Goal: Task Accomplishment & Management: Use online tool/utility

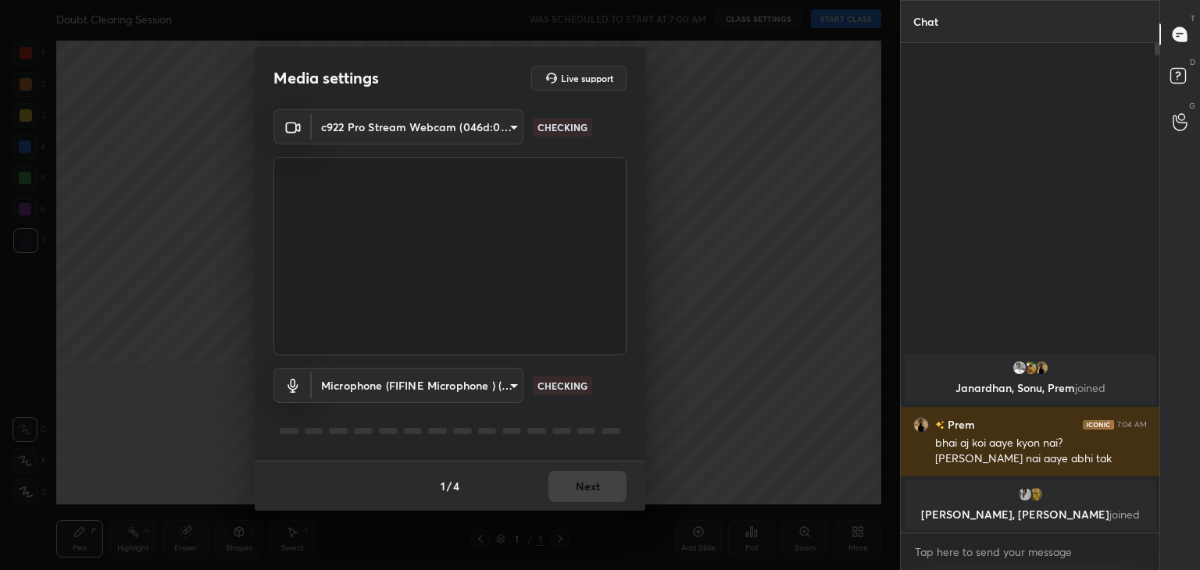
scroll to position [5, 5]
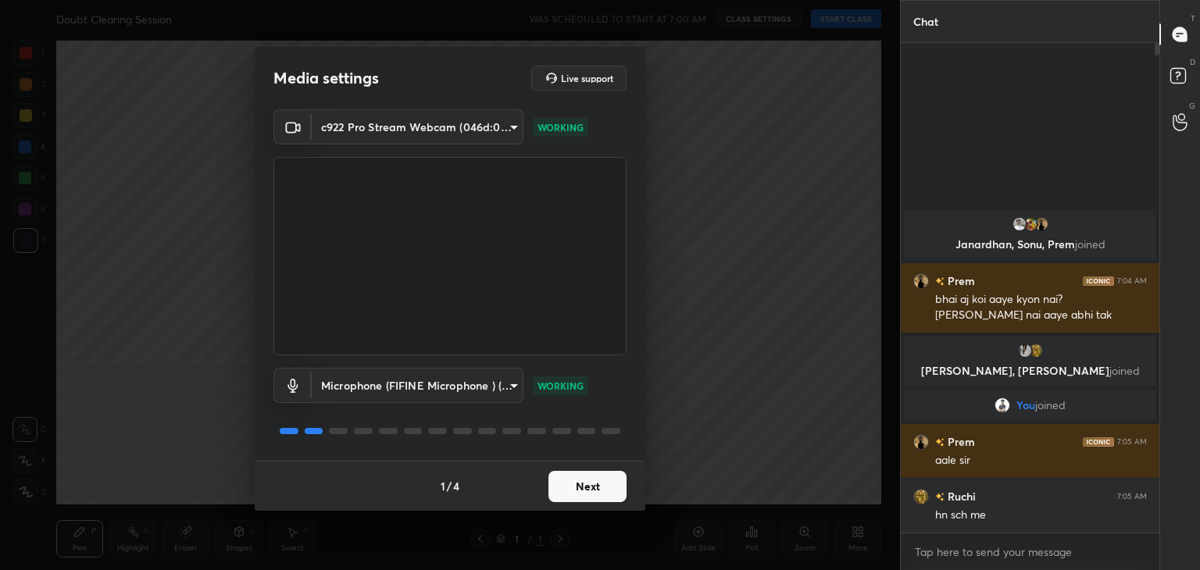
click at [577, 489] on button "Next" at bounding box center [587, 486] width 78 height 31
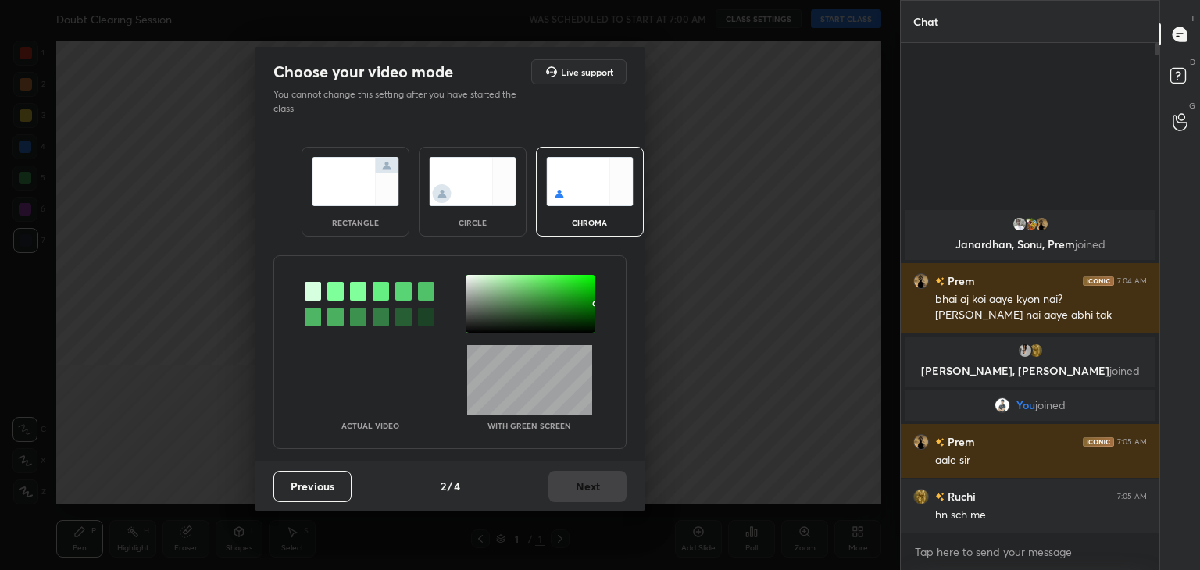
click at [359, 175] on img at bounding box center [355, 181] width 87 height 49
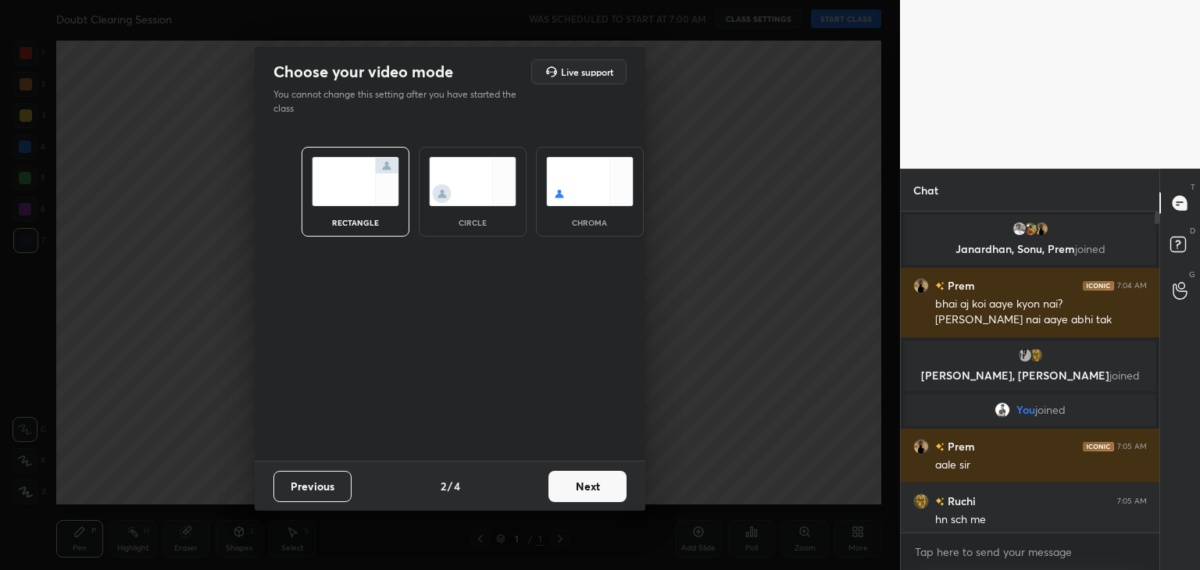
scroll to position [187, 254]
click at [601, 488] on button "Next" at bounding box center [587, 486] width 78 height 31
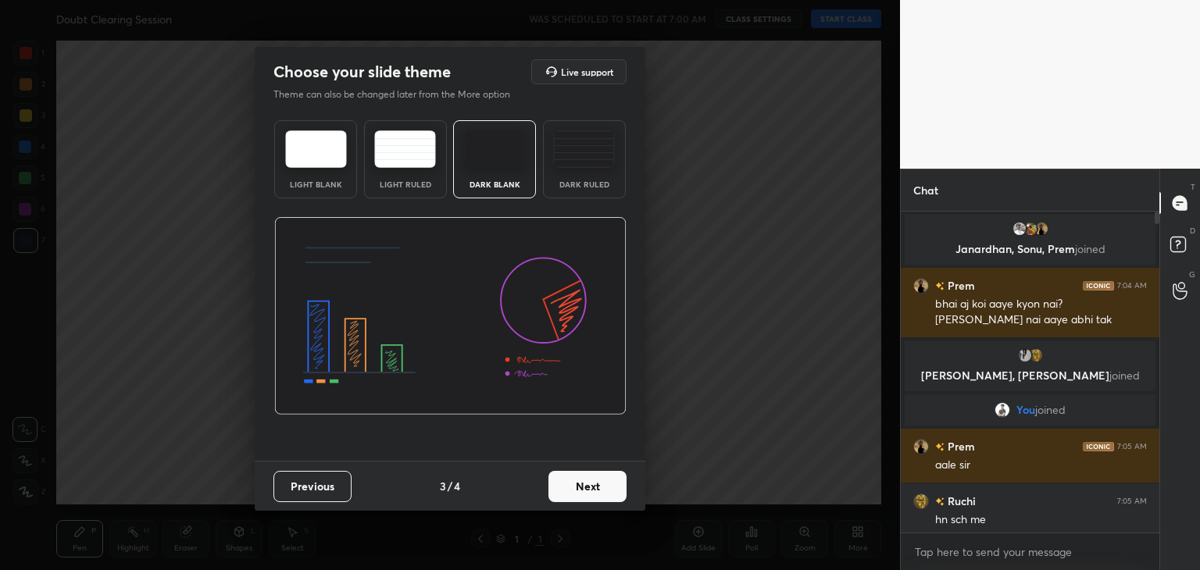
click at [601, 488] on button "Next" at bounding box center [587, 486] width 78 height 31
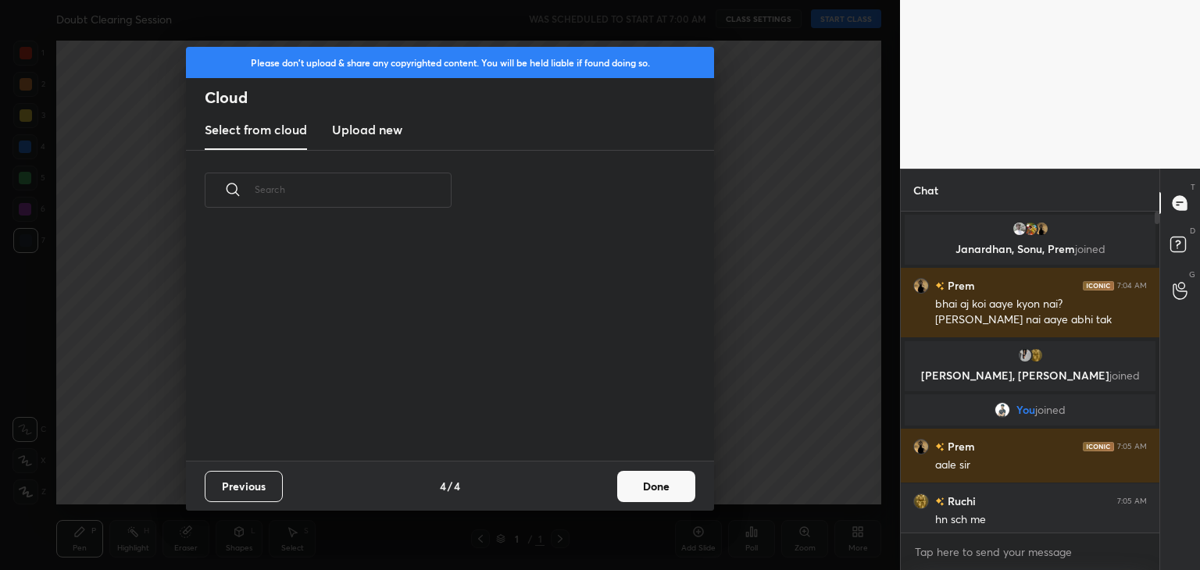
click at [601, 488] on div "Previous 4 / 4 Done" at bounding box center [450, 486] width 528 height 50
click at [659, 482] on button "Done" at bounding box center [656, 486] width 78 height 31
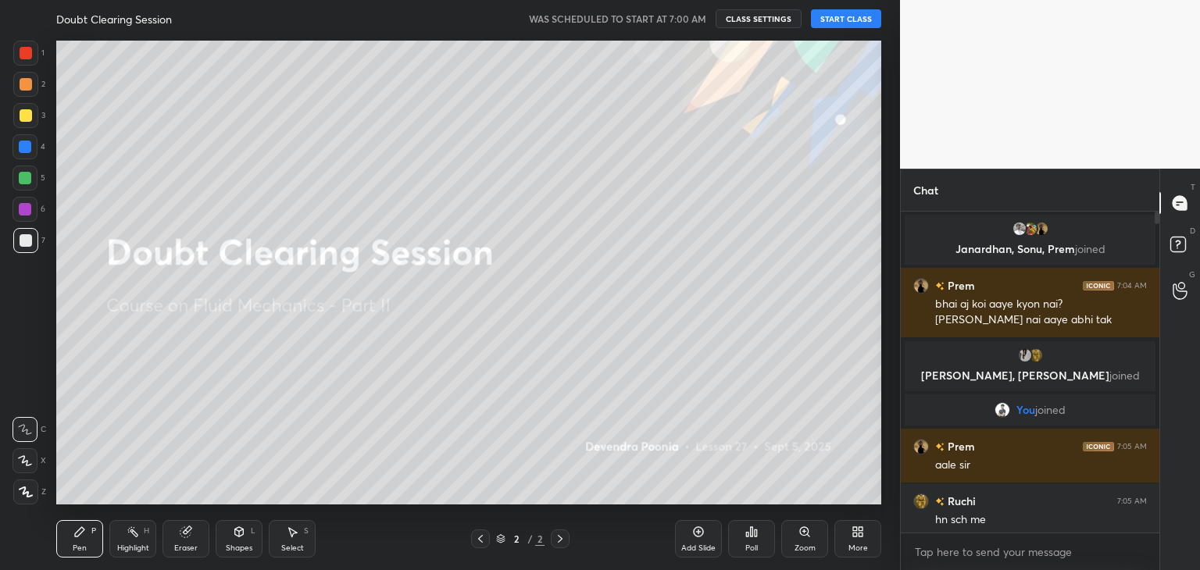
click at [853, 12] on button "START CLASS" at bounding box center [846, 18] width 70 height 19
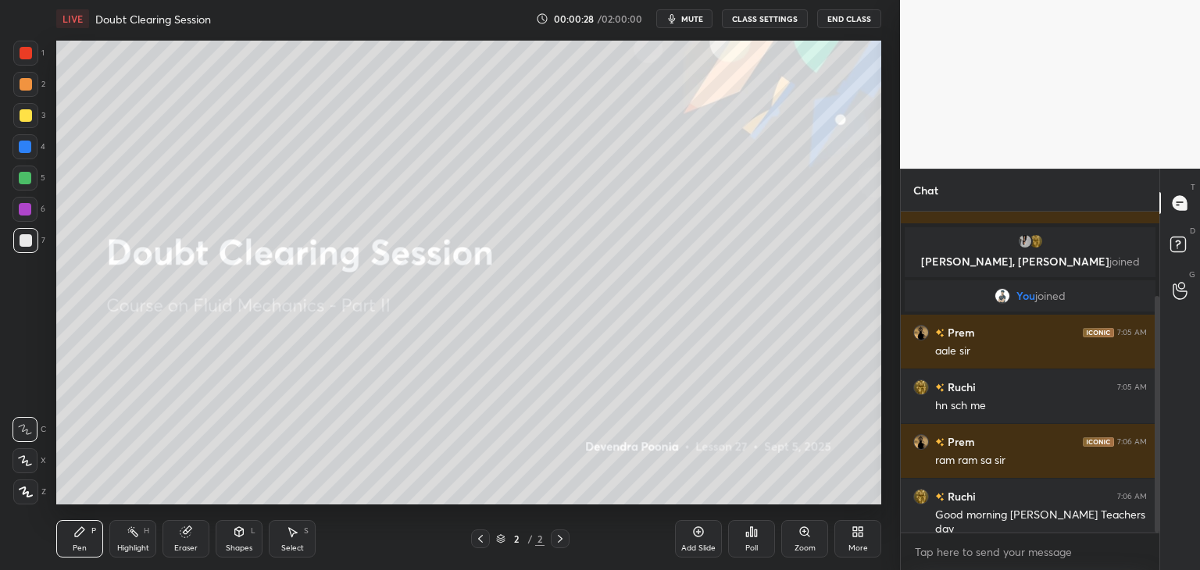
drag, startPoint x: 1155, startPoint y: 363, endPoint x: 1155, endPoint y: 384, distance: 21.1
click at [1158, 382] on div at bounding box center [1157, 414] width 5 height 237
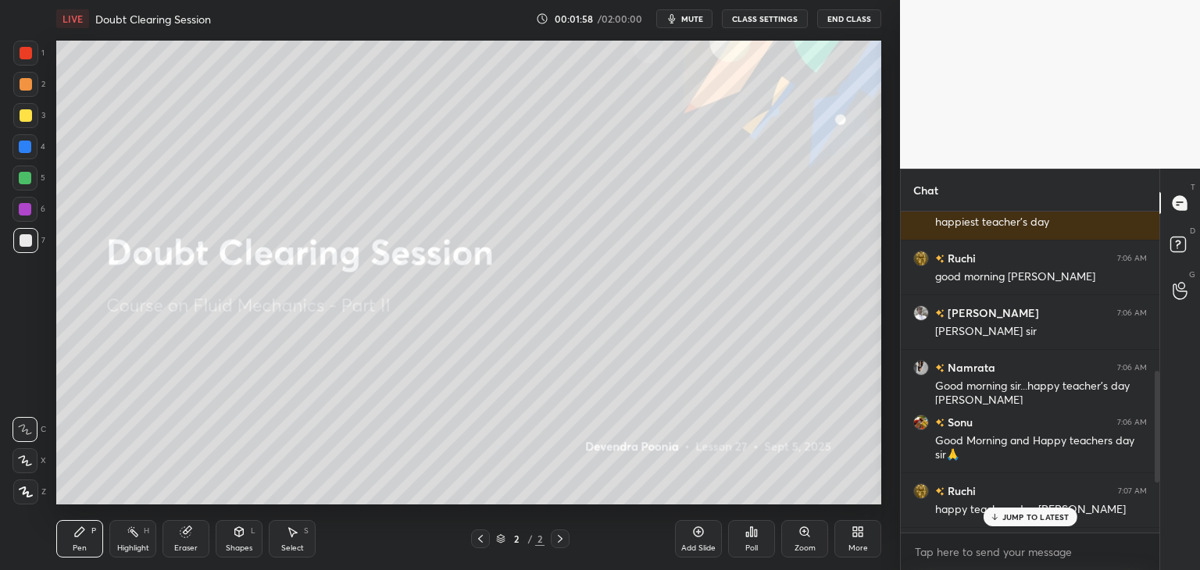
scroll to position [459, 0]
drag, startPoint x: 1158, startPoint y: 466, endPoint x: 1159, endPoint y: 416, distance: 50.0
click at [1159, 416] on div at bounding box center [1157, 427] width 5 height 112
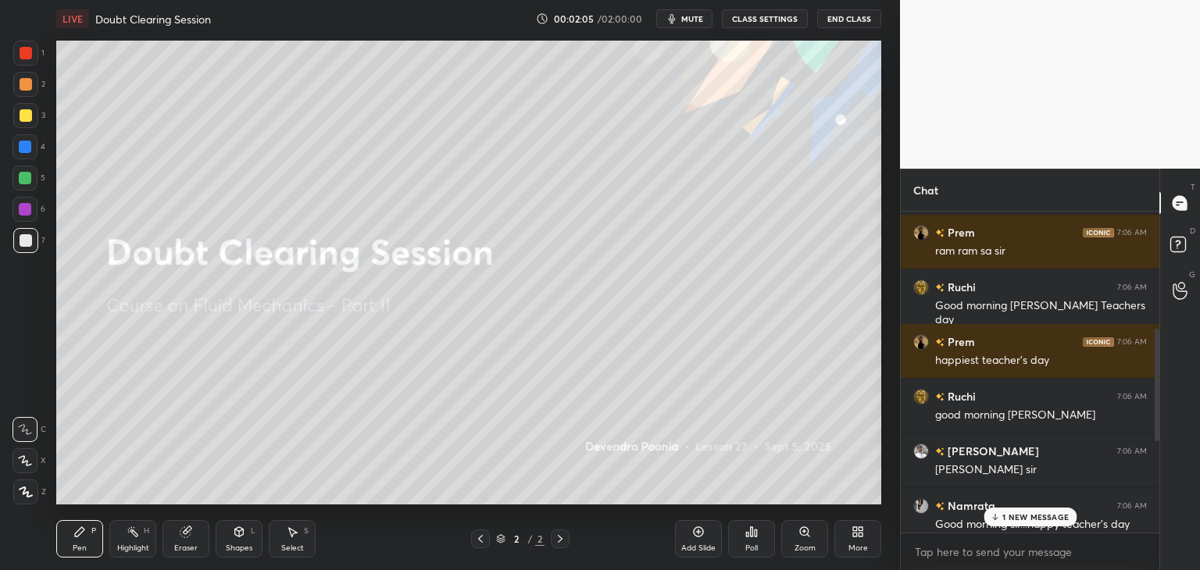
scroll to position [316, 0]
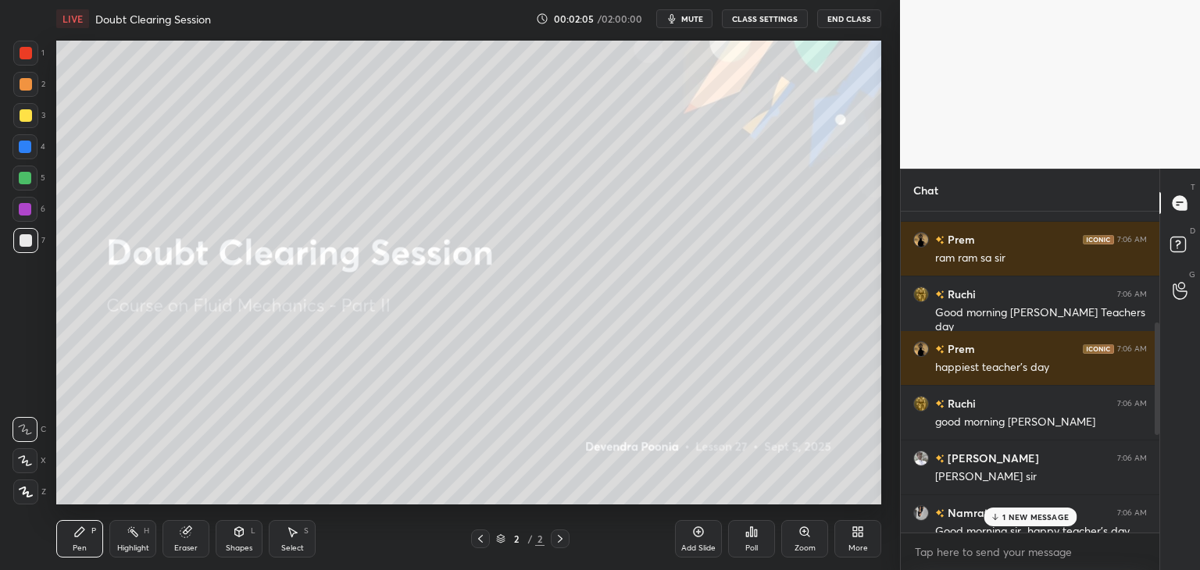
drag, startPoint x: 1159, startPoint y: 416, endPoint x: 1157, endPoint y: 366, distance: 50.0
click at [1157, 366] on div at bounding box center [1157, 379] width 5 height 112
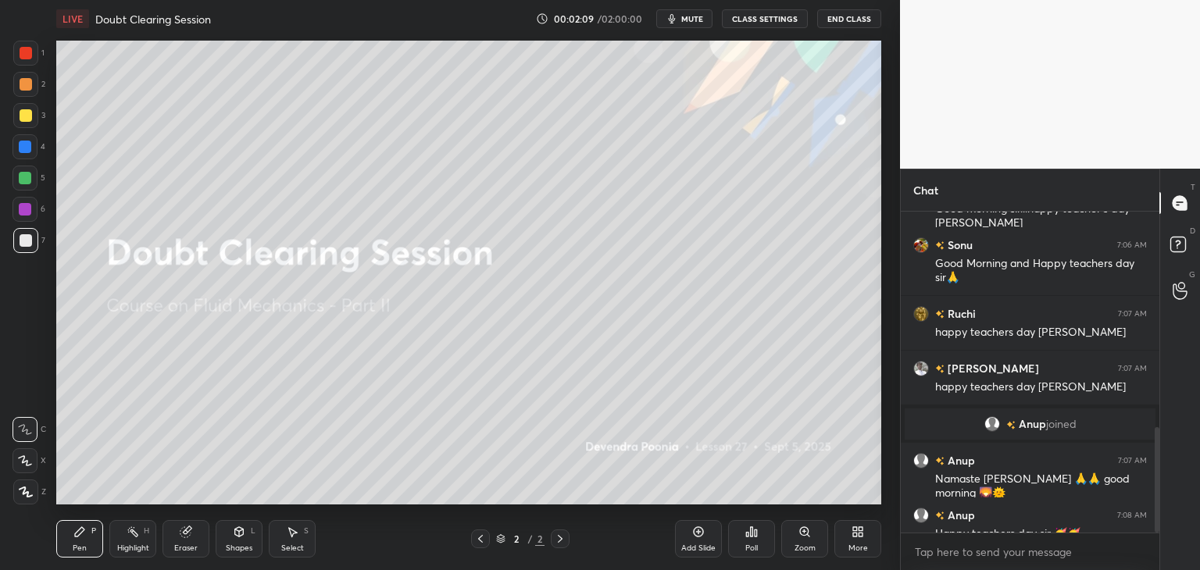
scroll to position [658, 0]
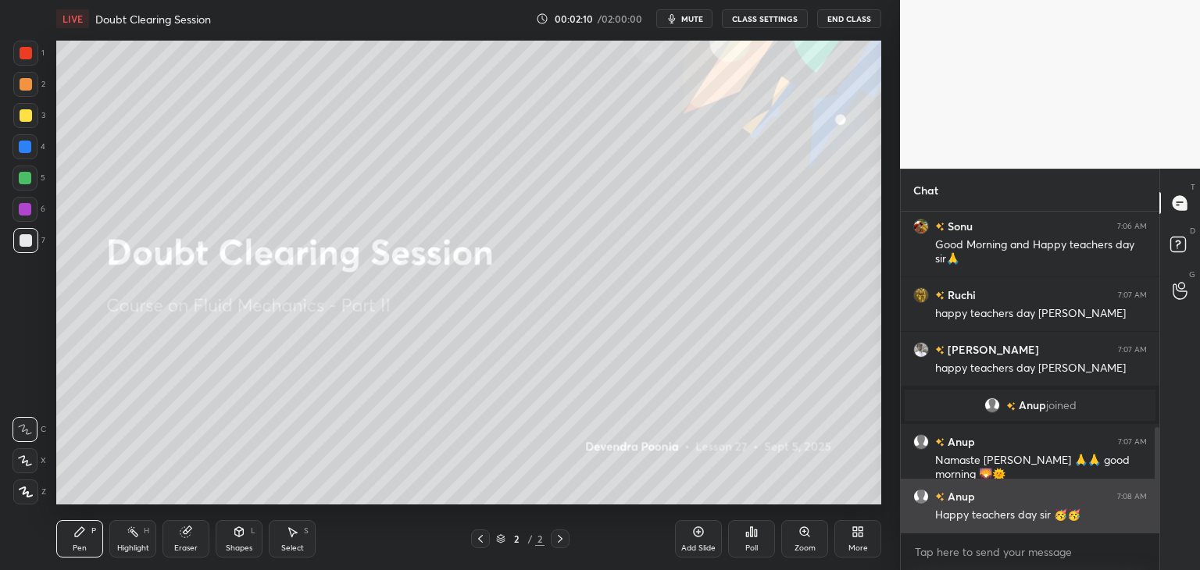
drag, startPoint x: 1157, startPoint y: 366, endPoint x: 1144, endPoint y: 516, distance: 150.6
click at [1144, 516] on div "[PERSON_NAME] 7:06 AM Good morning sir...happy teacher's day [PERSON_NAME] 7:06…" at bounding box center [1030, 372] width 259 height 321
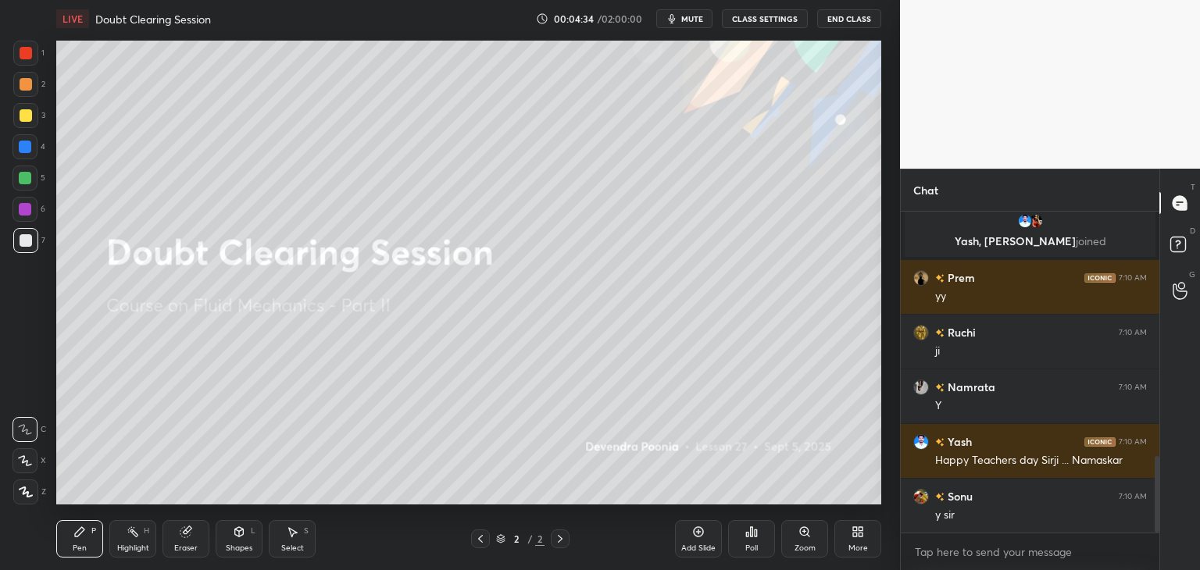
scroll to position [1028, 0]
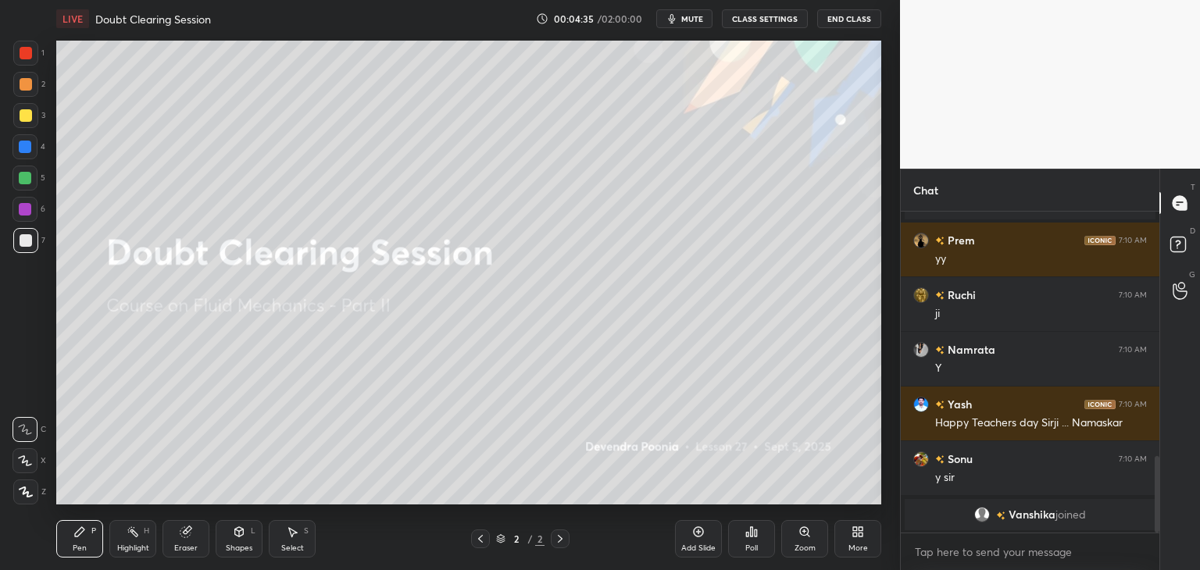
click at [381, 417] on div "1 2 3 4 5 6 7 C X Z C X Z E E Erase all H H LIVE Doubt Clearing Session 00:04:3…" at bounding box center [443, 285] width 887 height 570
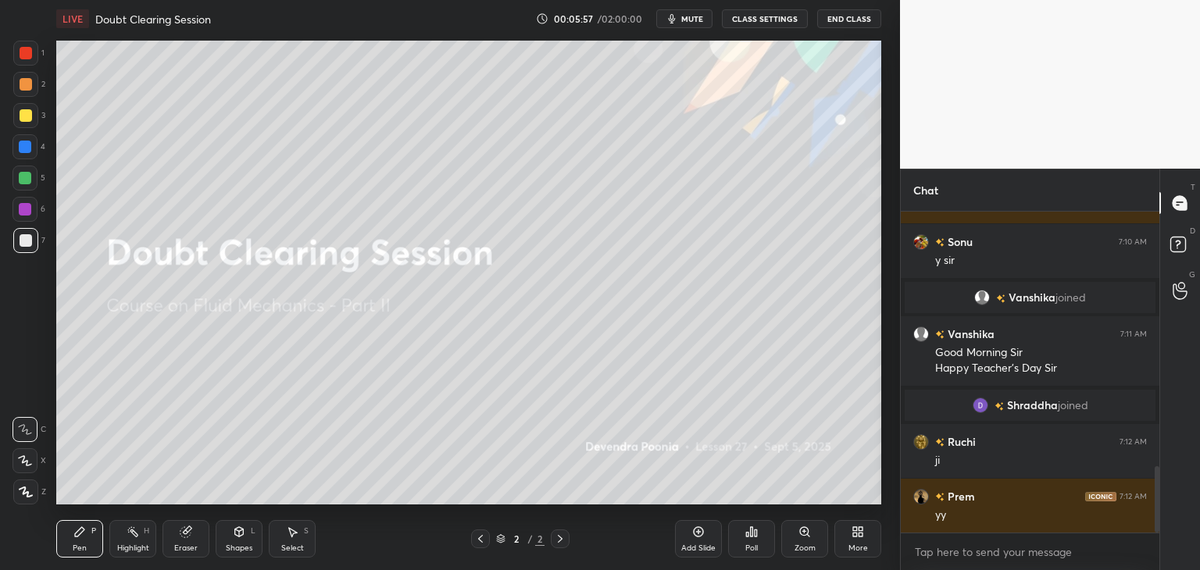
scroll to position [1227, 0]
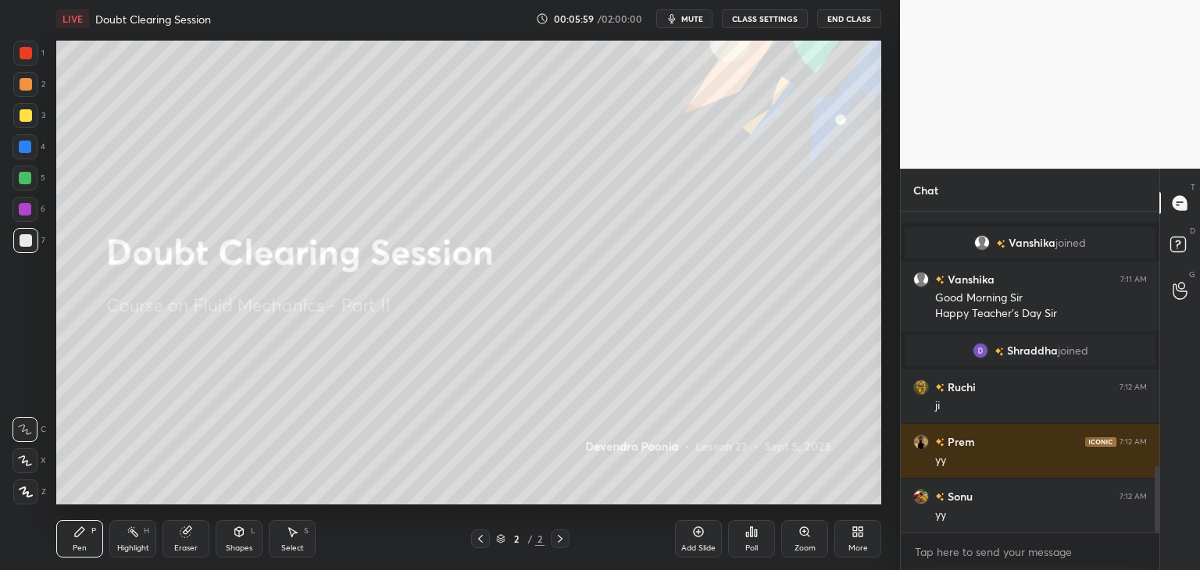
click at [23, 495] on icon at bounding box center [26, 491] width 12 height 9
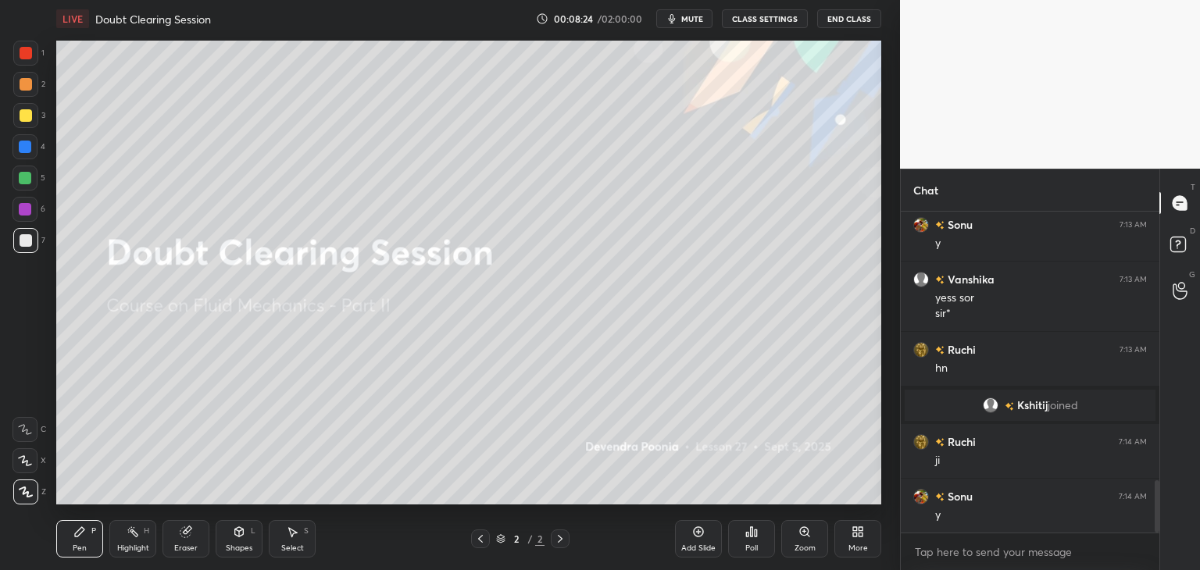
scroll to position [1705, 0]
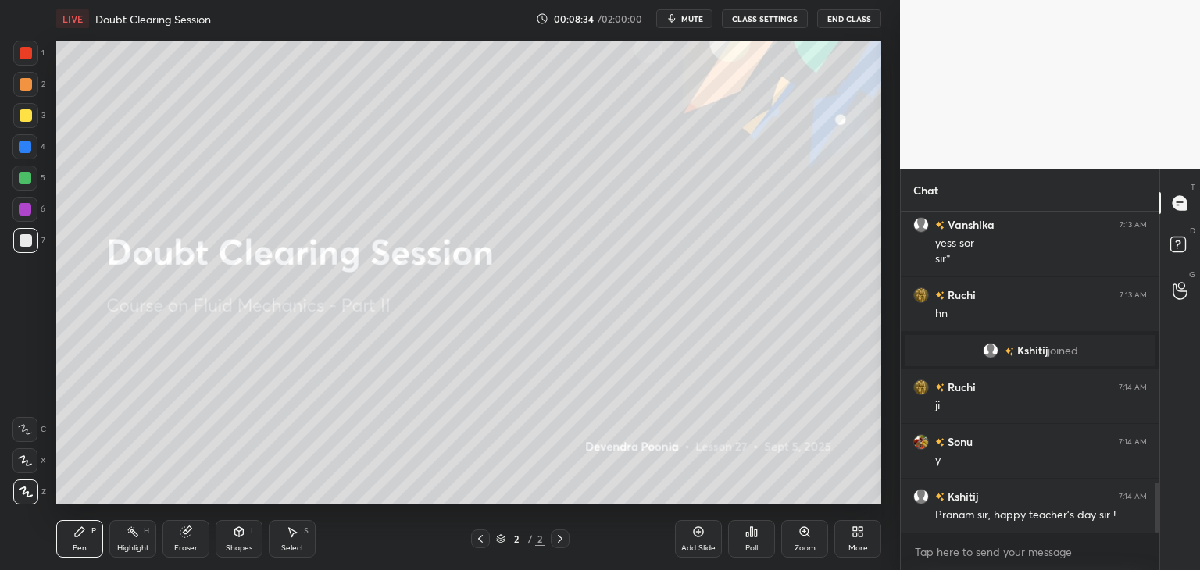
click at [858, 548] on div "More" at bounding box center [858, 549] width 20 height 8
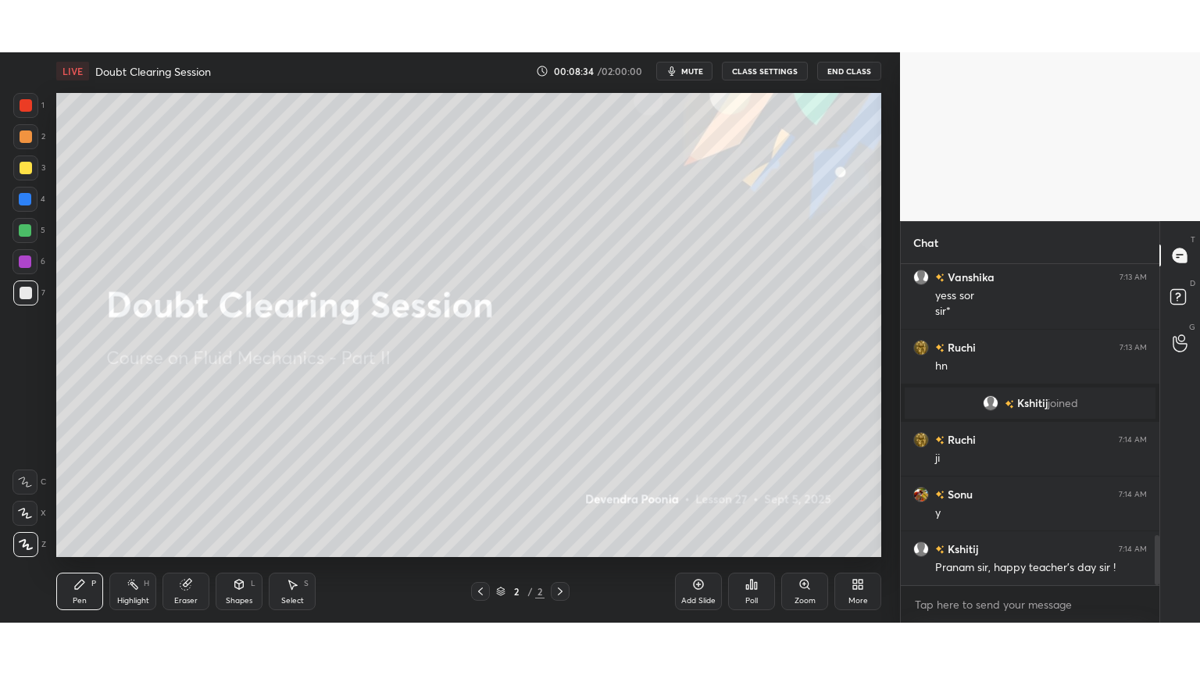
scroll to position [1759, 0]
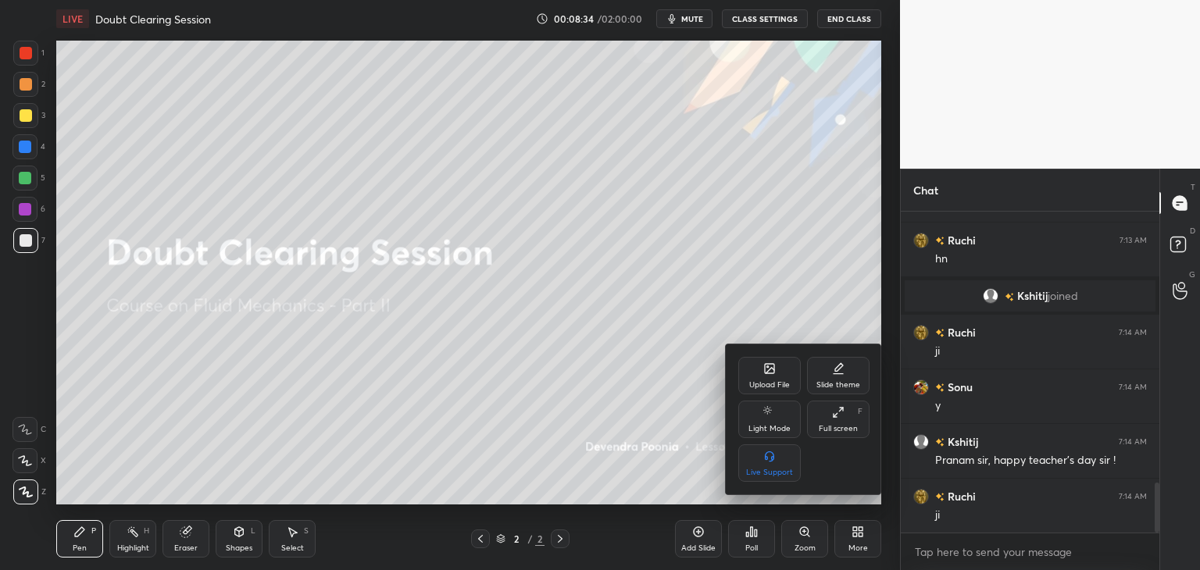
click at [836, 423] on div "Full screen F" at bounding box center [838, 419] width 62 height 37
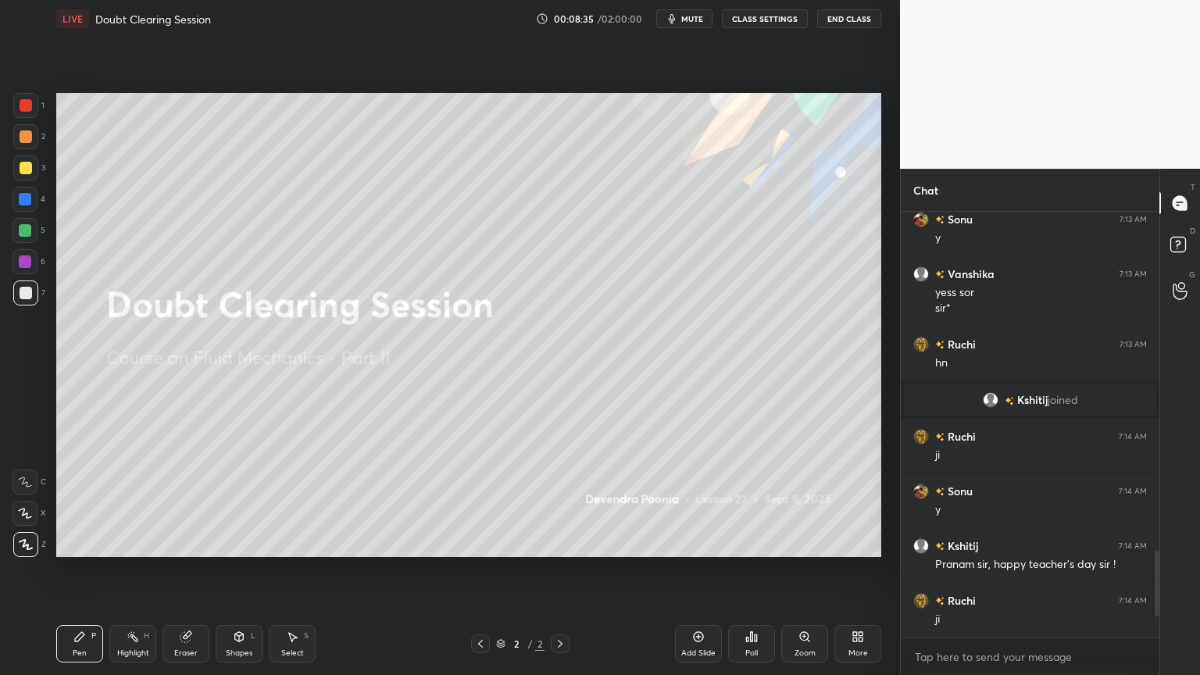
scroll to position [1655, 0]
click at [697, 570] on div "Add Slide" at bounding box center [698, 653] width 34 height 8
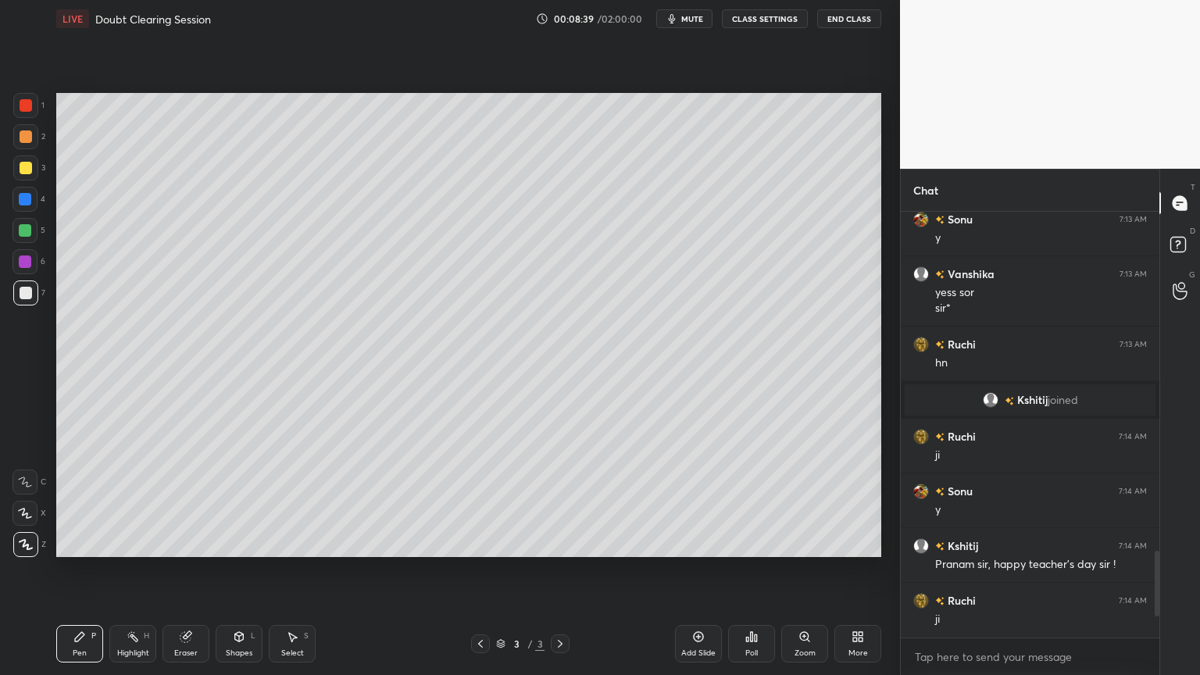
click at [26, 166] on div at bounding box center [26, 168] width 12 height 12
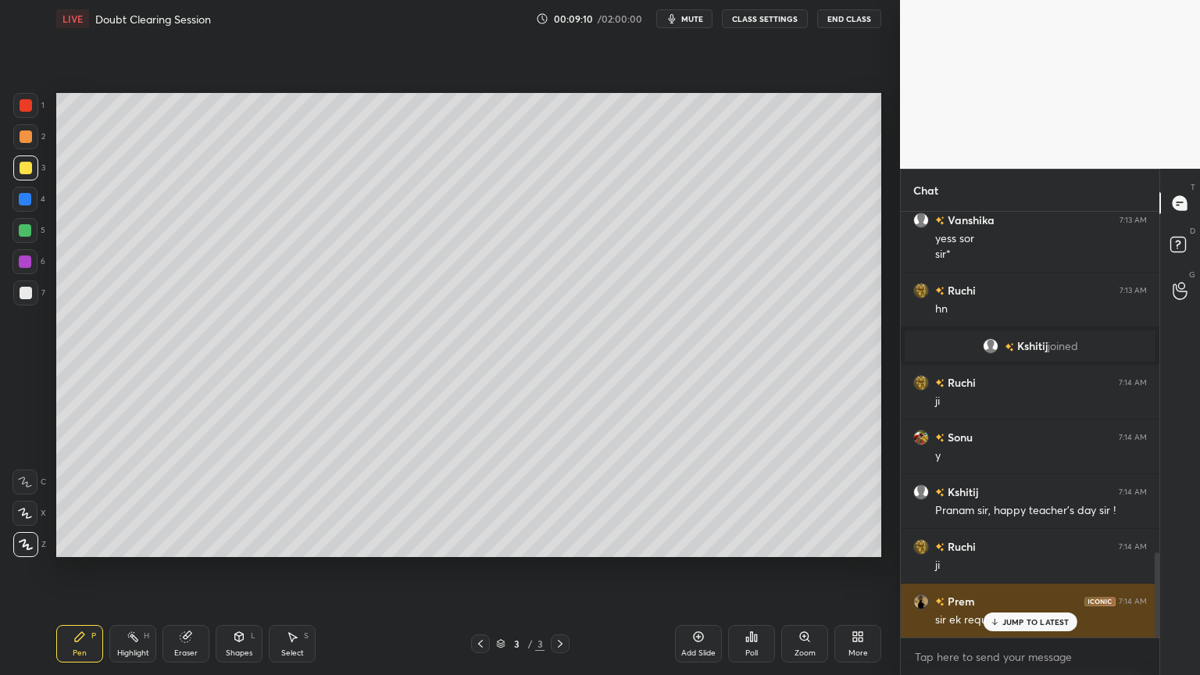
click at [1026, 570] on div "JUMP TO LATEST" at bounding box center [1030, 621] width 94 height 19
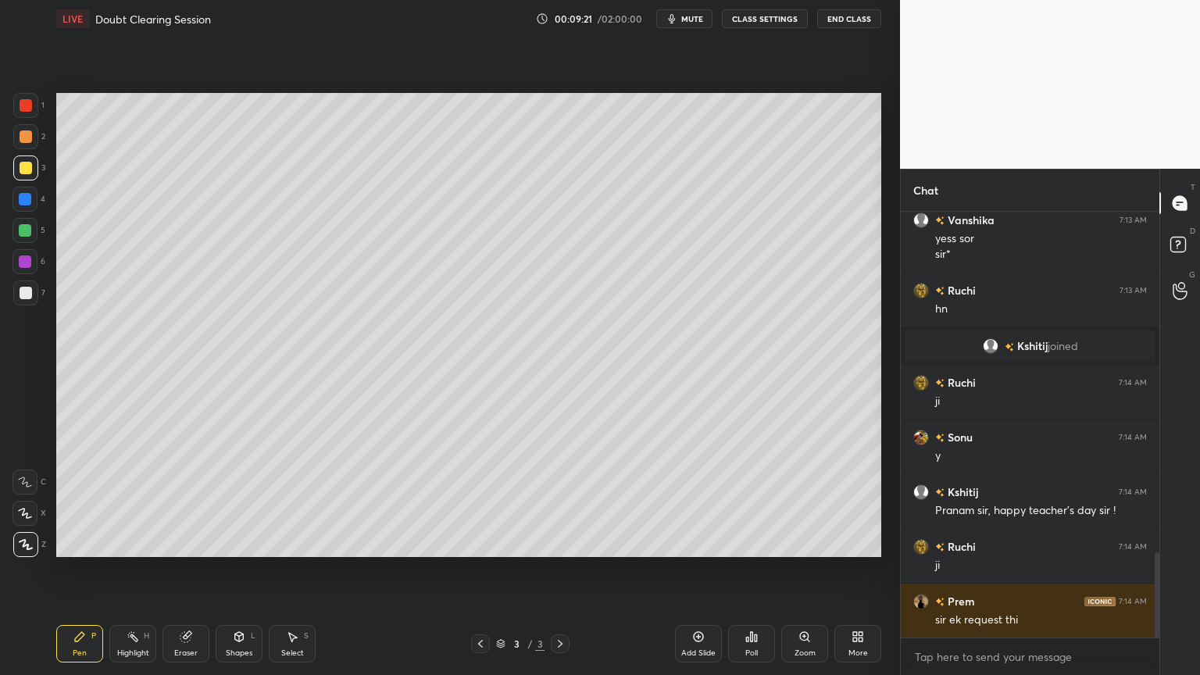
click at [27, 231] on div at bounding box center [25, 230] width 12 height 12
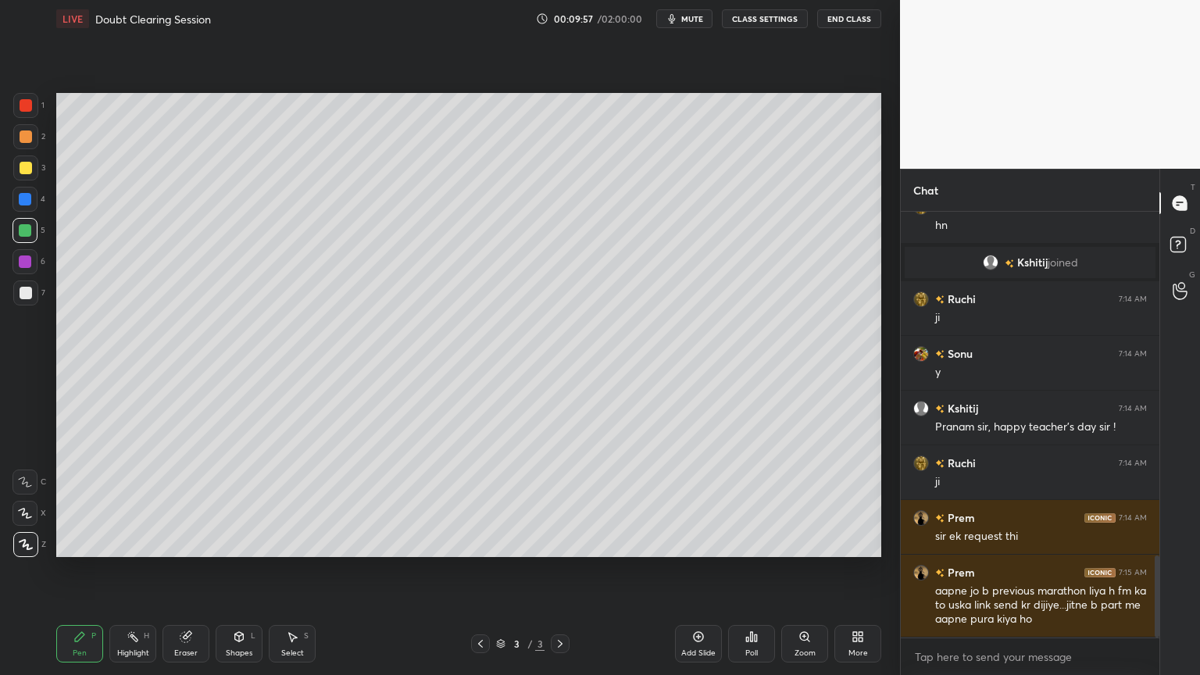
click at [27, 294] on div at bounding box center [26, 293] width 12 height 12
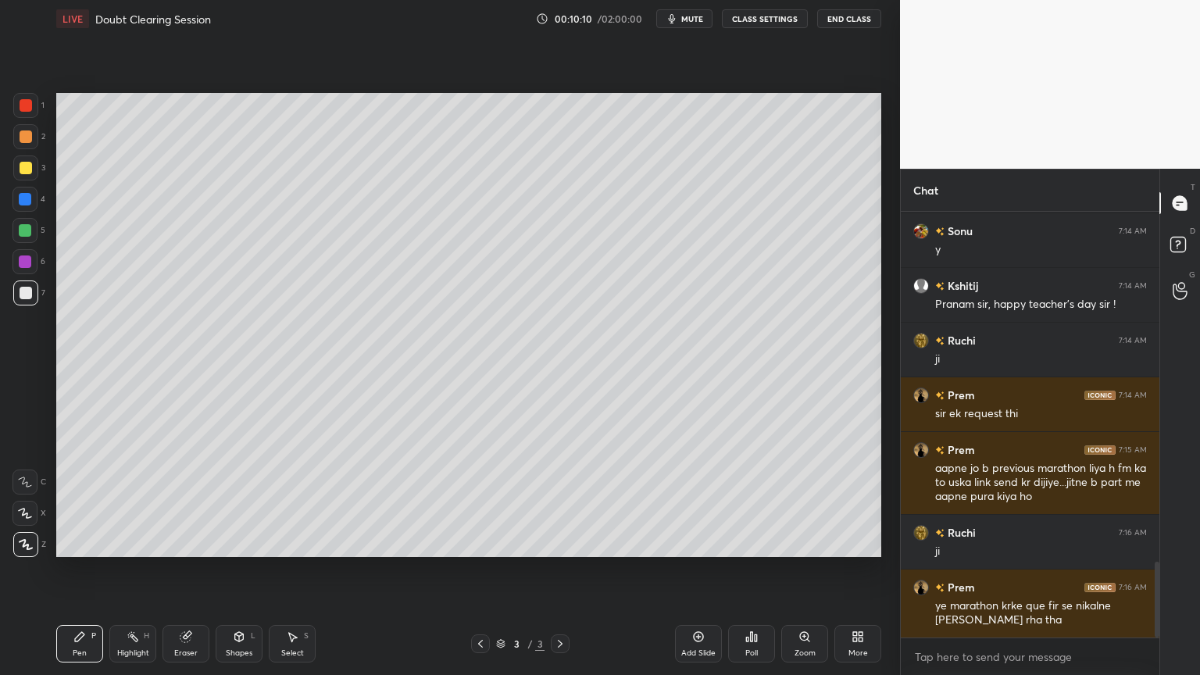
scroll to position [1971, 0]
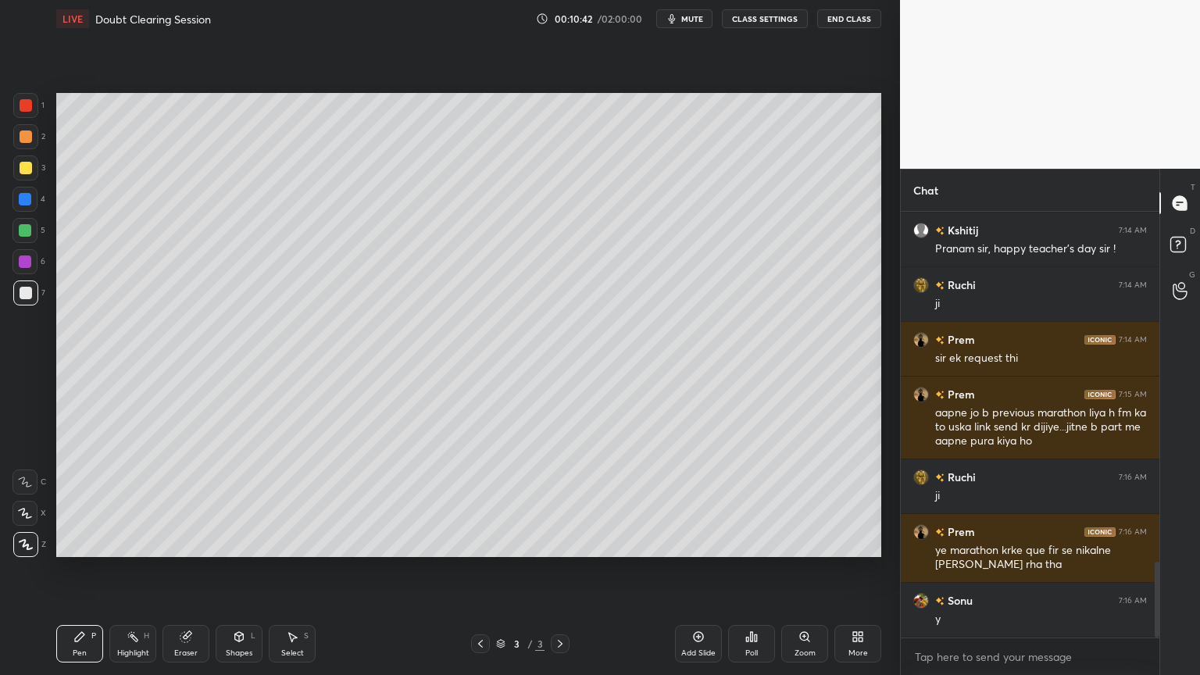
click at [27, 231] on div at bounding box center [25, 230] width 12 height 12
click at [694, 12] on button "mute" at bounding box center [684, 18] width 56 height 19
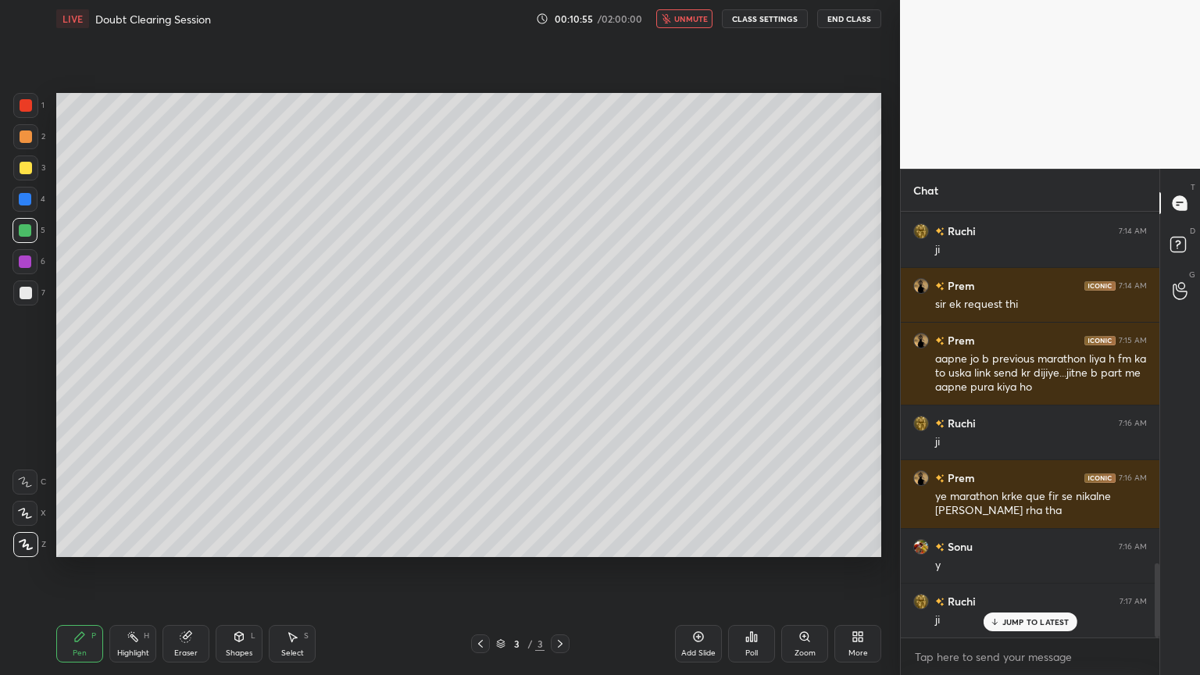
click at [681, 22] on span "unmute" at bounding box center [691, 18] width 34 height 11
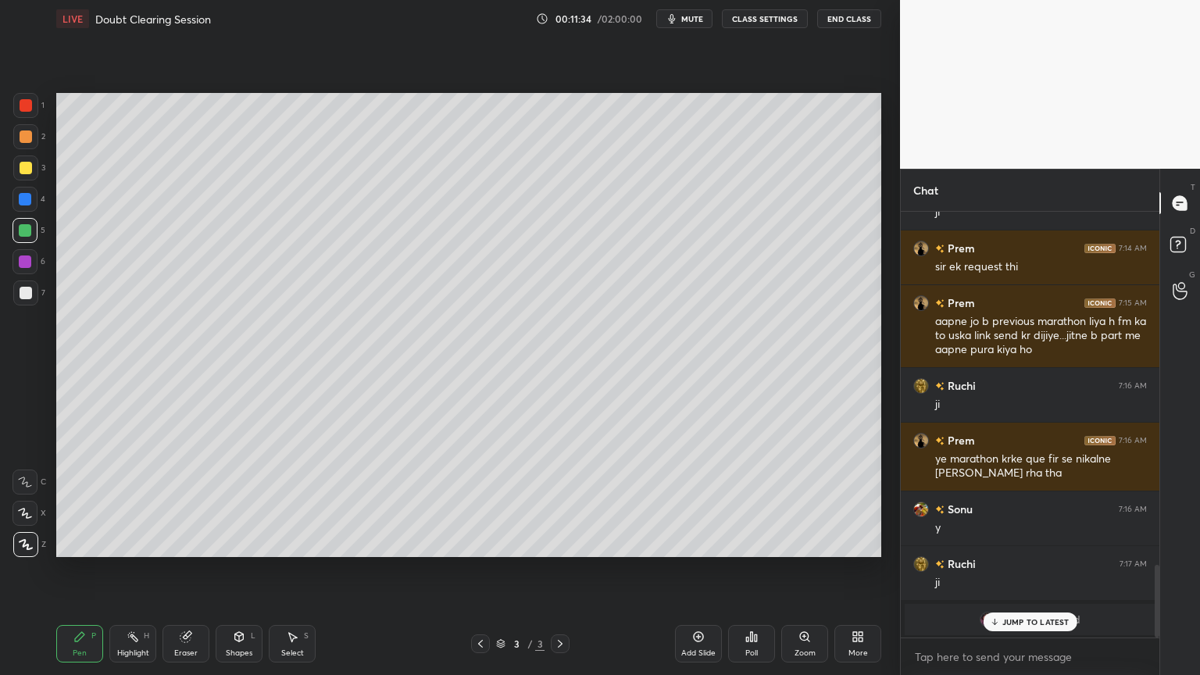
click at [31, 296] on div at bounding box center [25, 292] width 25 height 25
click at [1067, 570] on p "JUMP TO LATEST" at bounding box center [1035, 621] width 67 height 9
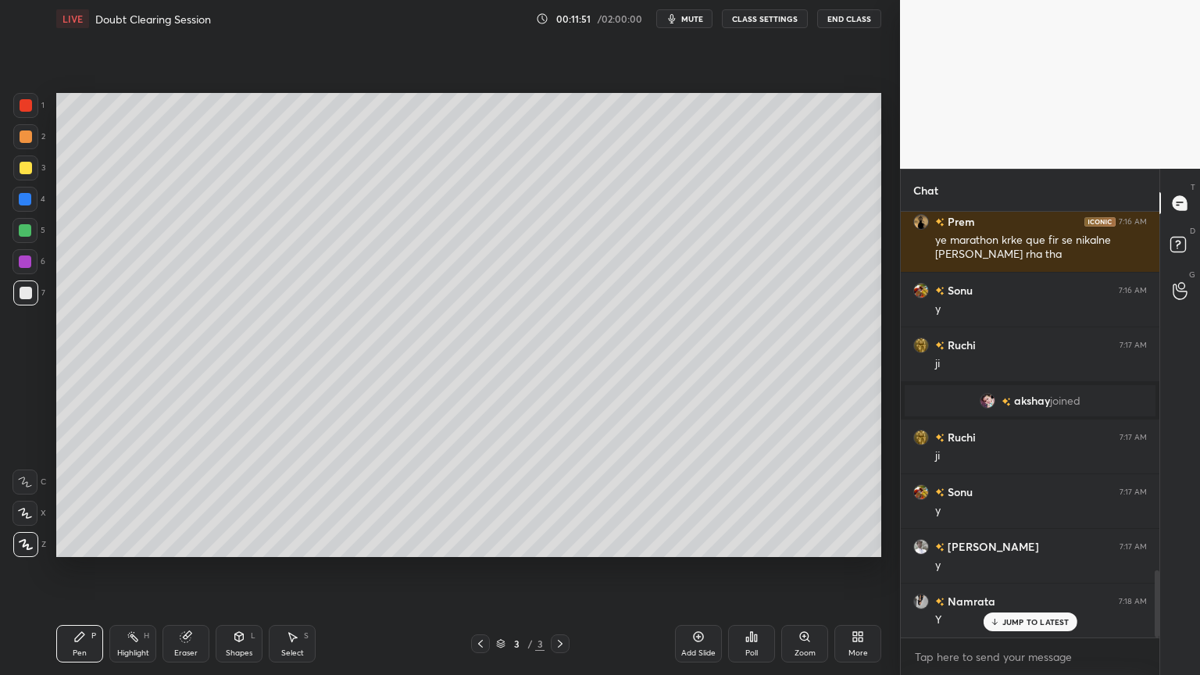
scroll to position [2337, 0]
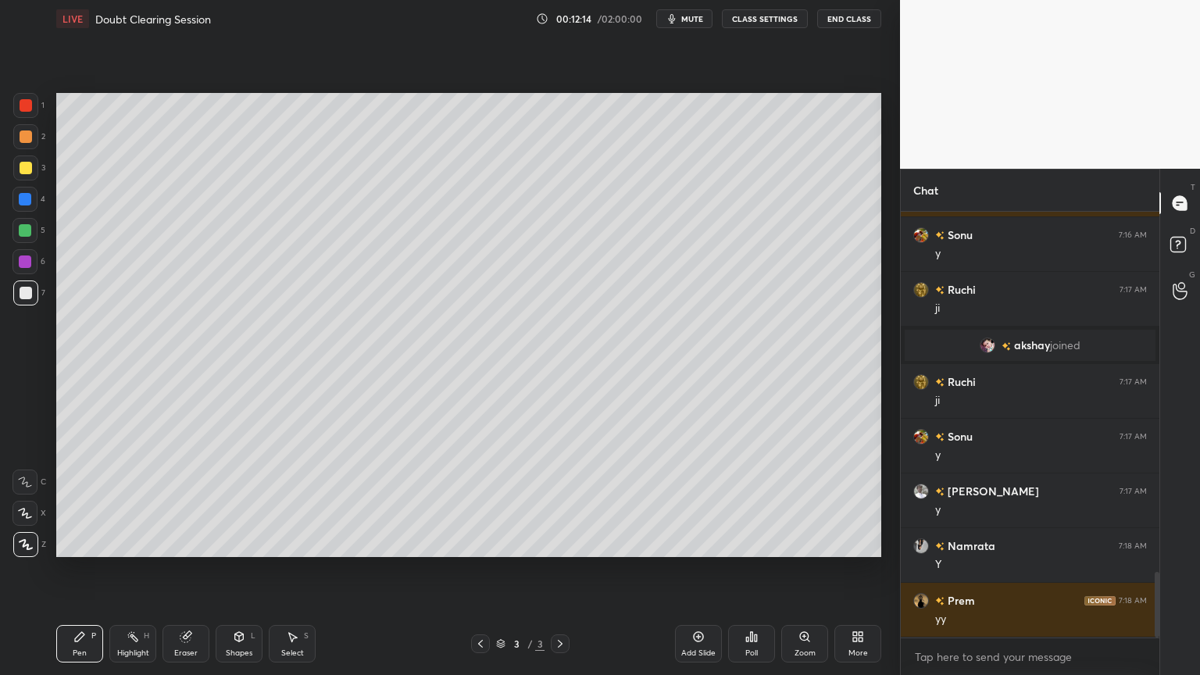
click at [28, 228] on div at bounding box center [25, 230] width 12 height 12
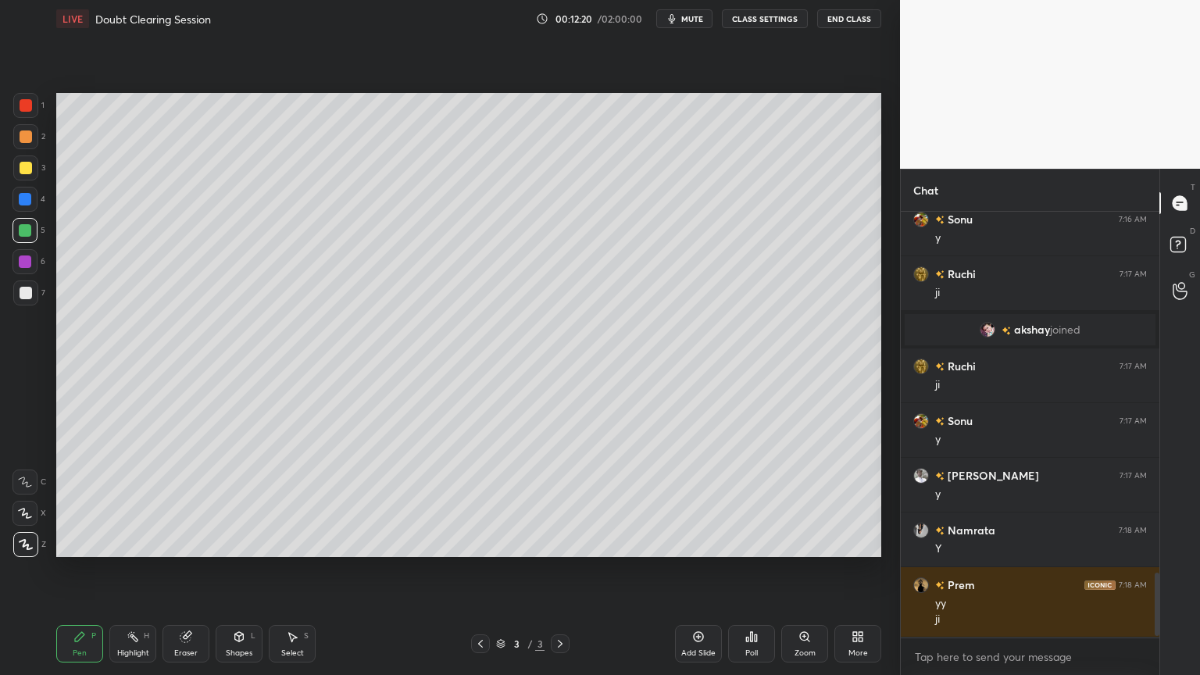
scroll to position [2406, 0]
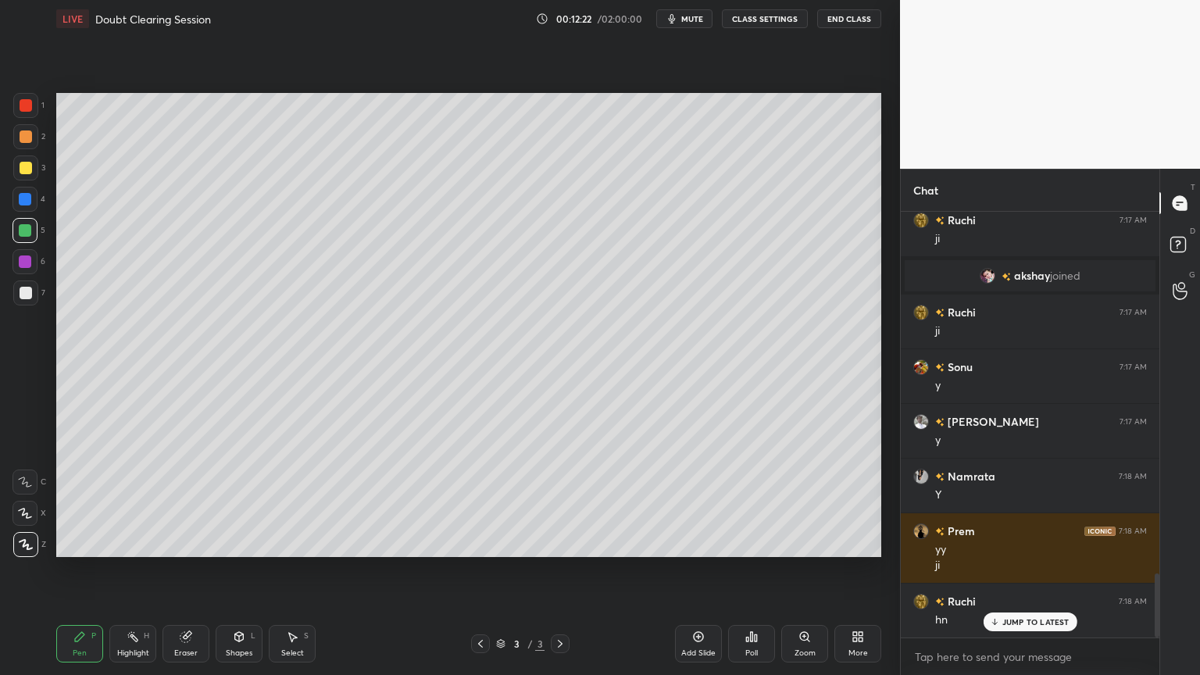
click at [27, 291] on div at bounding box center [26, 293] width 12 height 12
click at [25, 235] on div at bounding box center [25, 230] width 12 height 12
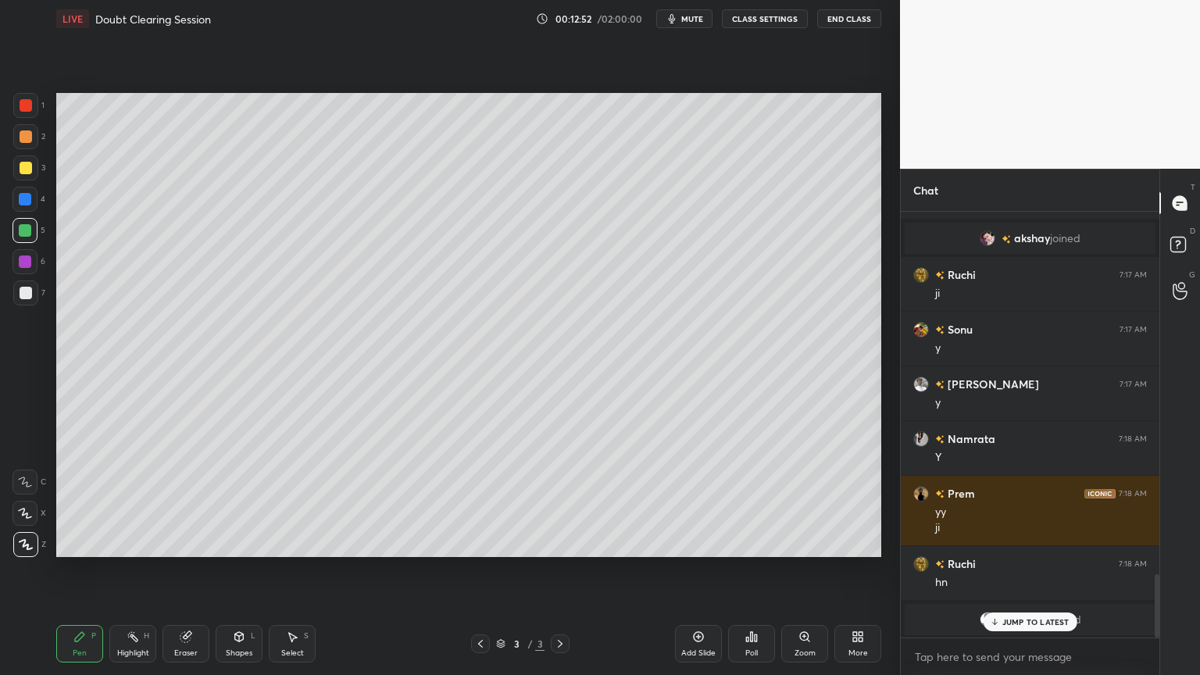
click at [28, 298] on div at bounding box center [26, 293] width 12 height 12
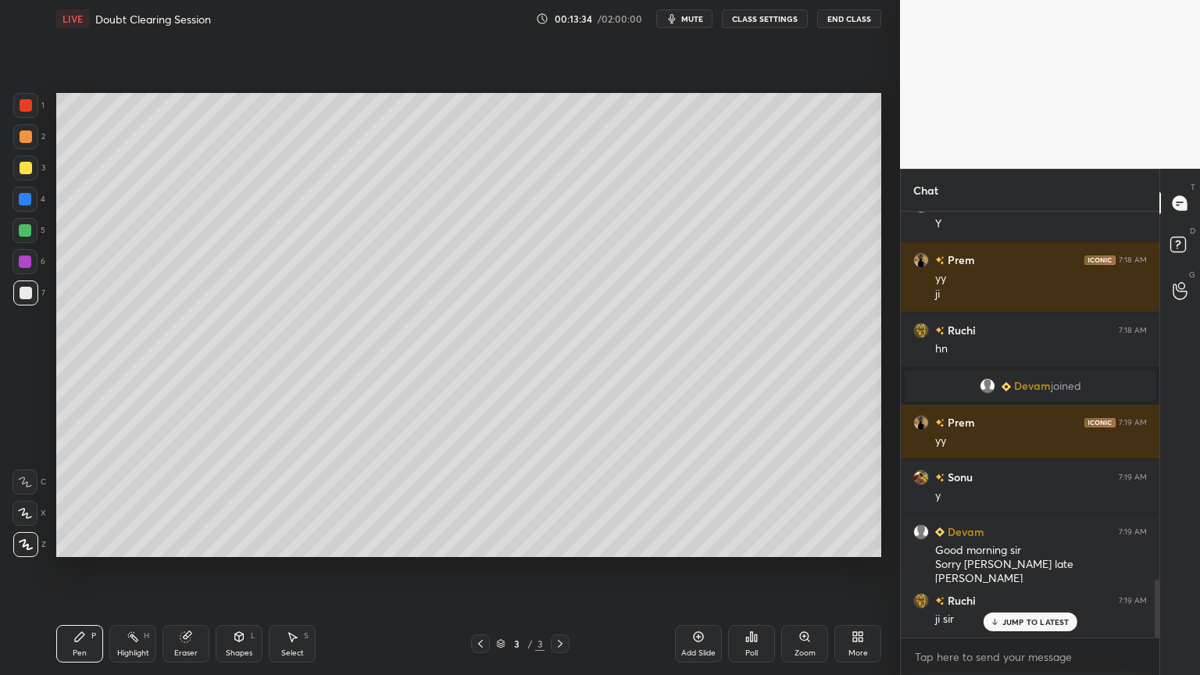
scroll to position [2731, 0]
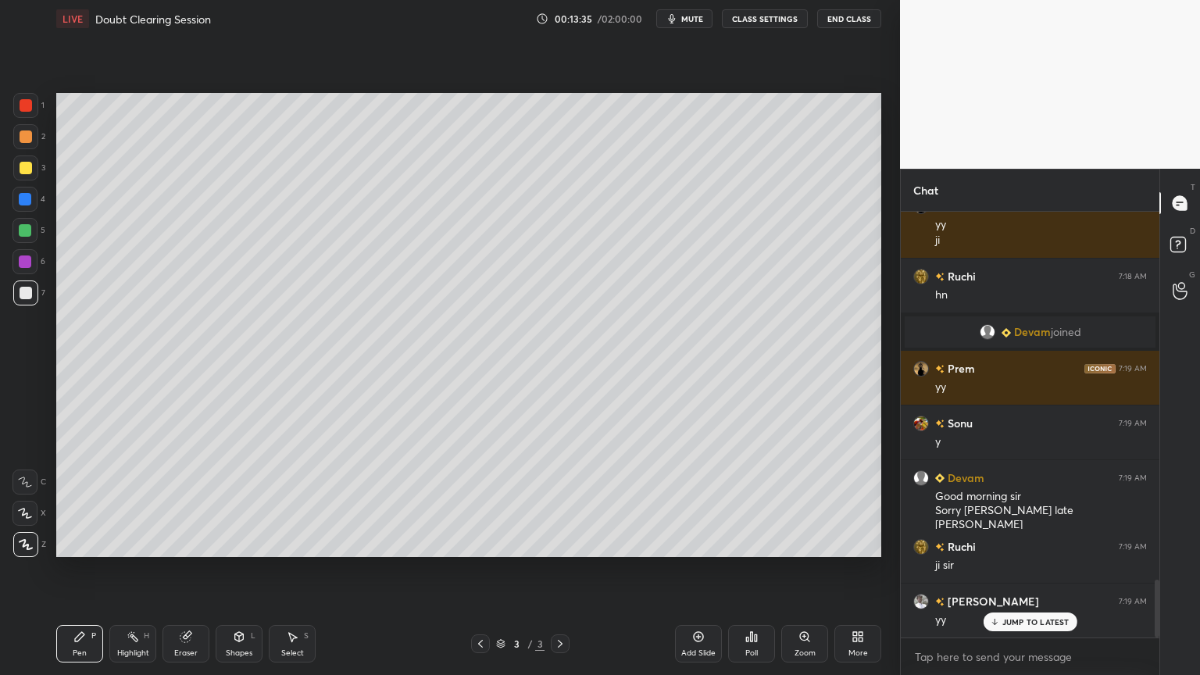
click at [296, 570] on div "Select" at bounding box center [292, 653] width 23 height 8
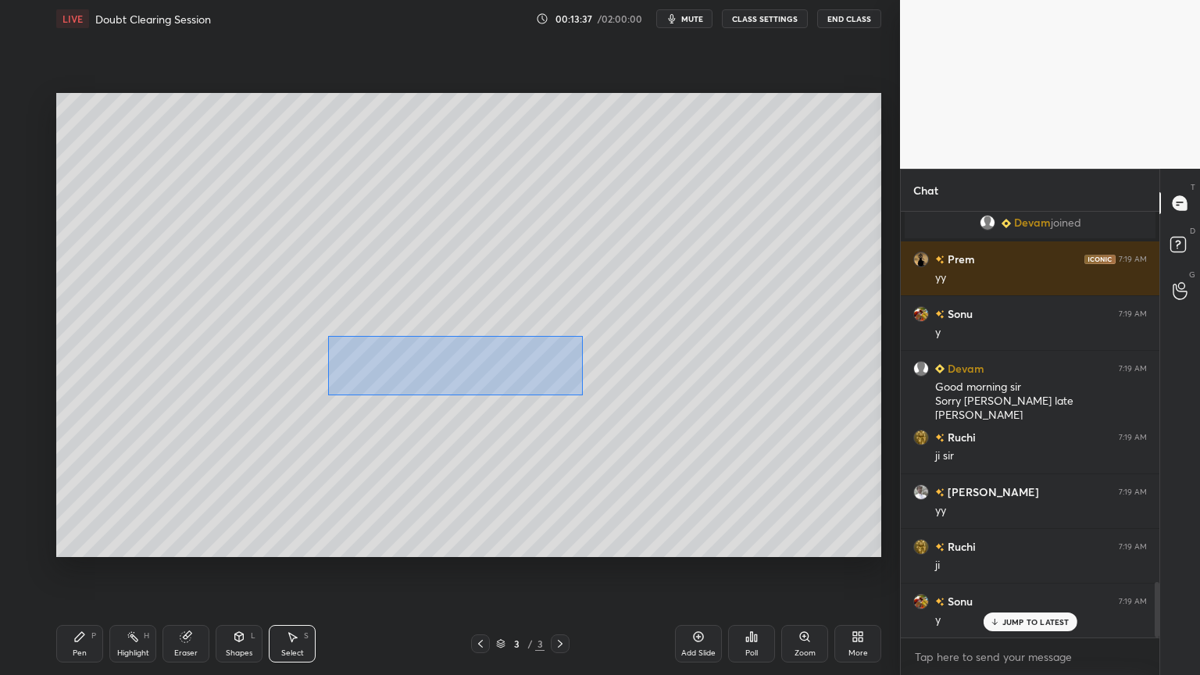
drag, startPoint x: 337, startPoint y: 342, endPoint x: 576, endPoint y: 391, distance: 243.3
click at [581, 395] on div "0 ° Undo Copy Duplicate Duplicate to new slide Delete" at bounding box center [468, 325] width 825 height 464
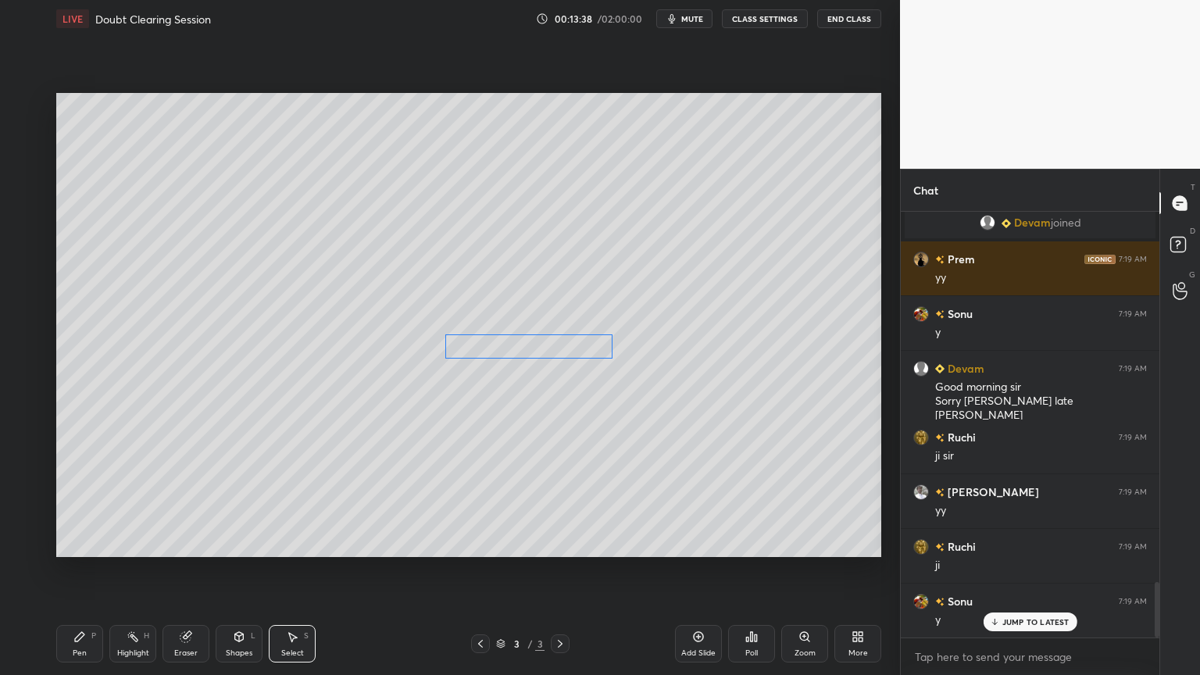
drag, startPoint x: 434, startPoint y: 353, endPoint x: 538, endPoint y: 348, distance: 104.8
click at [538, 348] on div "0 ° Undo Copy Duplicate Duplicate to new slide Delete" at bounding box center [468, 325] width 825 height 464
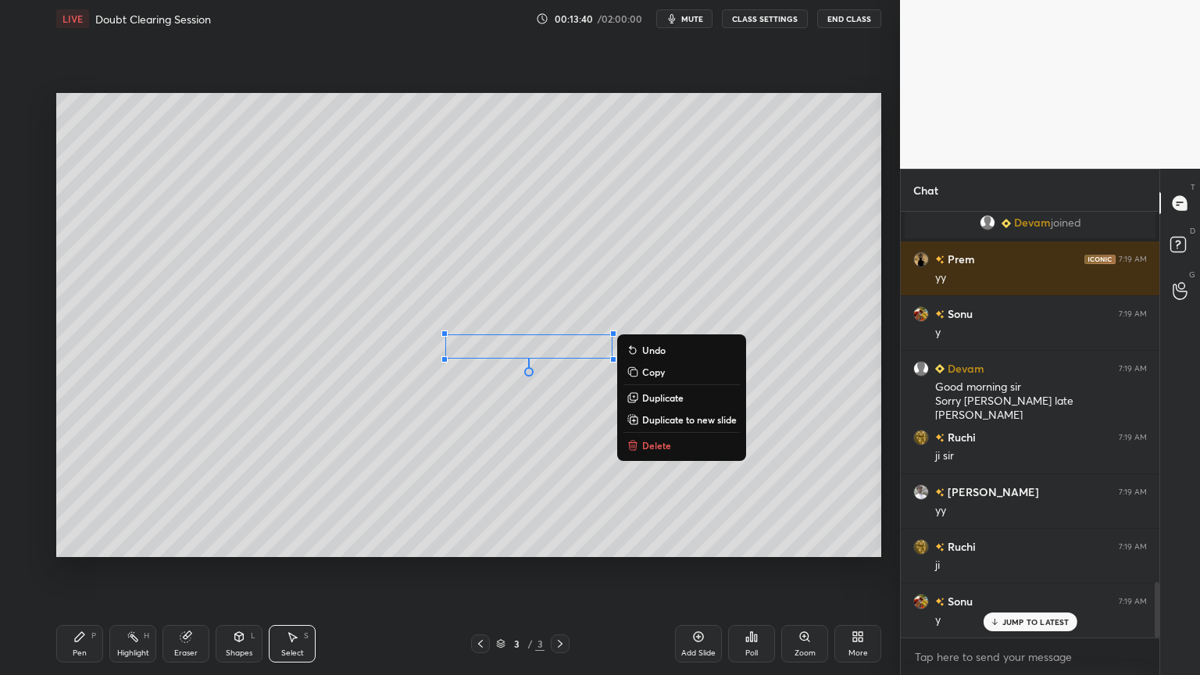
click at [77, 570] on div "Pen P" at bounding box center [79, 643] width 47 height 37
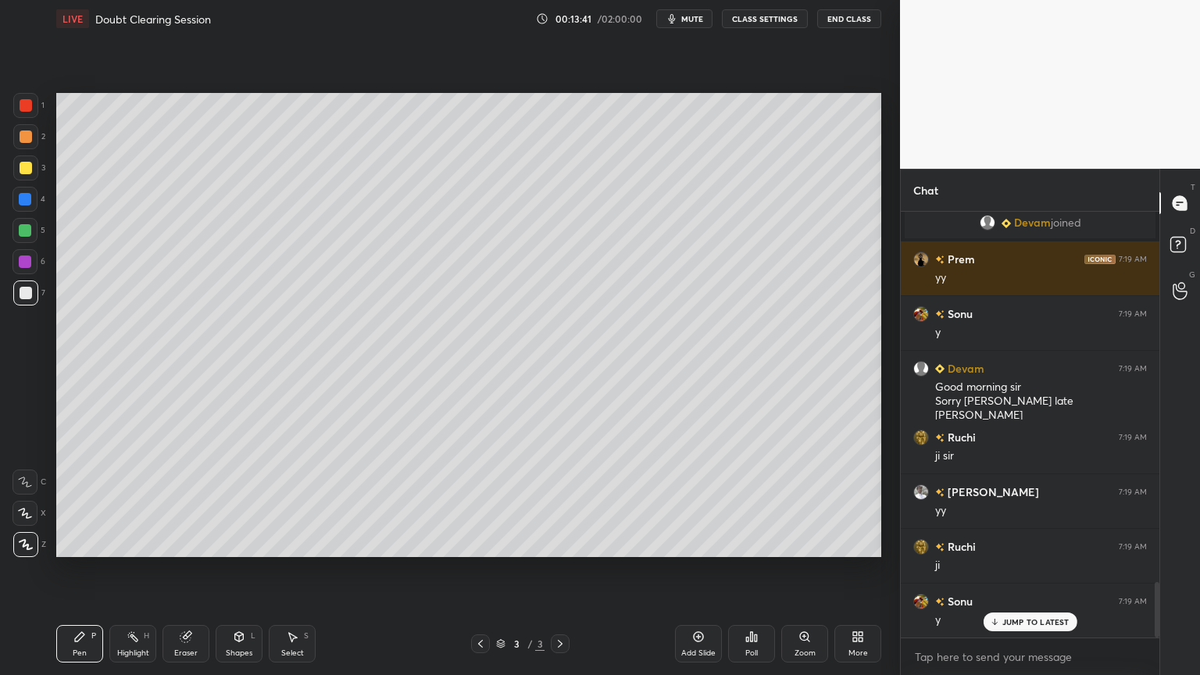
click at [23, 234] on div at bounding box center [25, 230] width 12 height 12
click at [23, 292] on div at bounding box center [26, 293] width 12 height 12
click at [22, 230] on div at bounding box center [25, 230] width 12 height 12
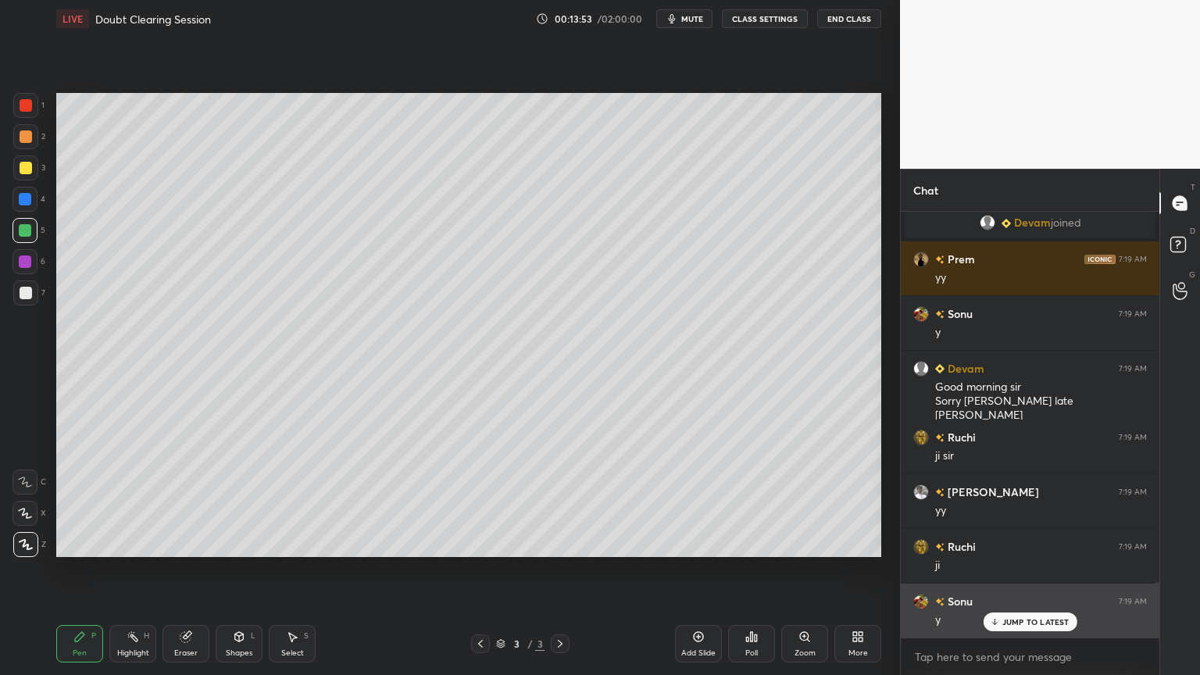
click at [1026, 570] on div "JUMP TO LATEST" at bounding box center [1030, 621] width 94 height 19
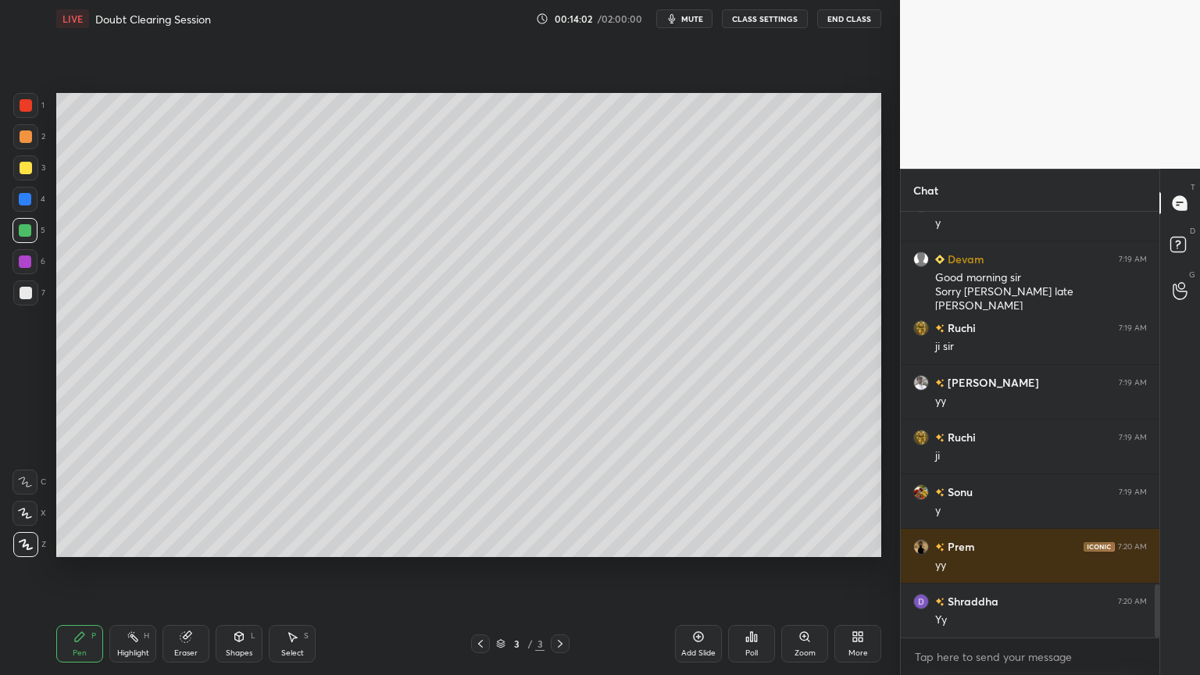
scroll to position [3005, 0]
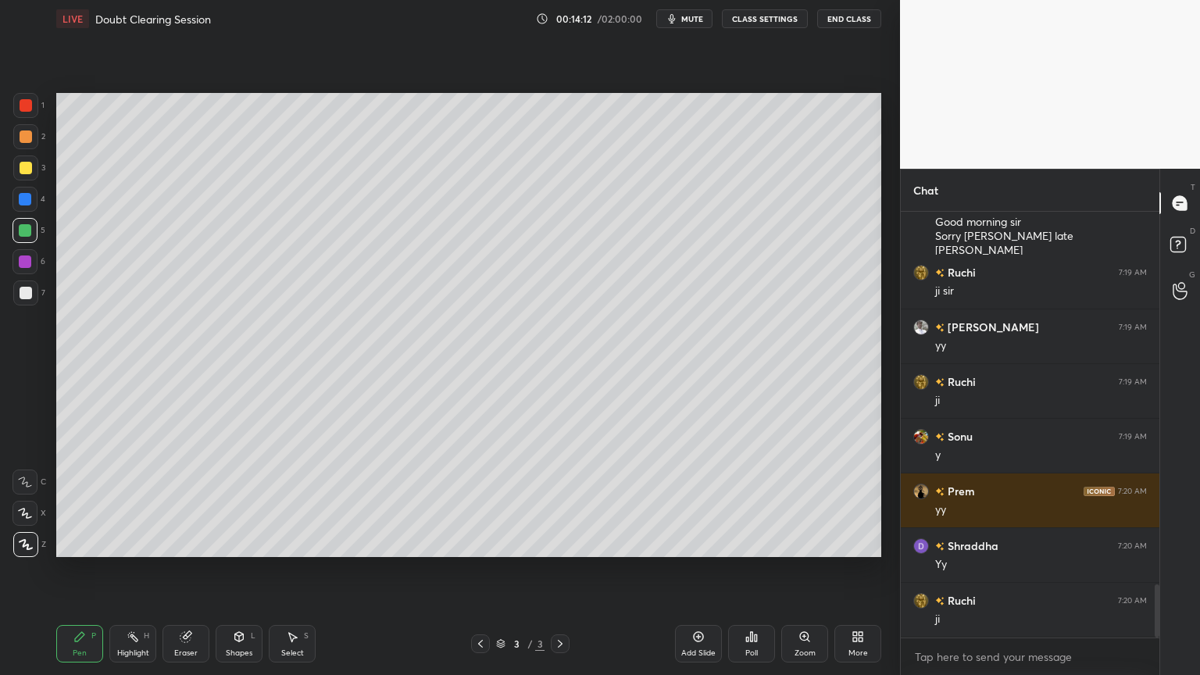
drag, startPoint x: 691, startPoint y: 19, endPoint x: 690, endPoint y: 28, distance: 9.4
click at [691, 20] on span "mute" at bounding box center [692, 18] width 22 height 11
click at [685, 17] on span "unmute" at bounding box center [691, 18] width 34 height 11
click at [28, 295] on div at bounding box center [26, 293] width 12 height 12
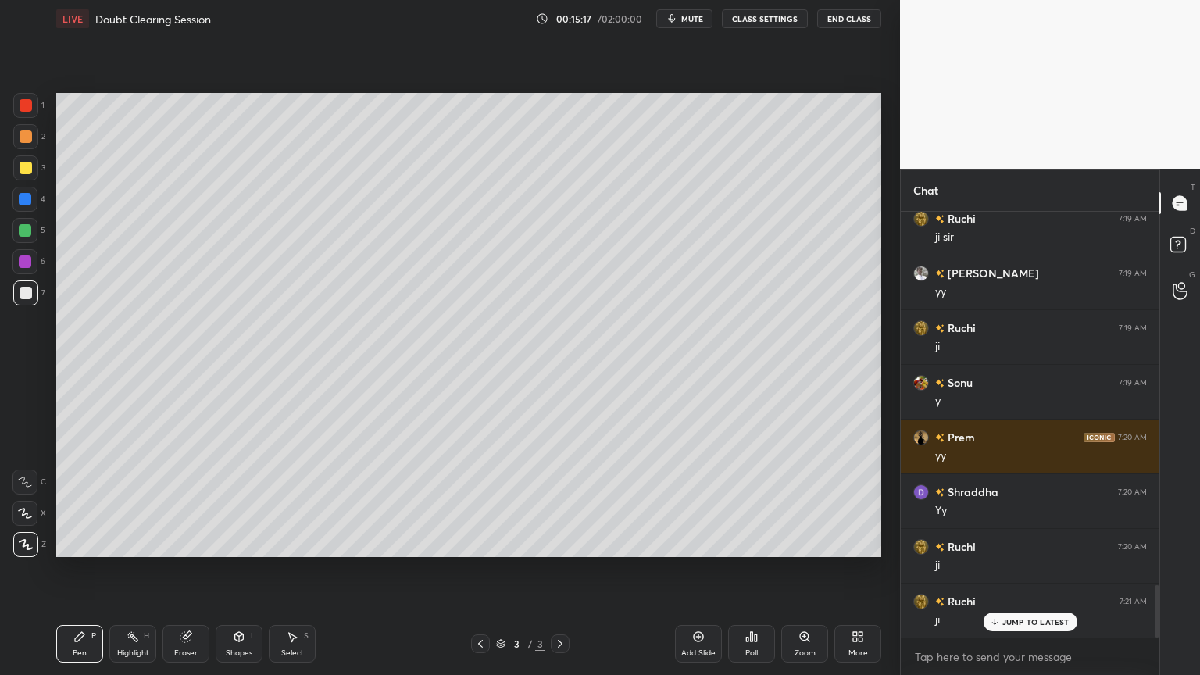
scroll to position [3115, 0]
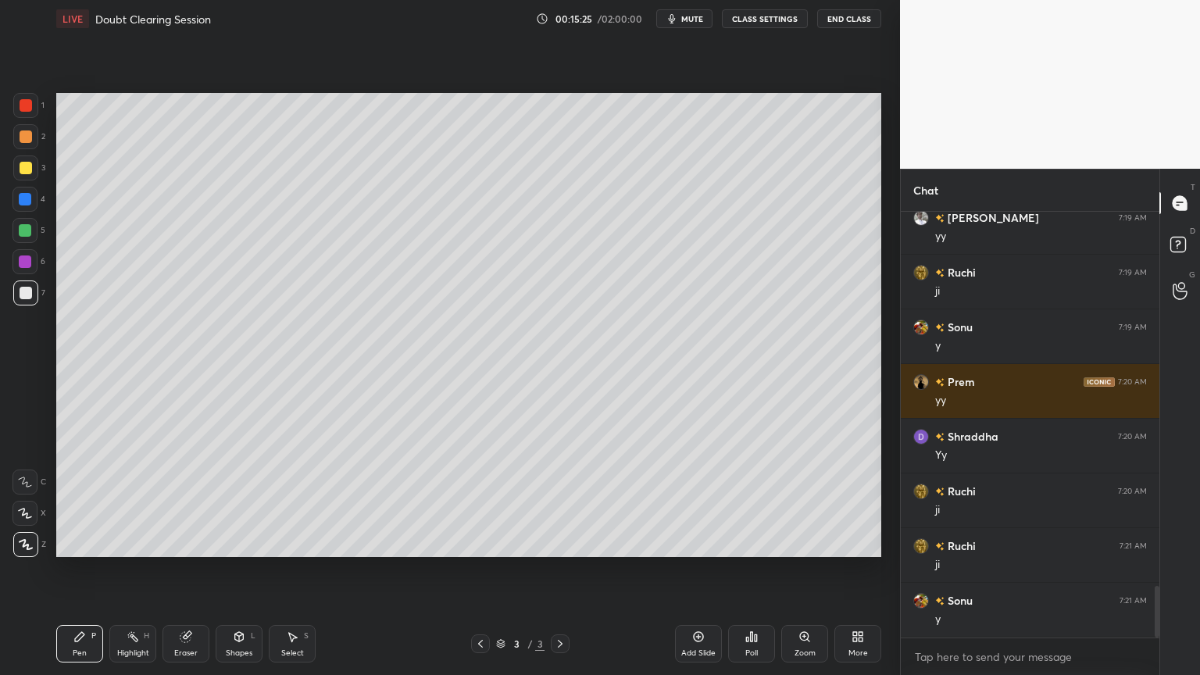
drag, startPoint x: 24, startPoint y: 228, endPoint x: 47, endPoint y: 262, distance: 41.2
click at [25, 231] on div at bounding box center [25, 230] width 12 height 12
click at [34, 303] on div at bounding box center [25, 292] width 25 height 25
click at [30, 234] on div at bounding box center [25, 230] width 12 height 12
click at [200, 570] on div "Eraser" at bounding box center [185, 643] width 47 height 37
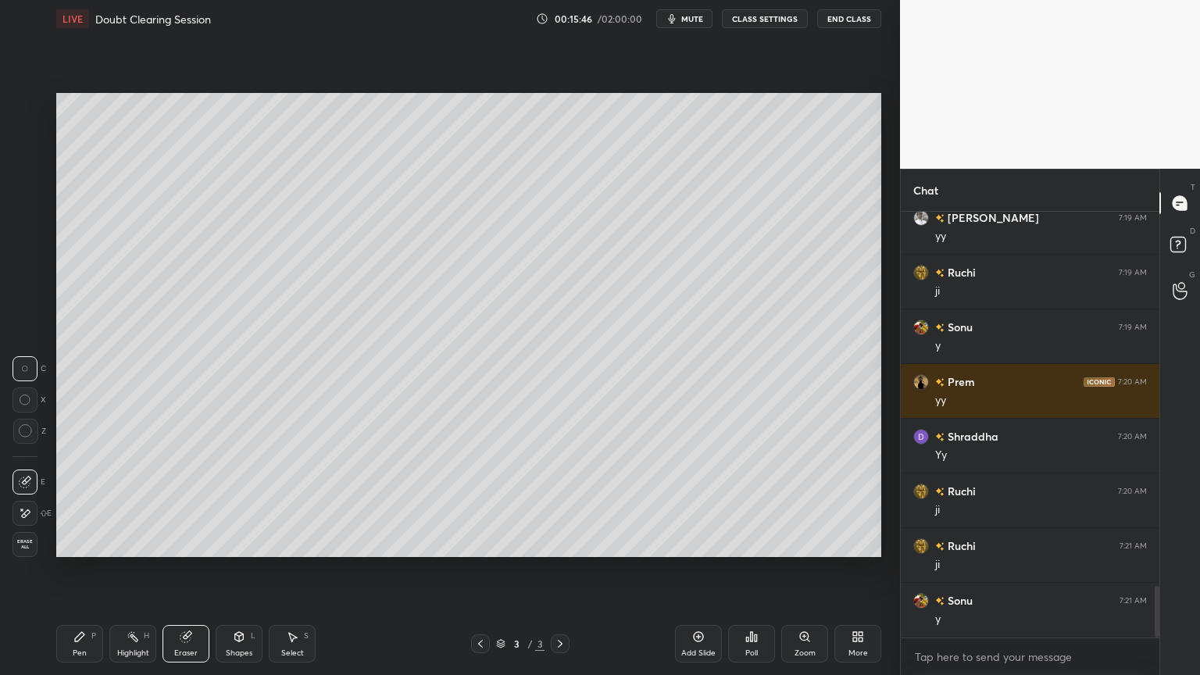
click at [83, 570] on div "Pen P" at bounding box center [79, 643] width 47 height 37
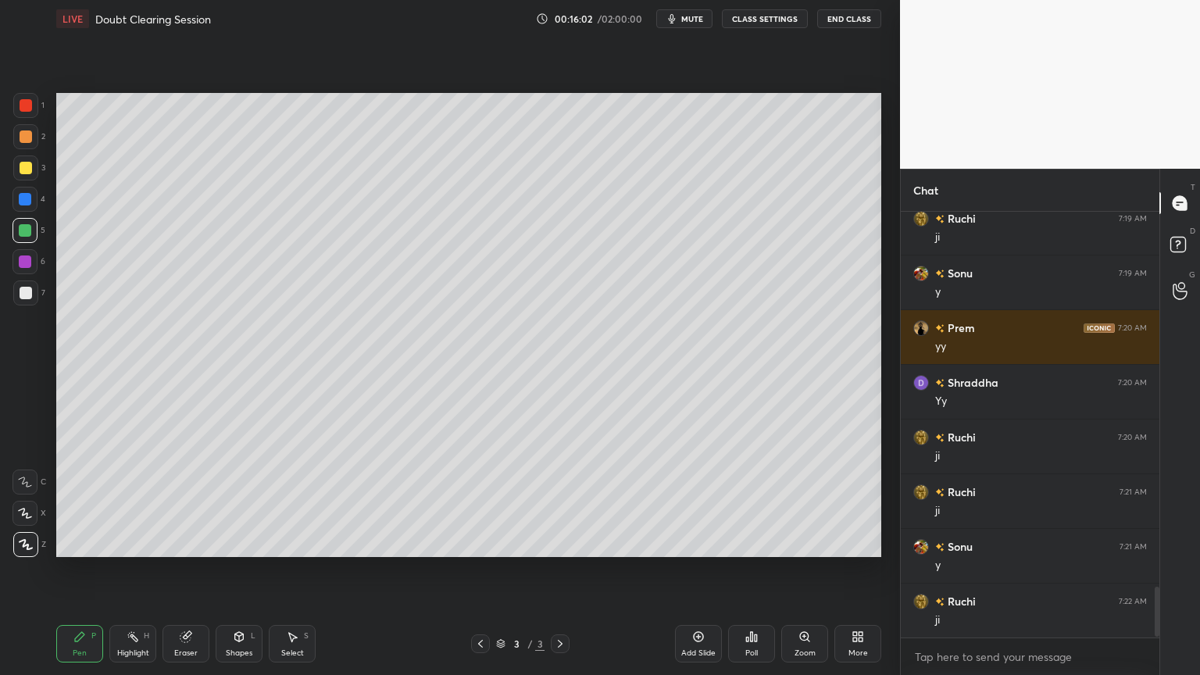
scroll to position [3224, 0]
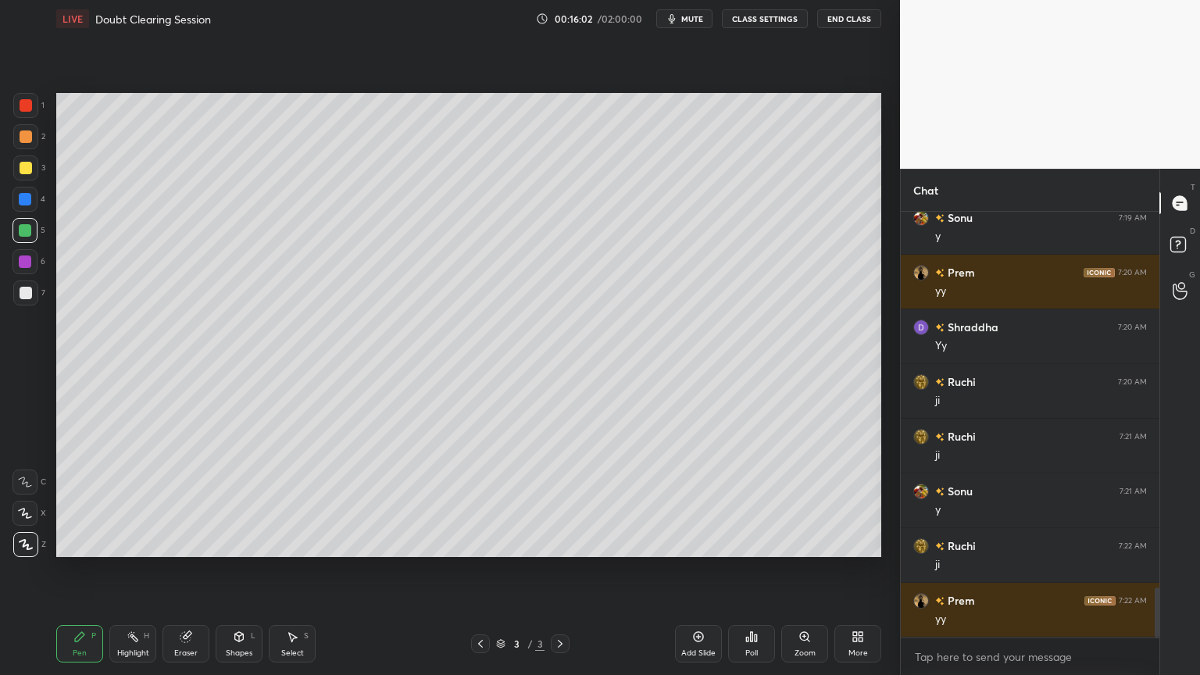
click at [25, 298] on div at bounding box center [26, 293] width 12 height 12
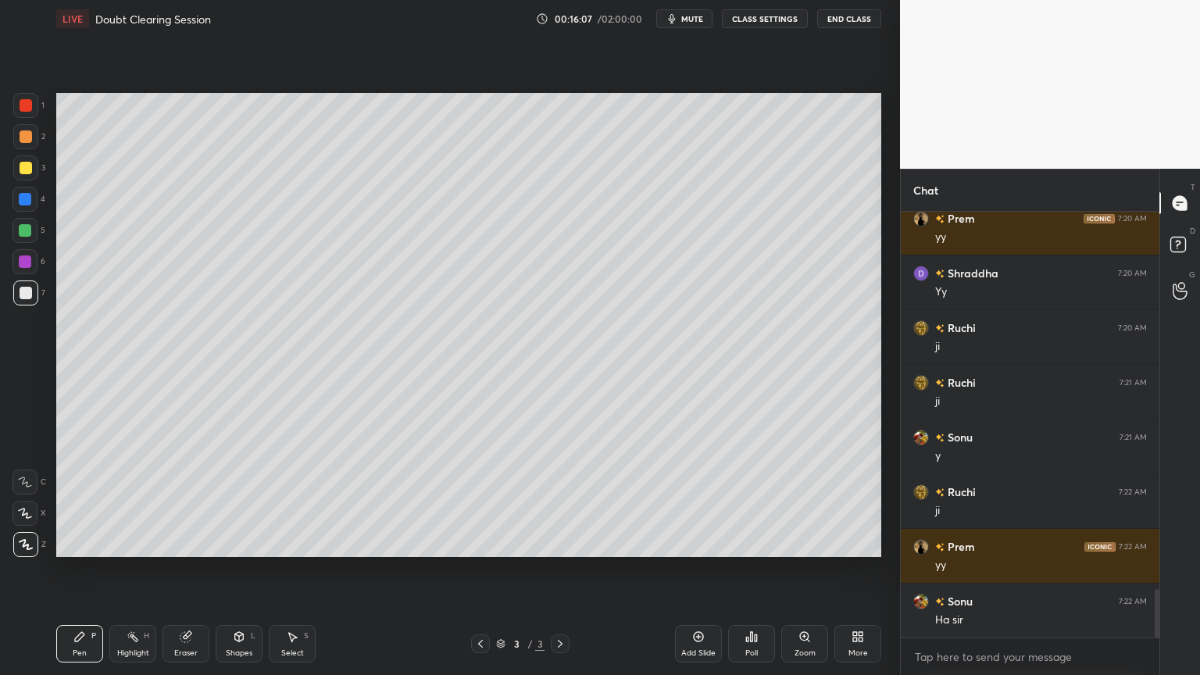
scroll to position [3334, 0]
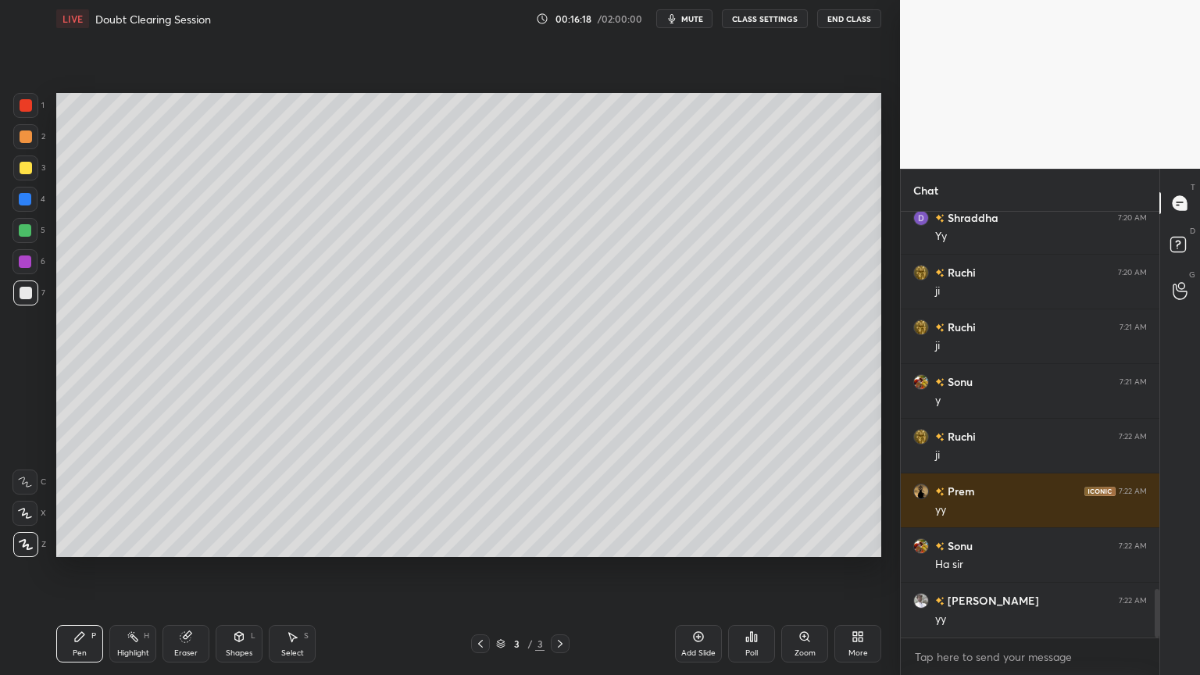
click at [27, 228] on div at bounding box center [25, 230] width 12 height 12
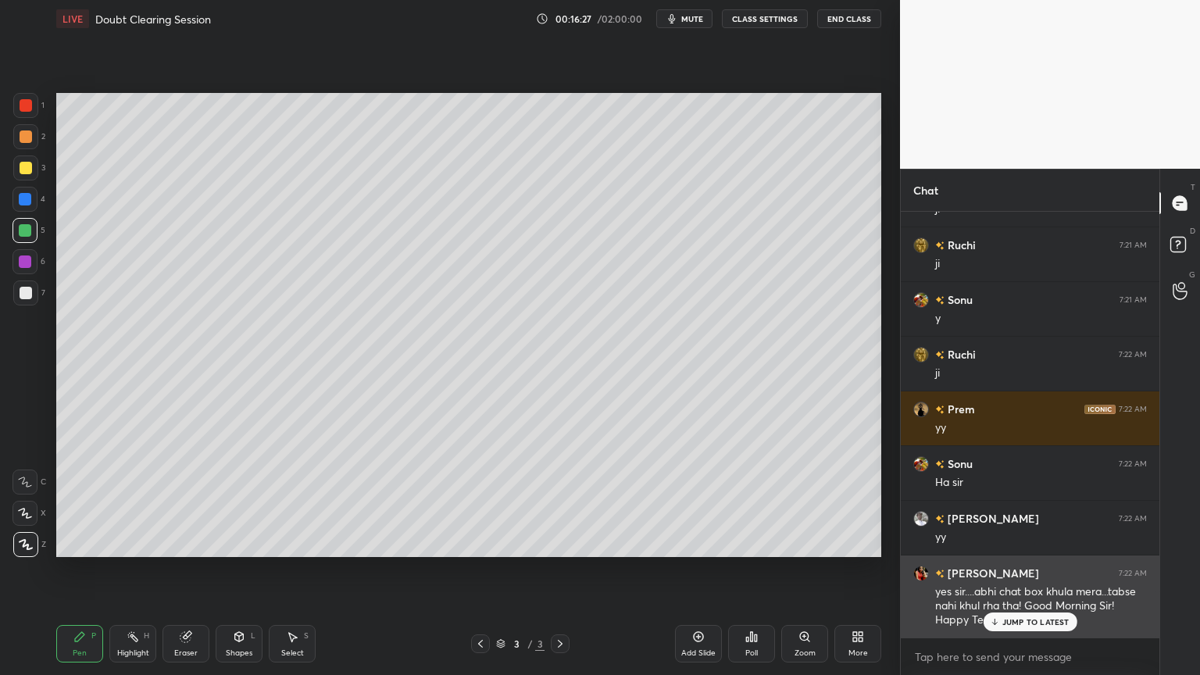
click at [1012, 570] on p "JUMP TO LATEST" at bounding box center [1035, 621] width 67 height 9
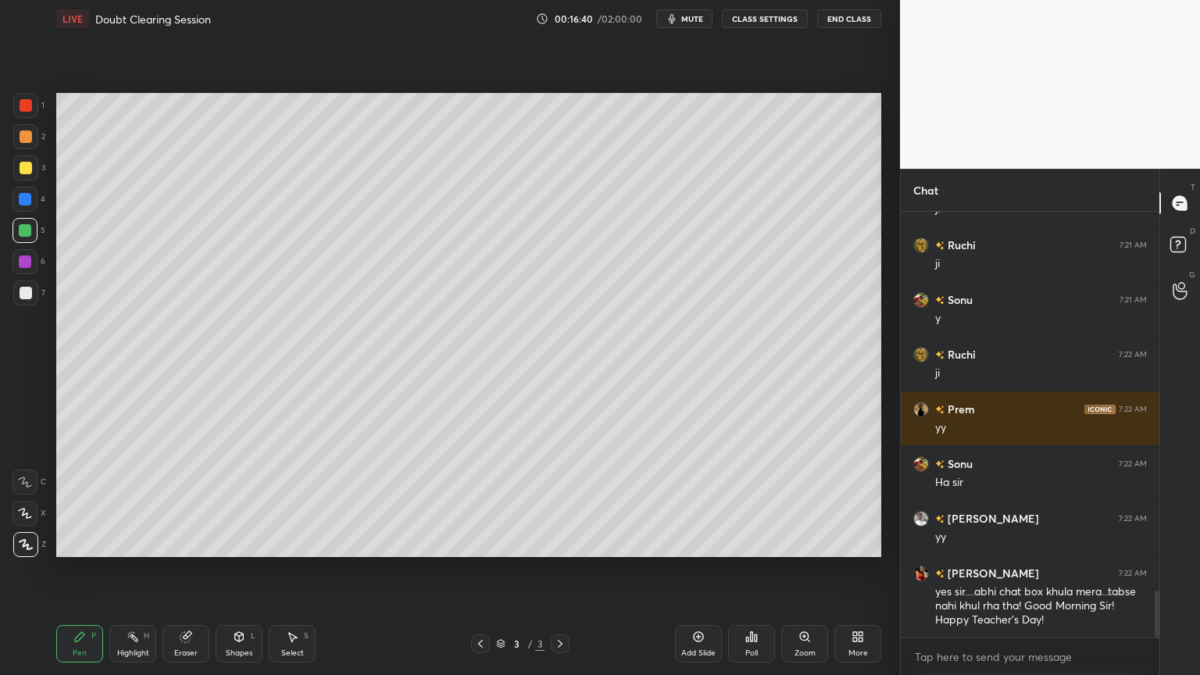
click at [295, 570] on icon at bounding box center [292, 636] width 12 height 12
drag, startPoint x: 152, startPoint y: 497, endPoint x: 206, endPoint y: 527, distance: 61.9
click at [205, 527] on div "0 ° Undo Copy Duplicate Duplicate to new slide Delete" at bounding box center [468, 325] width 825 height 464
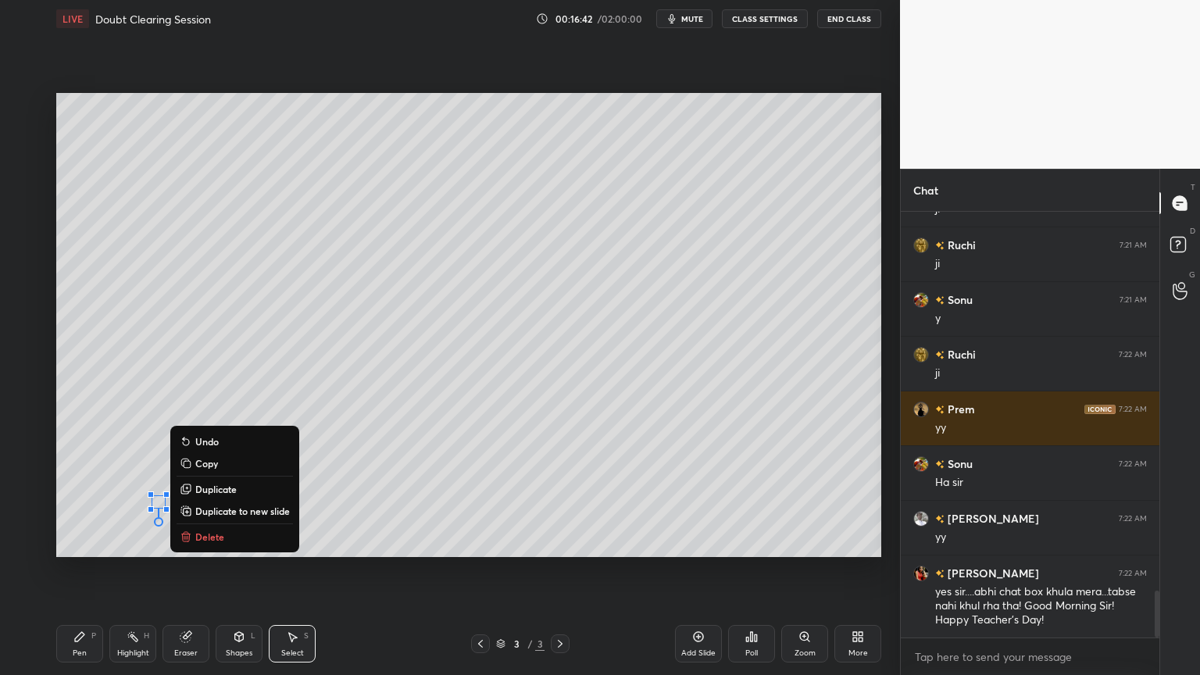
click at [219, 538] on p "Delete" at bounding box center [209, 536] width 29 height 12
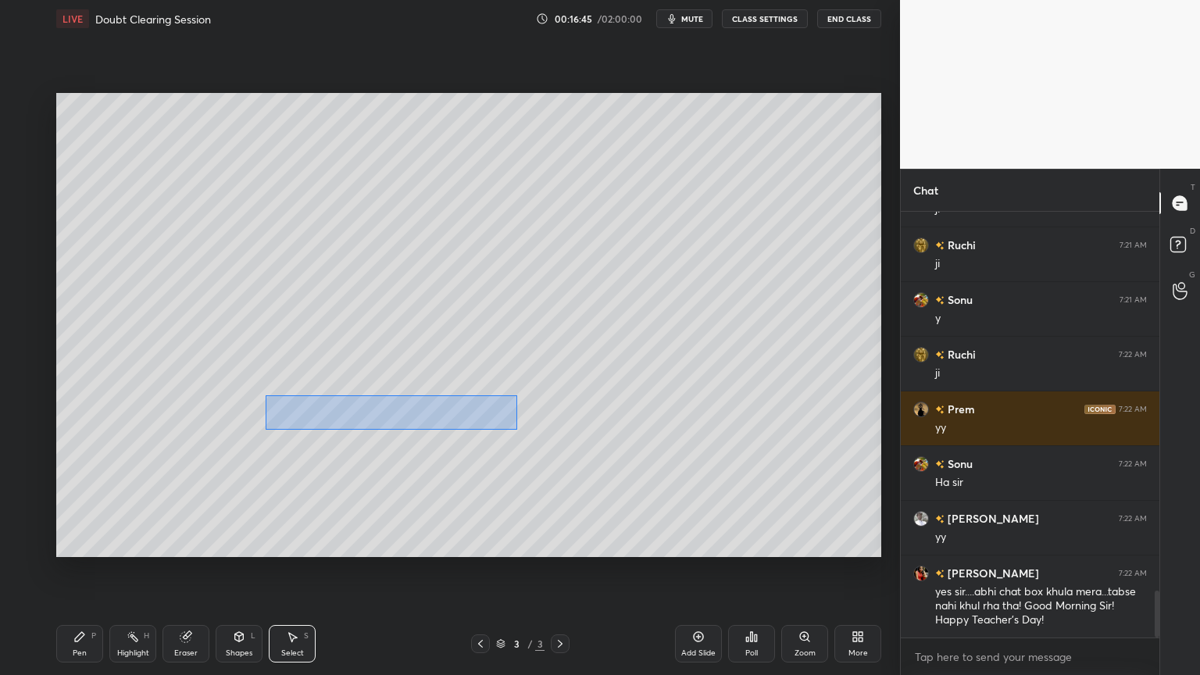
drag, startPoint x: 266, startPoint y: 395, endPoint x: 518, endPoint y: 428, distance: 254.5
click at [516, 429] on div "0 ° Undo Copy Duplicate Duplicate to new slide Delete" at bounding box center [468, 325] width 825 height 464
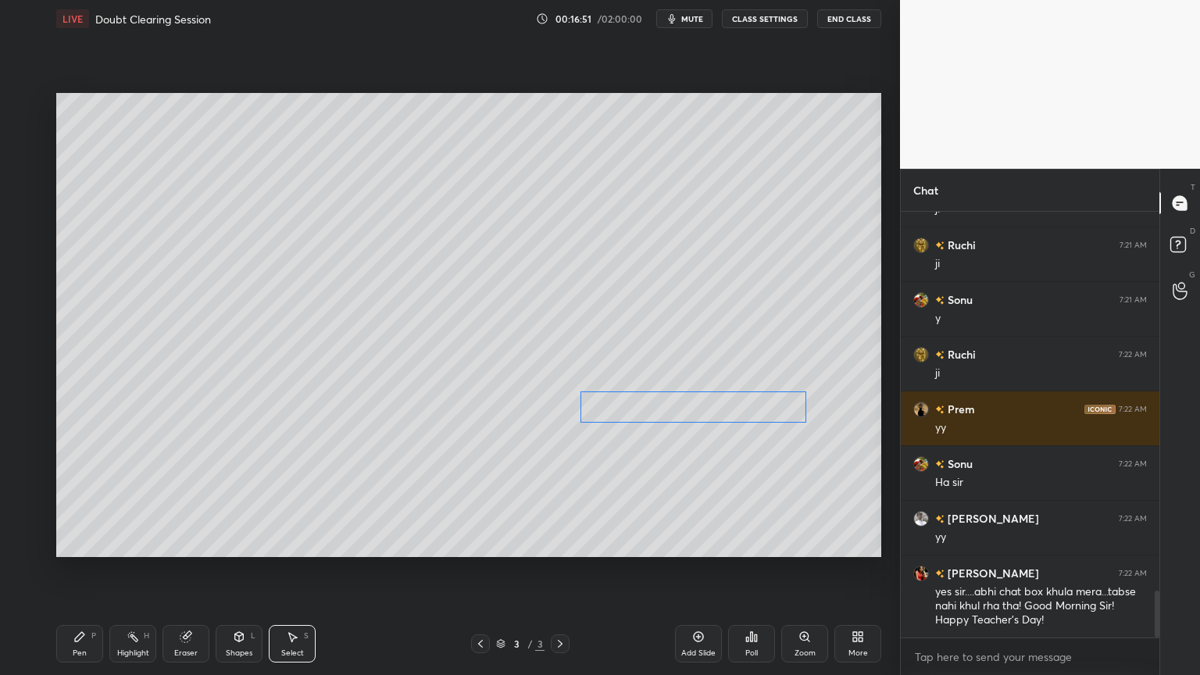
drag, startPoint x: 442, startPoint y: 416, endPoint x: 753, endPoint y: 407, distance: 311.1
click at [753, 407] on div "0 ° Undo Copy Duplicate Duplicate to new slide Delete" at bounding box center [468, 325] width 825 height 464
drag, startPoint x: 134, startPoint y: 443, endPoint x: 145, endPoint y: 445, distance: 11.0
click at [145, 445] on div "0 ° Undo Copy Duplicate Duplicate to new slide Delete" at bounding box center [468, 325] width 825 height 464
drag, startPoint x: 125, startPoint y: 439, endPoint x: 101, endPoint y: 441, distance: 24.3
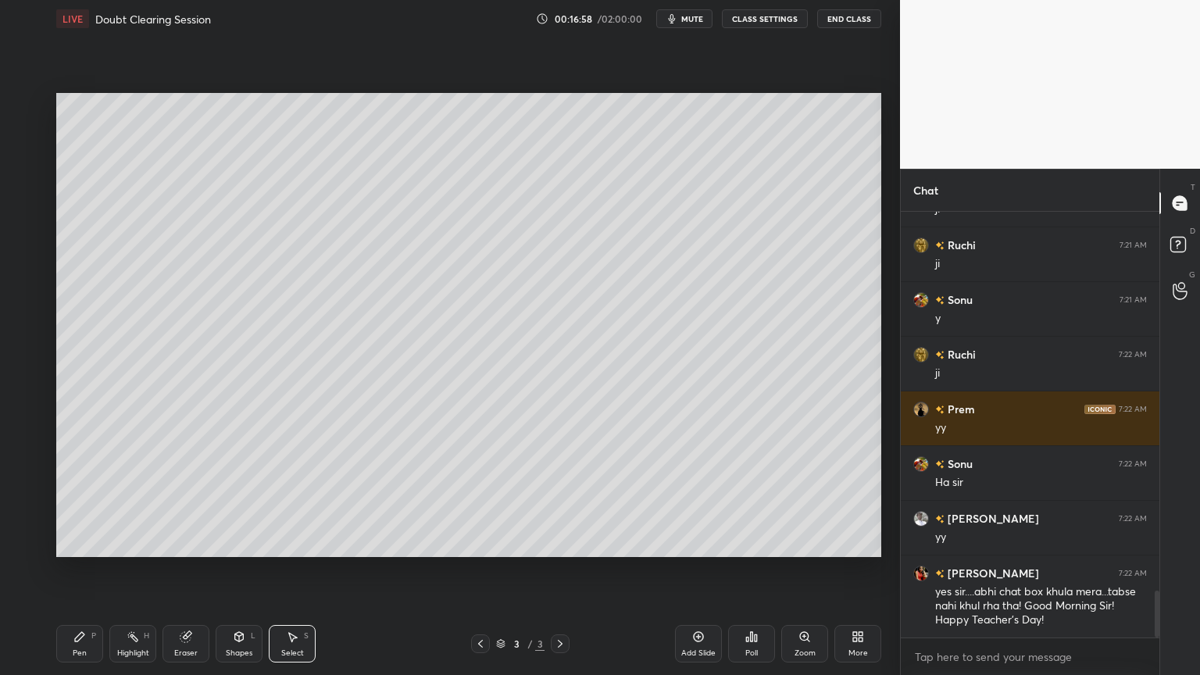
click at [101, 441] on div "0 ° Undo Copy Duplicate Duplicate to new slide Delete" at bounding box center [468, 325] width 825 height 464
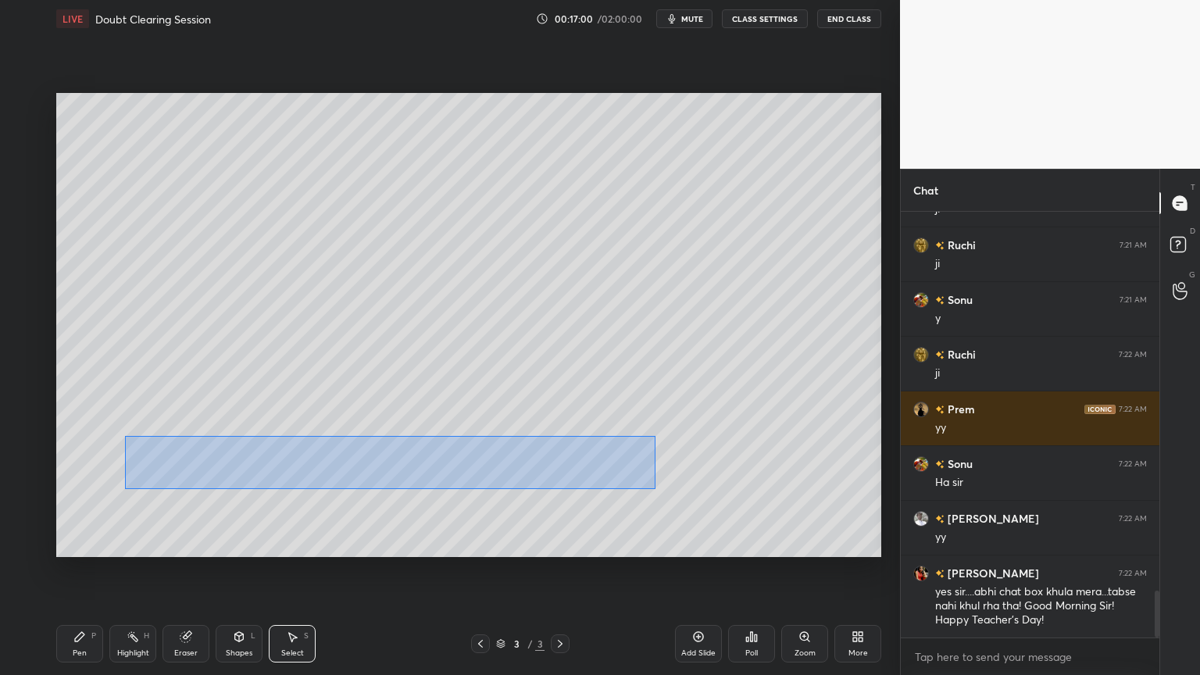
drag, startPoint x: 125, startPoint y: 436, endPoint x: 600, endPoint y: 487, distance: 477.8
click at [653, 489] on div "0 ° Undo Copy Duplicate Duplicate to new slide Delete" at bounding box center [468, 325] width 825 height 464
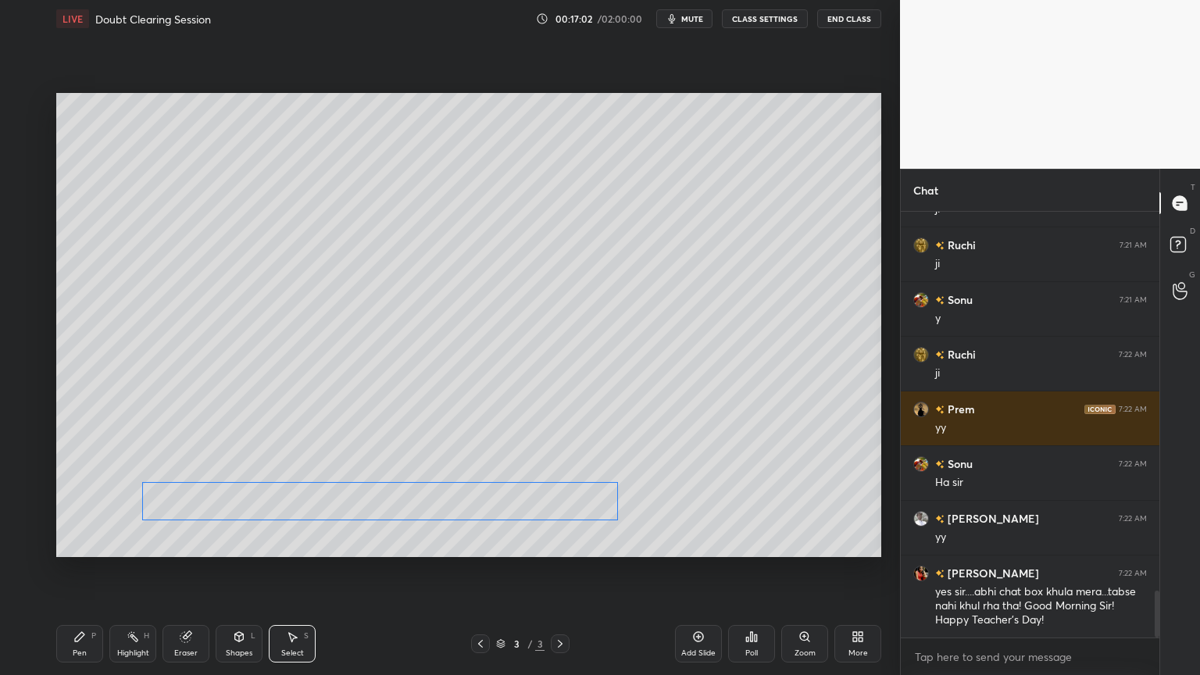
drag, startPoint x: 460, startPoint y: 468, endPoint x: 448, endPoint y: 498, distance: 32.2
click at [448, 498] on div "0 ° Undo Copy Duplicate Duplicate to new slide Delete" at bounding box center [468, 325] width 825 height 464
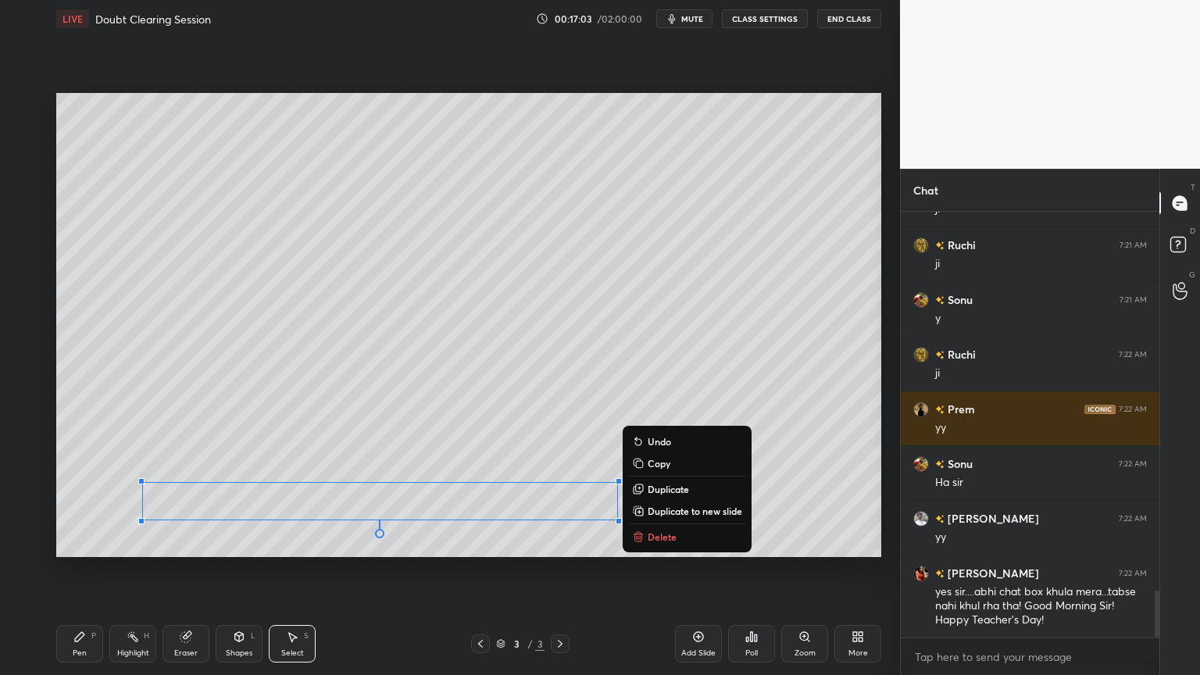
click at [77, 570] on div "Pen" at bounding box center [80, 653] width 14 height 8
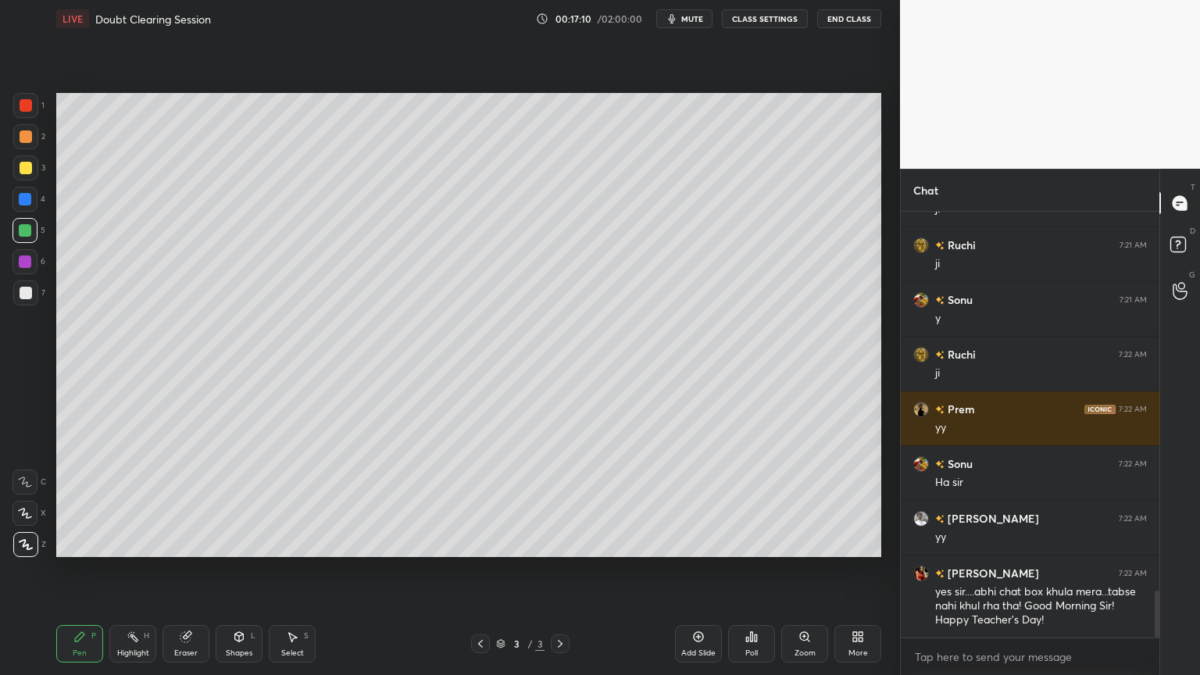
click at [197, 570] on div "Eraser" at bounding box center [185, 643] width 47 height 37
click at [95, 570] on div "Pen P" at bounding box center [79, 643] width 47 height 37
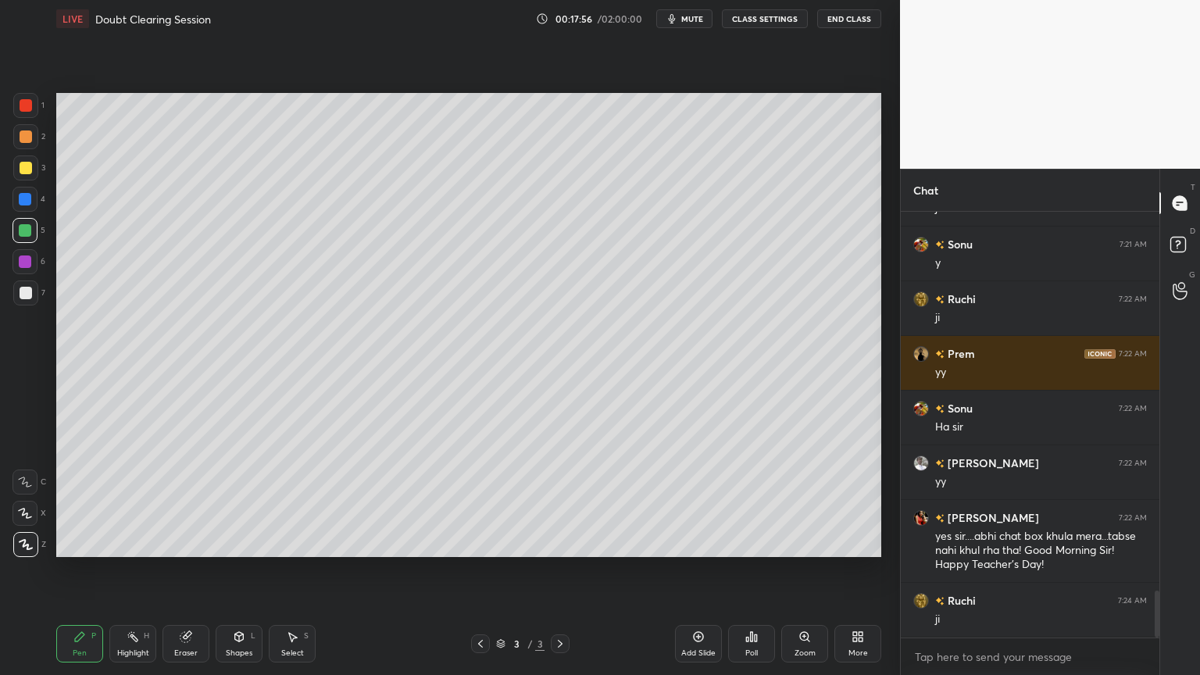
click at [295, 570] on div "Select" at bounding box center [292, 653] width 23 height 8
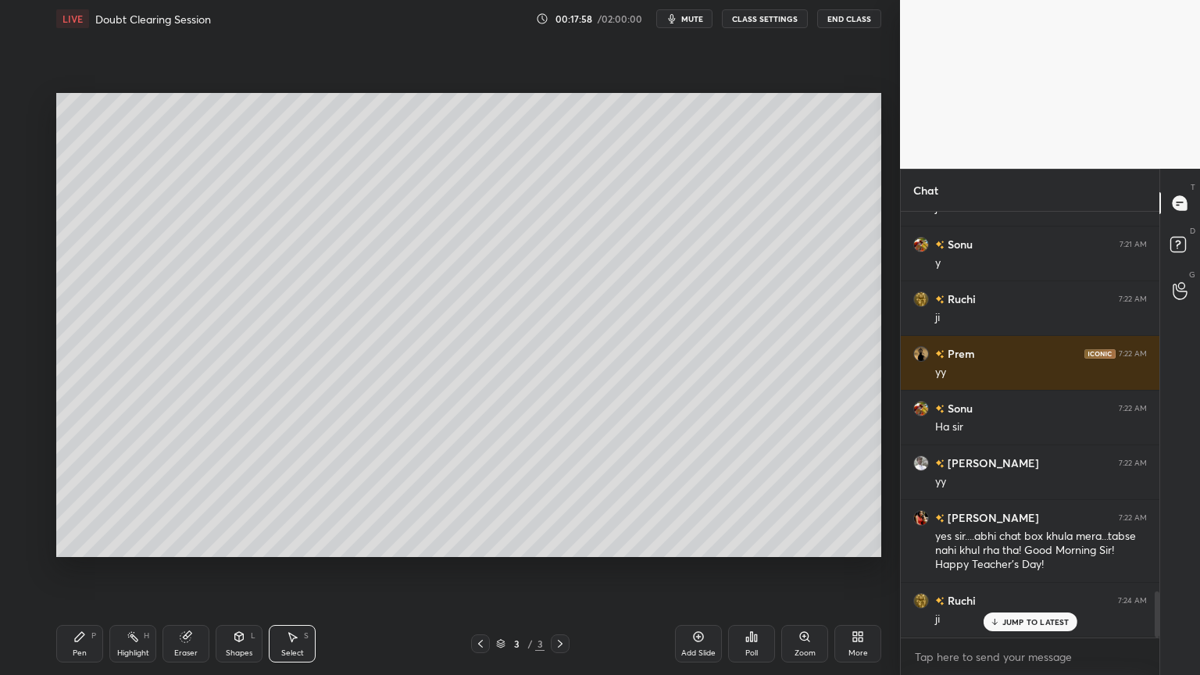
scroll to position [3525, 0]
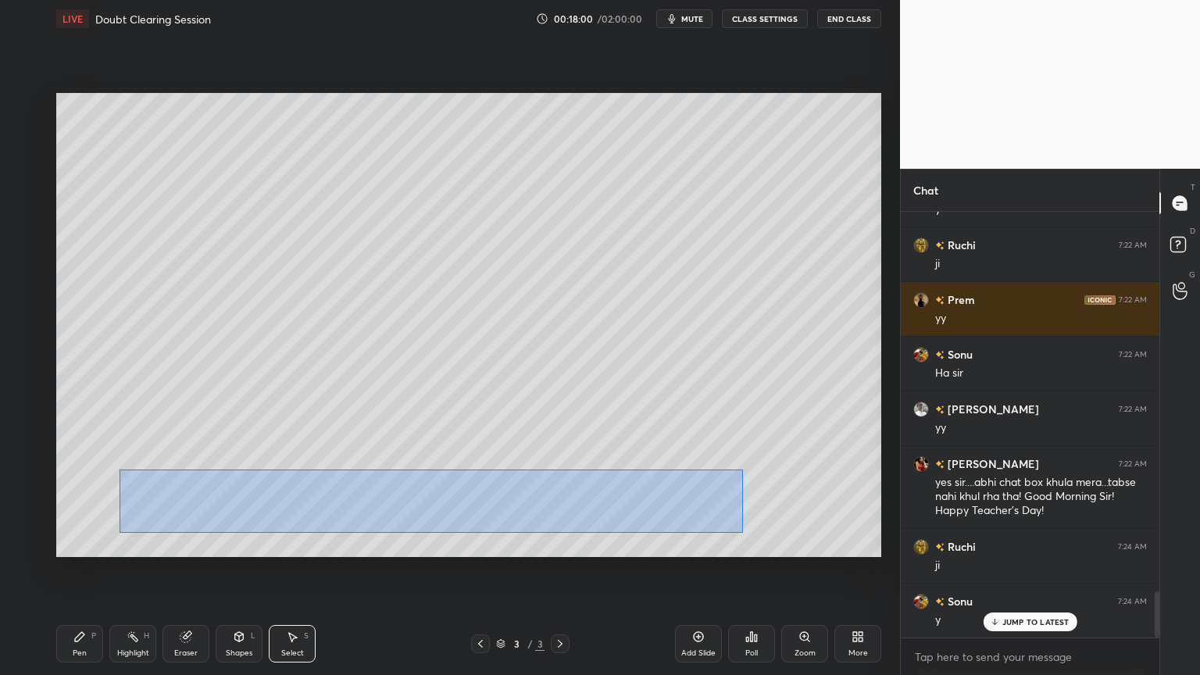
drag, startPoint x: 120, startPoint y: 469, endPoint x: 684, endPoint y: 529, distance: 567.2
click at [735, 529] on div "0 ° Undo Copy Duplicate Duplicate to new slide Delete" at bounding box center [468, 325] width 825 height 464
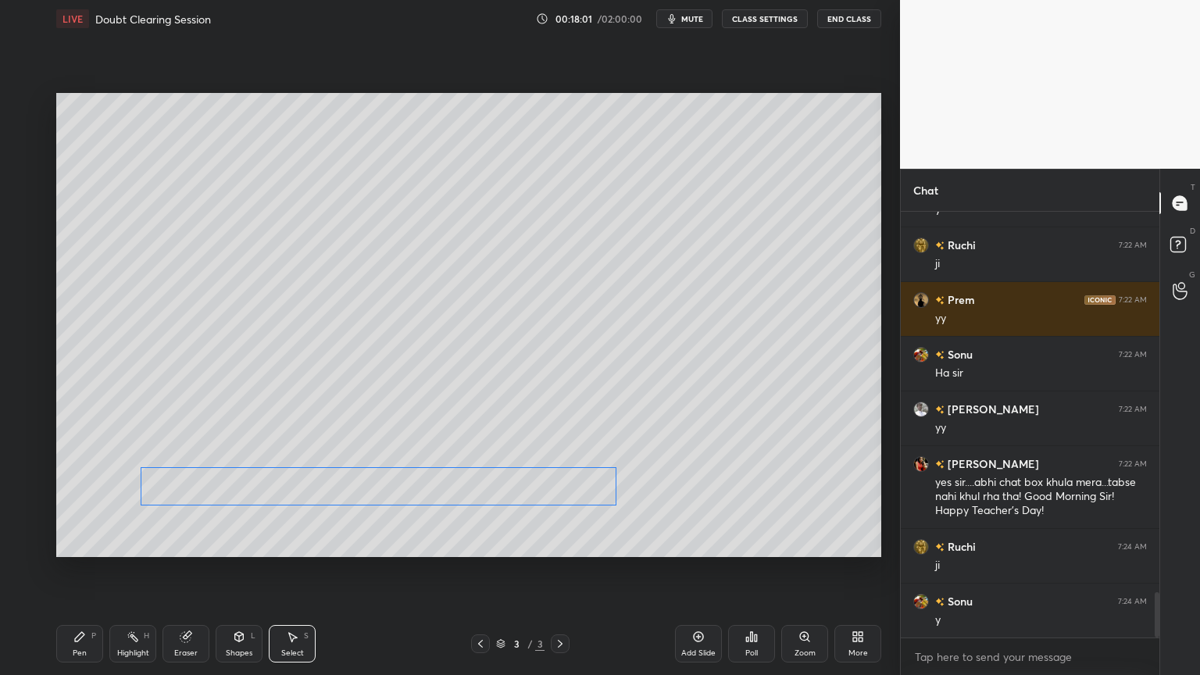
scroll to position [3580, 0]
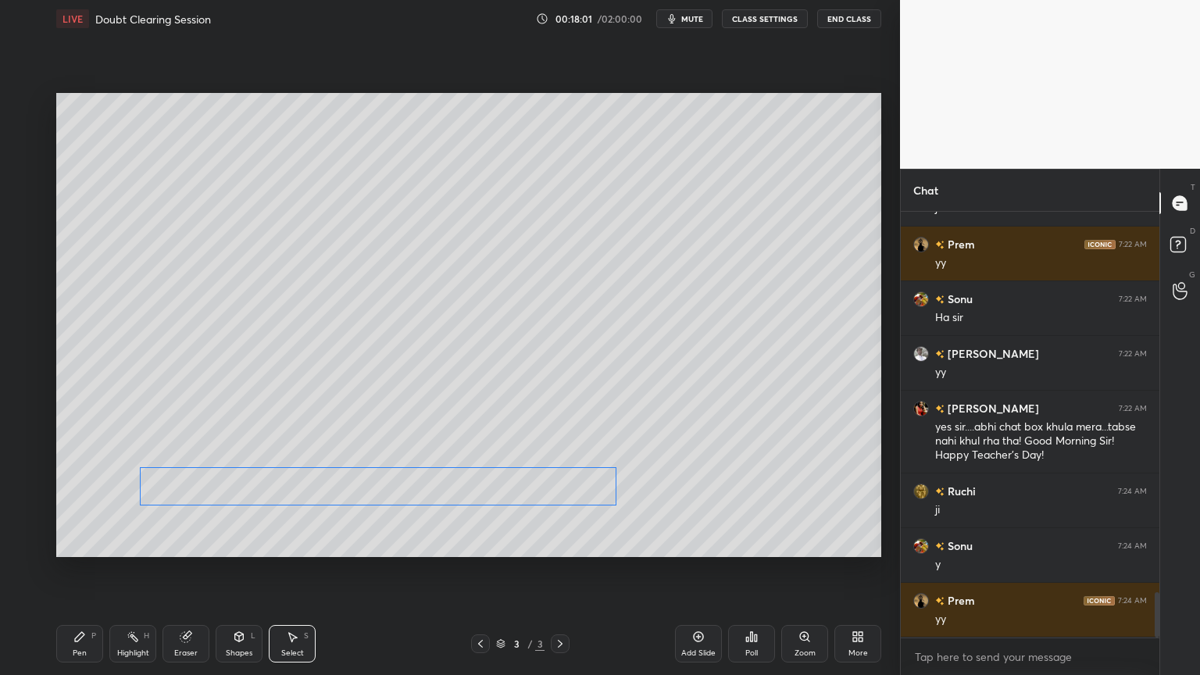
click at [549, 484] on div "0 ° Undo Copy Duplicate Duplicate to new slide Delete" at bounding box center [468, 325] width 825 height 464
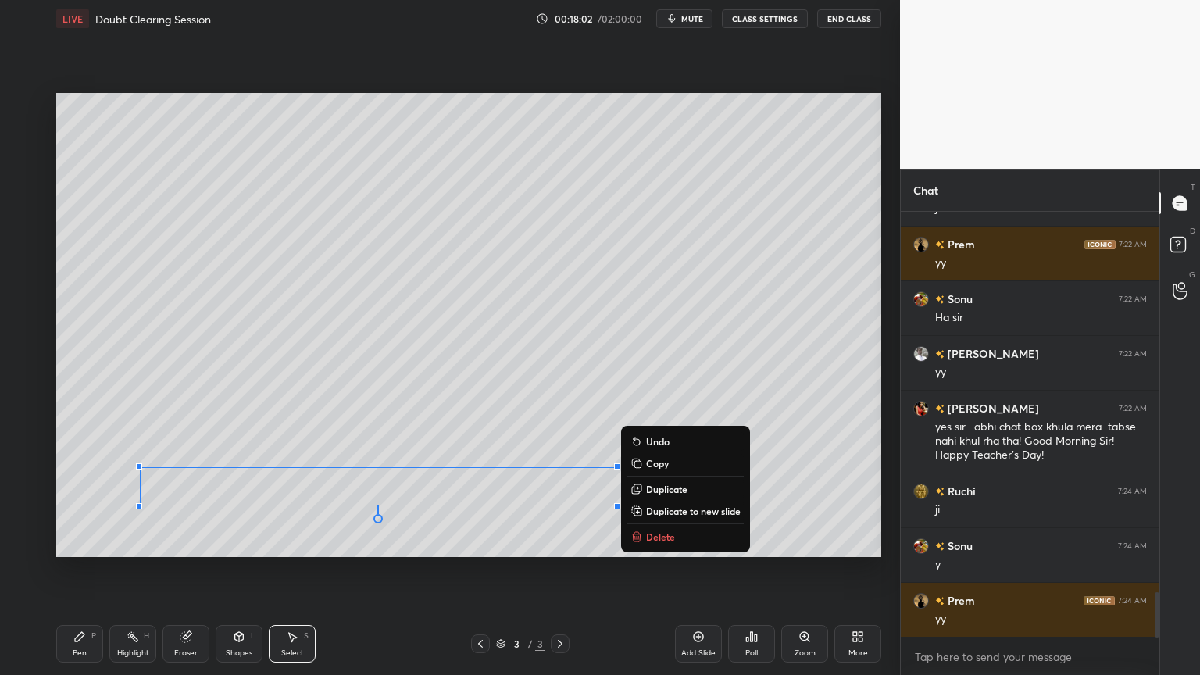
click at [544, 534] on div "0 ° Undo Copy Duplicate Duplicate to new slide Delete" at bounding box center [468, 325] width 825 height 464
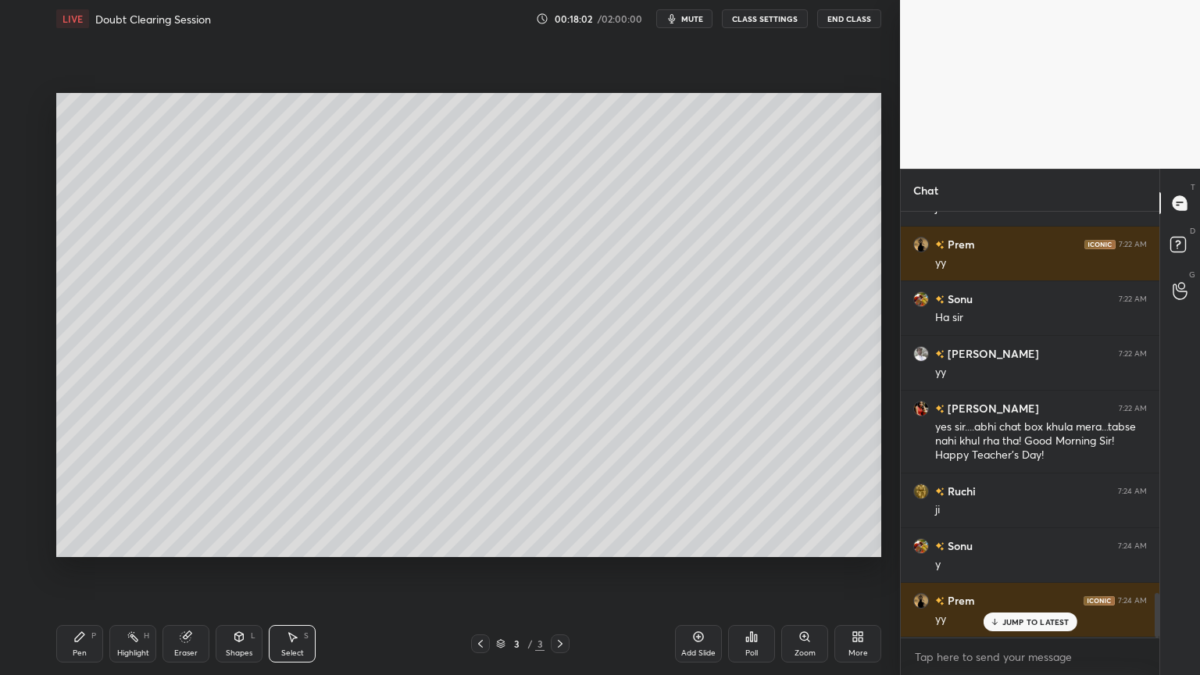
scroll to position [3634, 0]
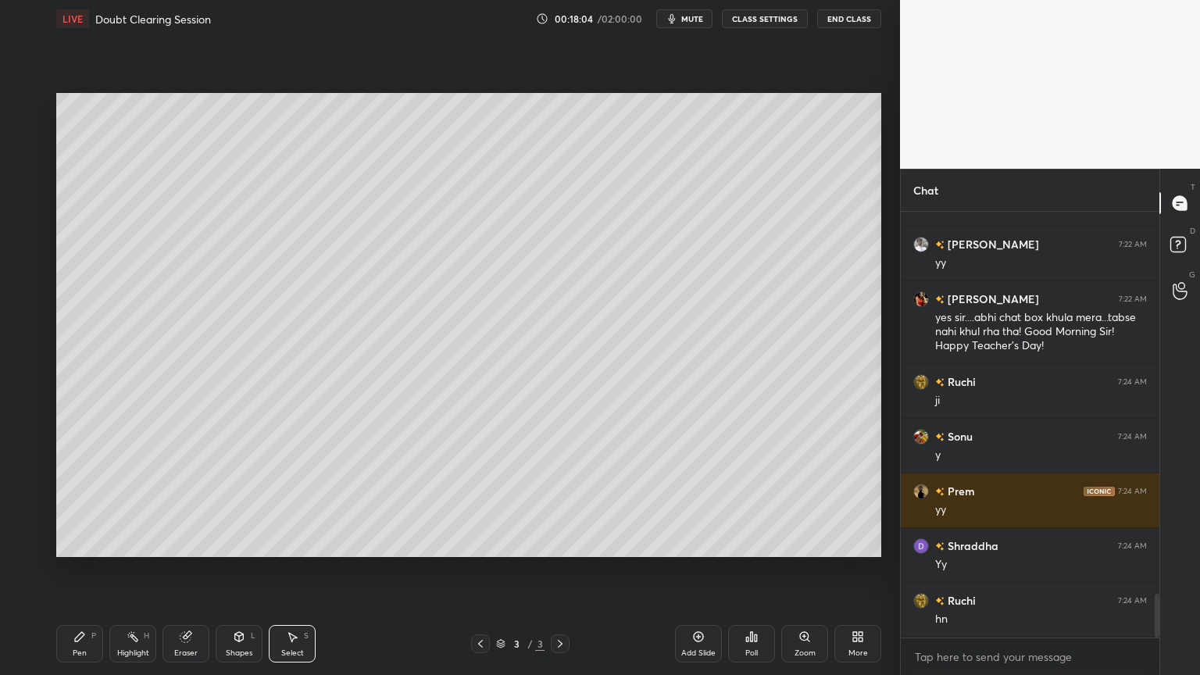
click at [243, 570] on div "Shapes L" at bounding box center [239, 643] width 47 height 37
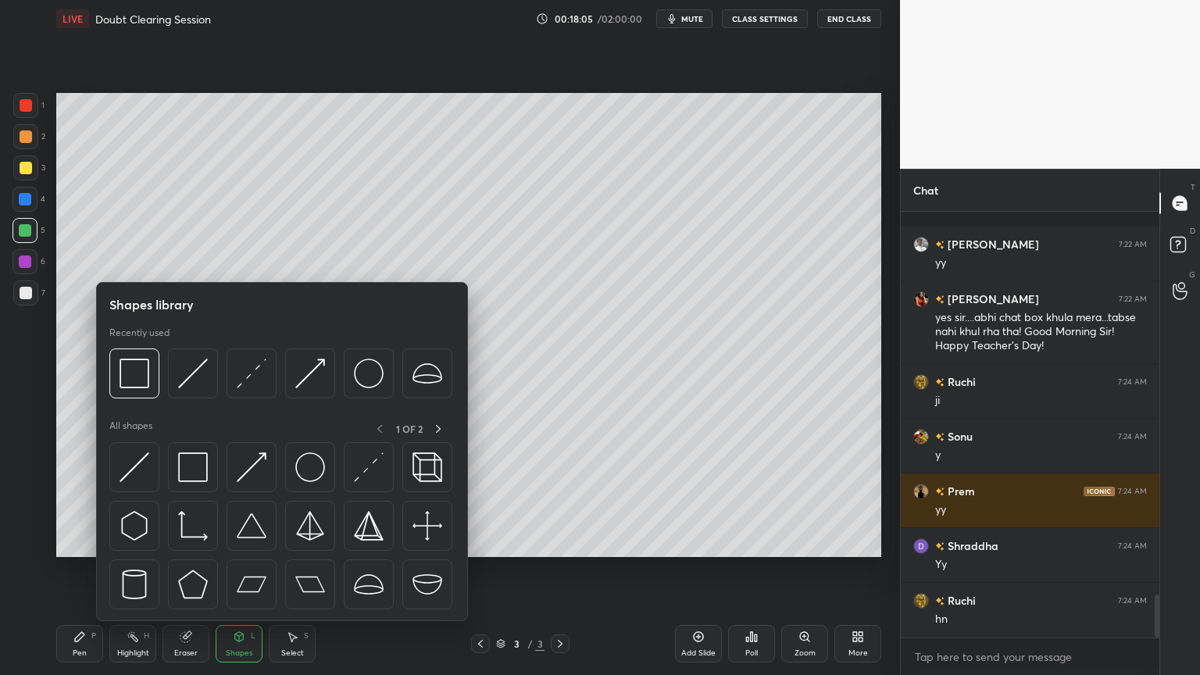
scroll to position [3799, 0]
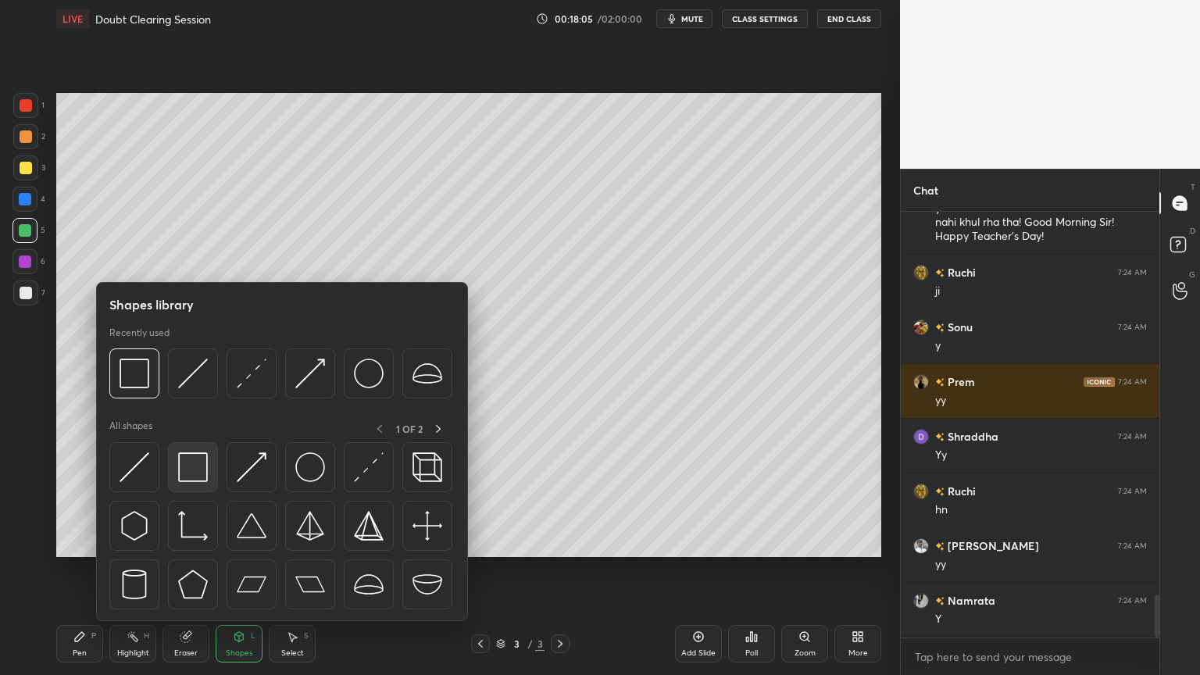
click at [190, 466] on img at bounding box center [193, 467] width 30 height 30
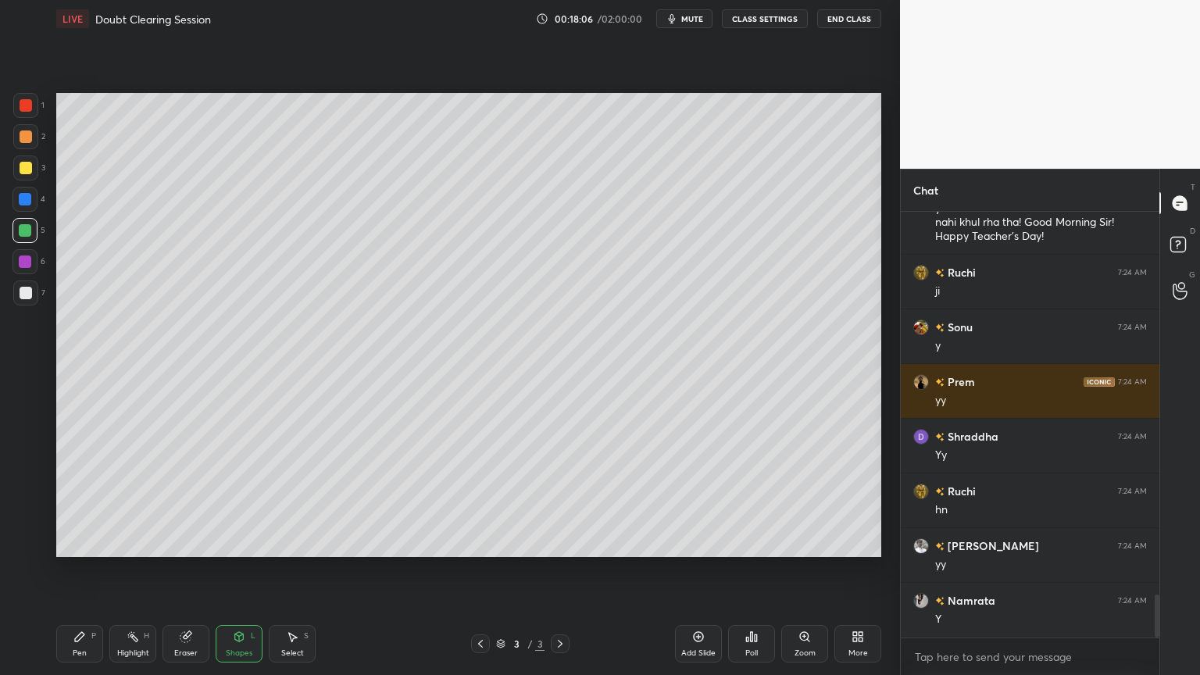
click at [30, 295] on div at bounding box center [26, 293] width 12 height 12
click at [26, 262] on div at bounding box center [25, 261] width 12 height 12
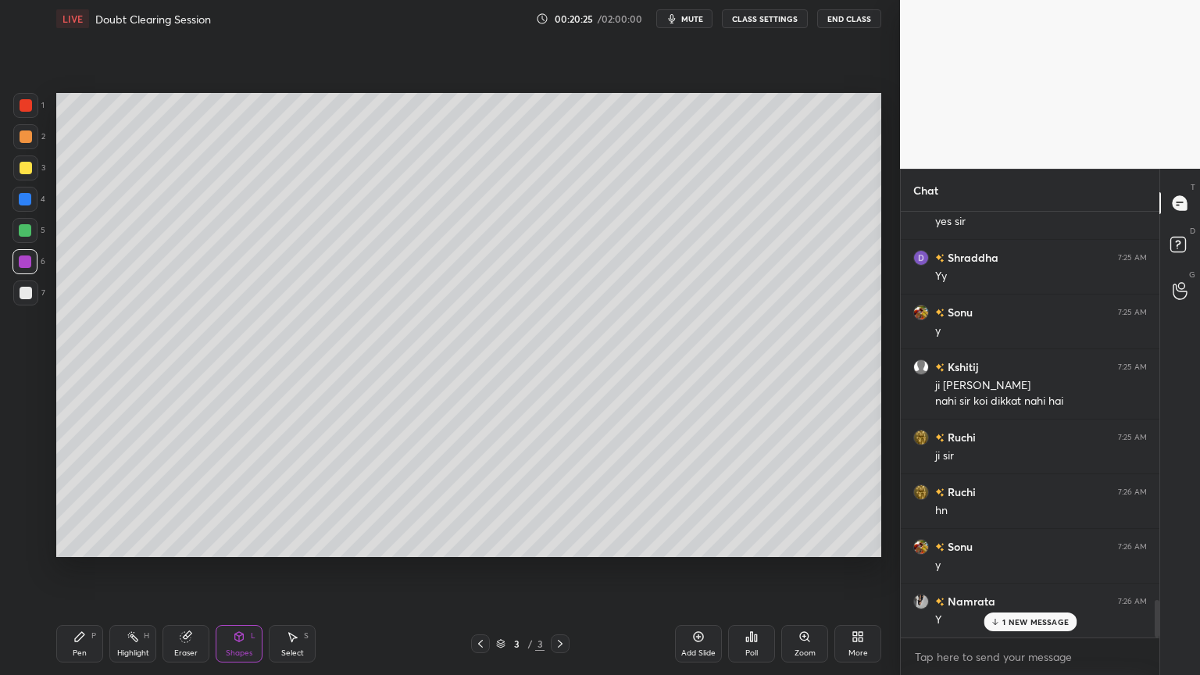
scroll to position [4471, 0]
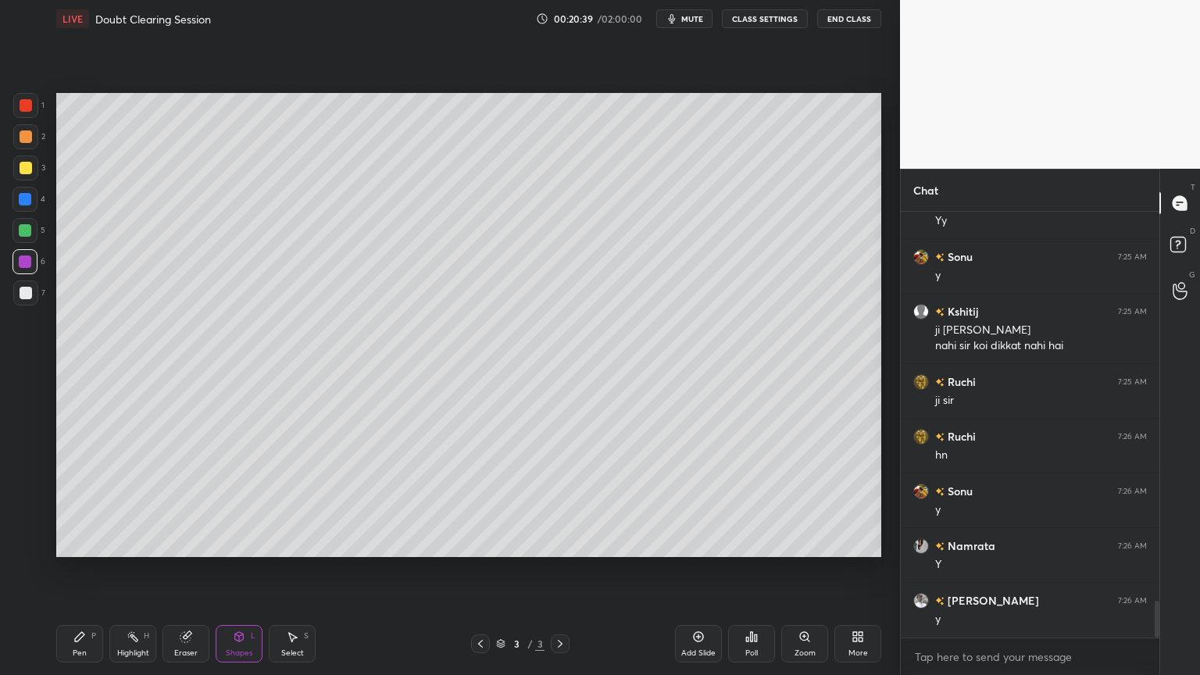
click at [698, 570] on div "Add Slide" at bounding box center [698, 653] width 34 height 8
click at [81, 570] on div "Pen" at bounding box center [80, 653] width 14 height 8
click at [23, 298] on div at bounding box center [25, 292] width 25 height 25
click at [22, 170] on div at bounding box center [26, 168] width 12 height 12
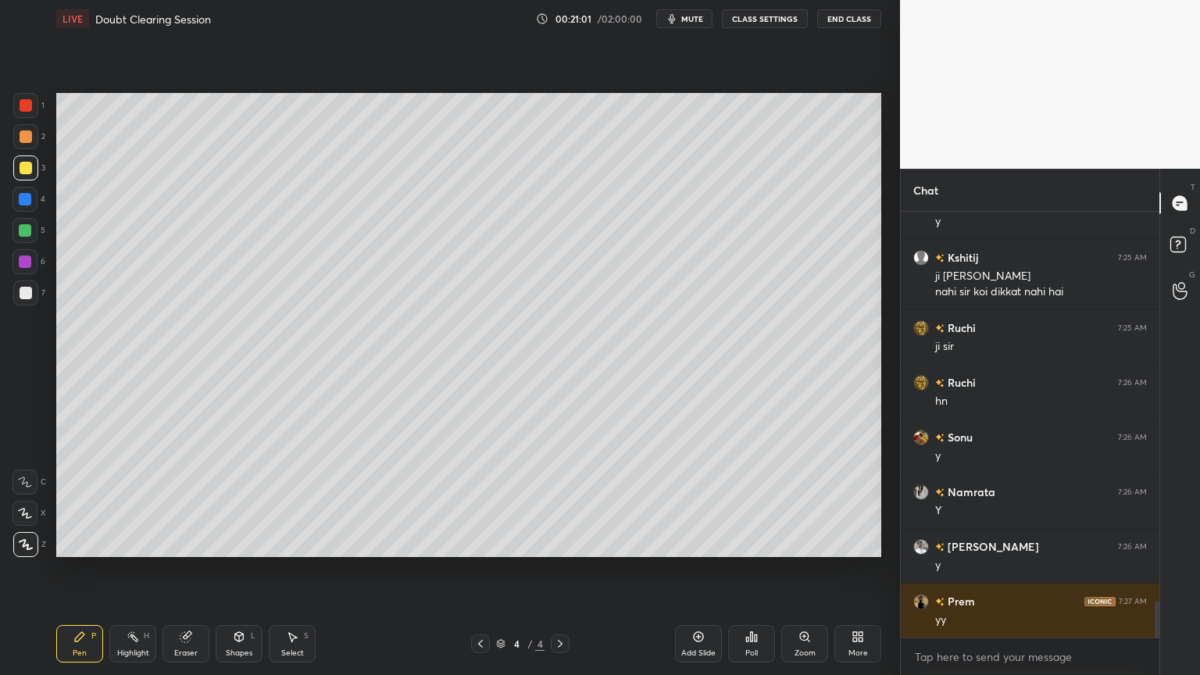
click at [25, 290] on div at bounding box center [26, 293] width 12 height 12
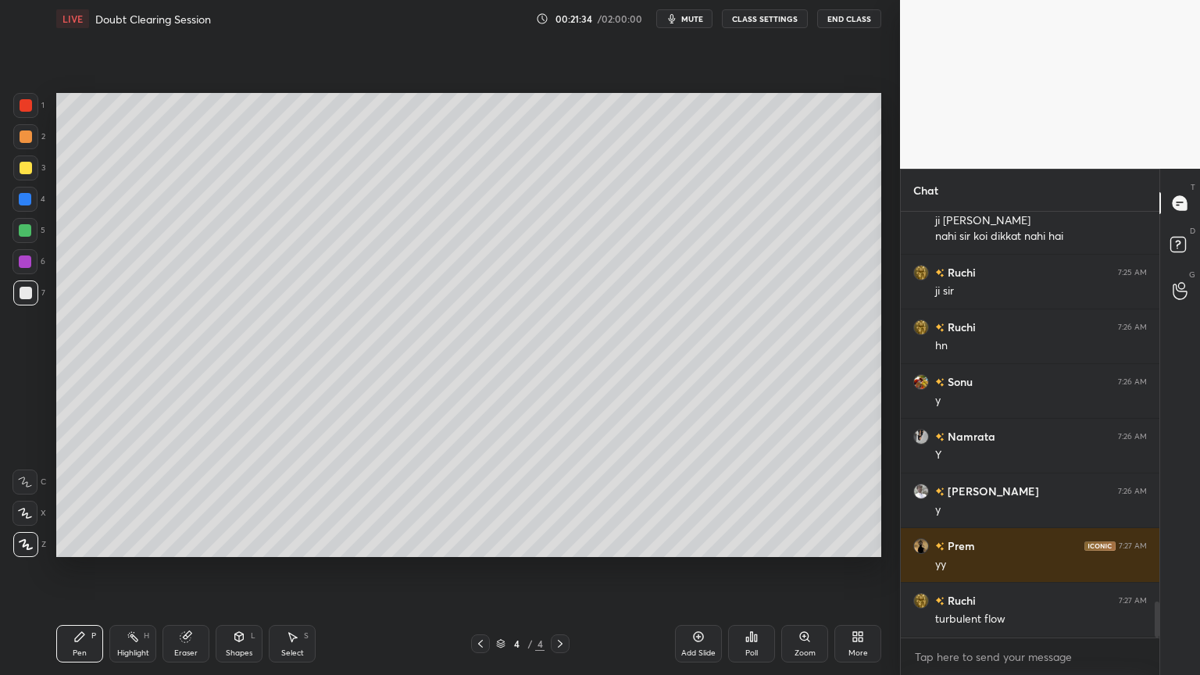
scroll to position [4596, 0]
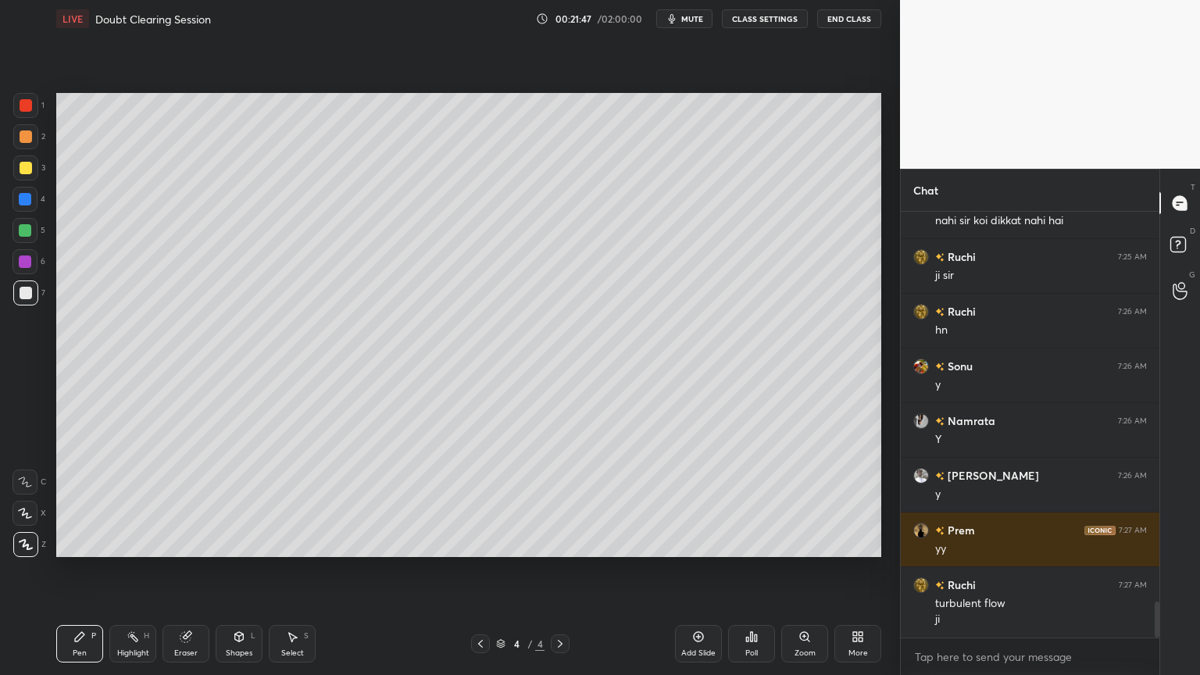
click at [230, 570] on div "Shapes" at bounding box center [239, 653] width 27 height 8
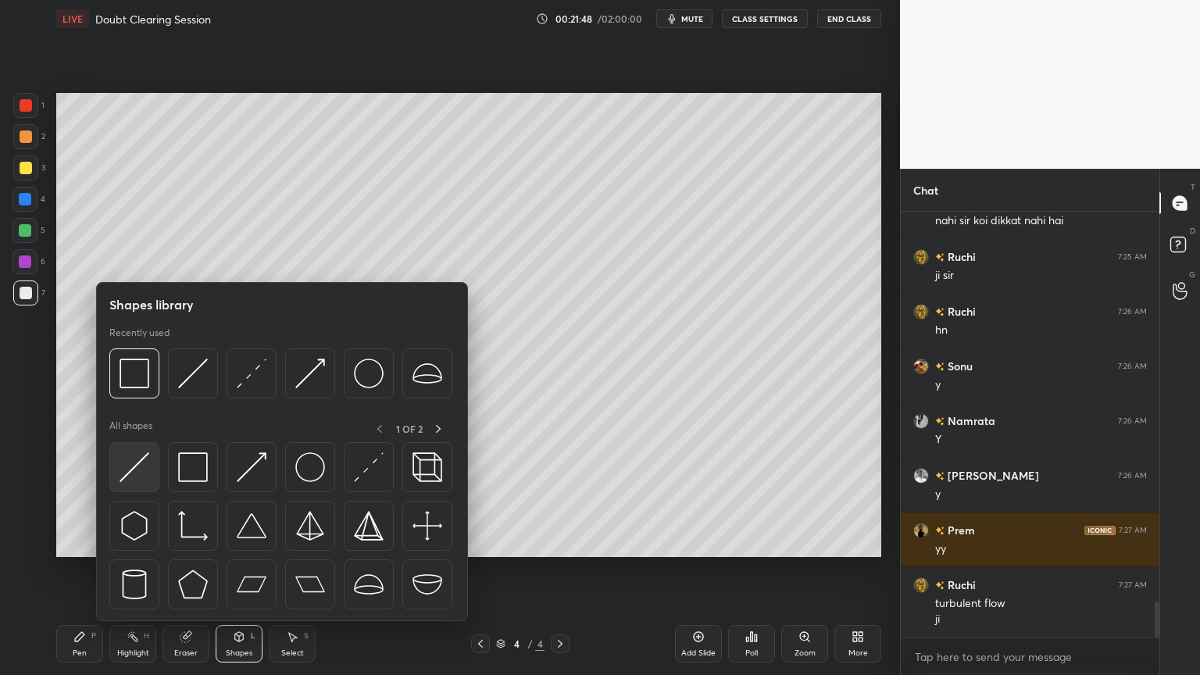
click at [148, 473] on img at bounding box center [135, 467] width 30 height 30
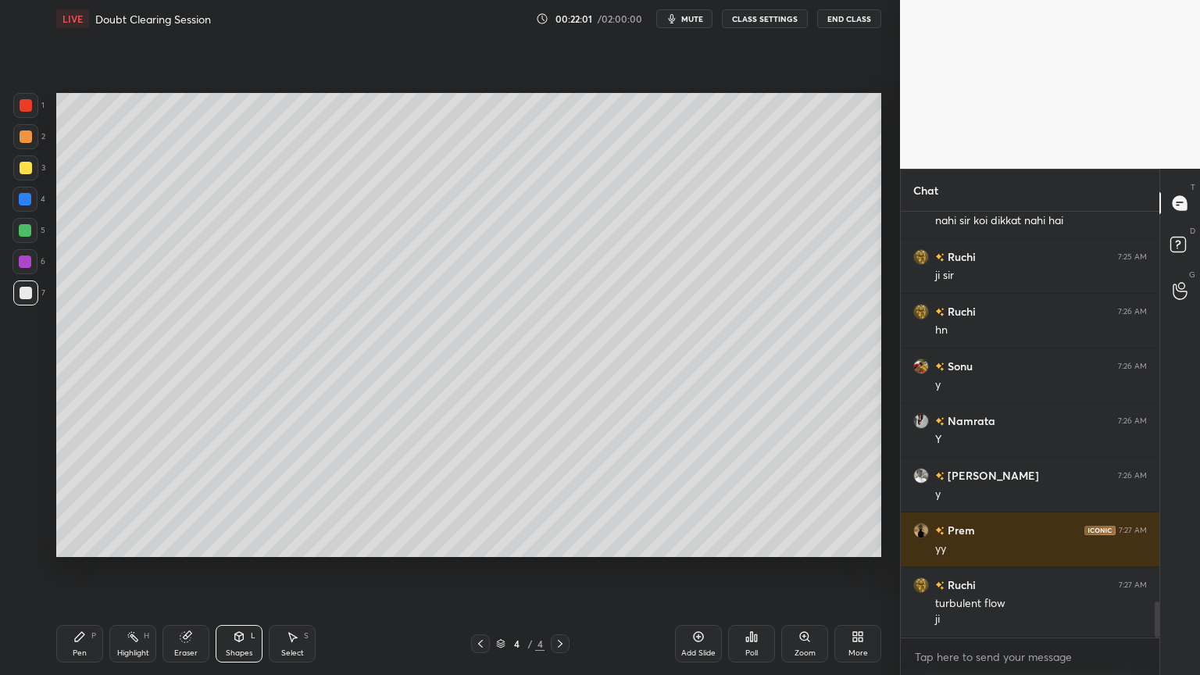
click at [286, 570] on div "Select S" at bounding box center [292, 643] width 47 height 37
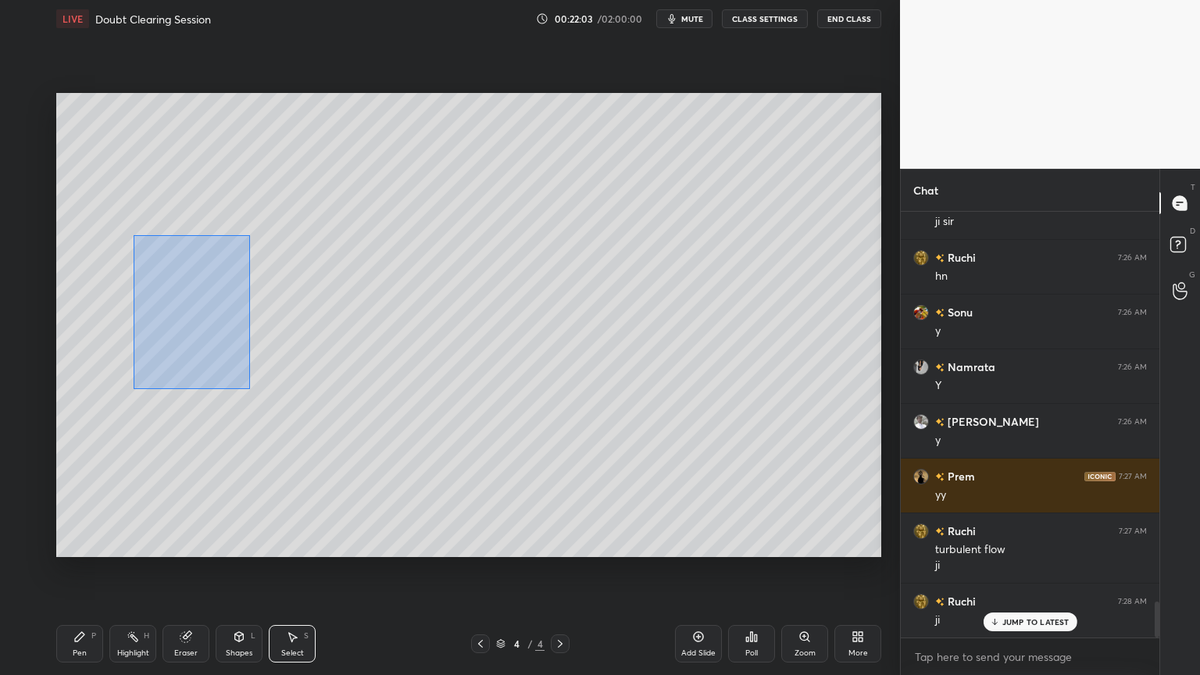
drag, startPoint x: 150, startPoint y: 253, endPoint x: 149, endPoint y: 322, distance: 68.8
click at [149, 321] on div "0 ° Undo Copy Duplicate Duplicate to new slide Delete" at bounding box center [468, 325] width 825 height 464
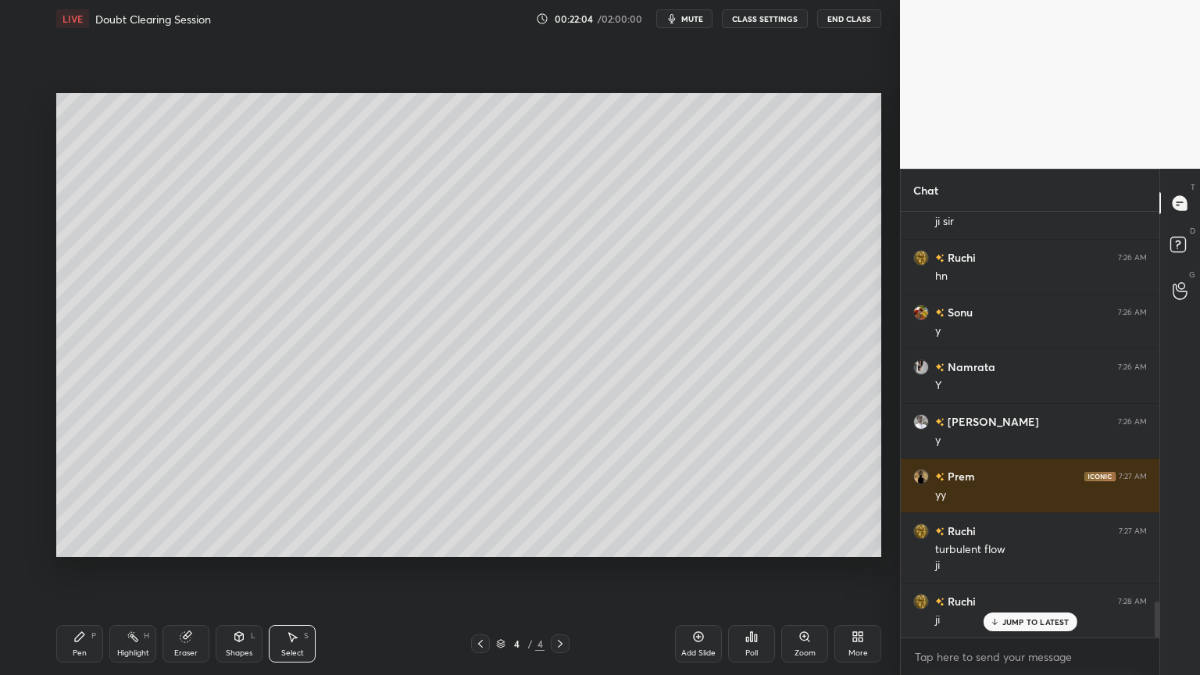
click at [85, 570] on div "Pen" at bounding box center [80, 653] width 14 height 8
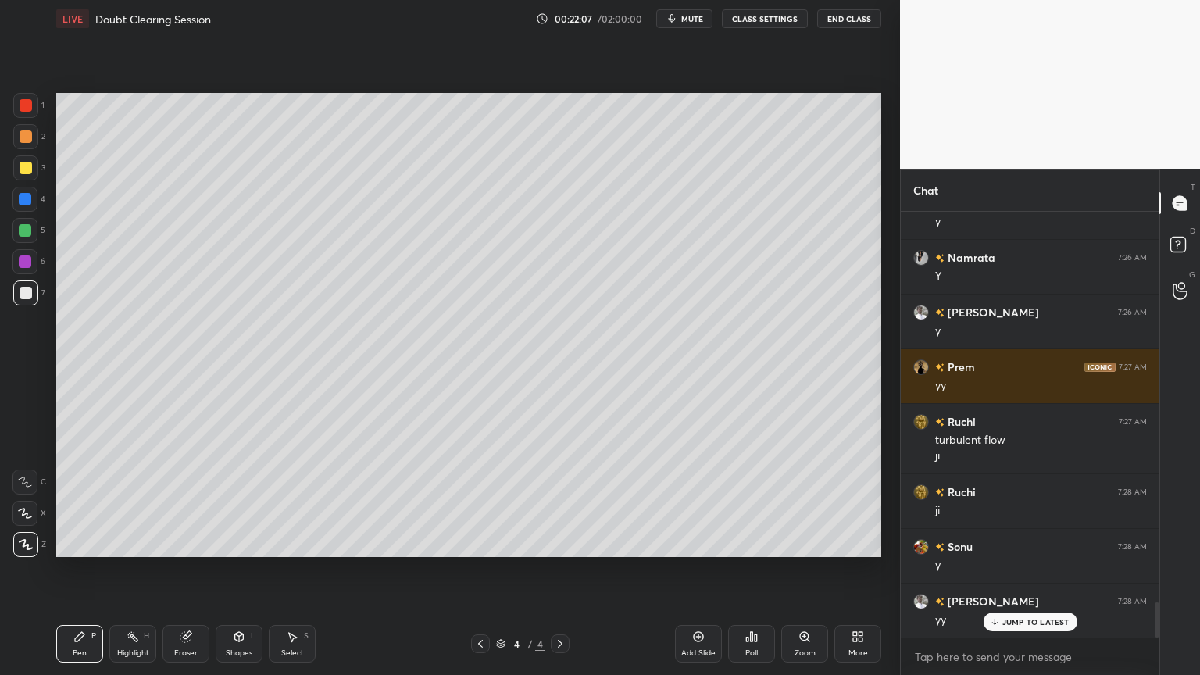
scroll to position [4815, 0]
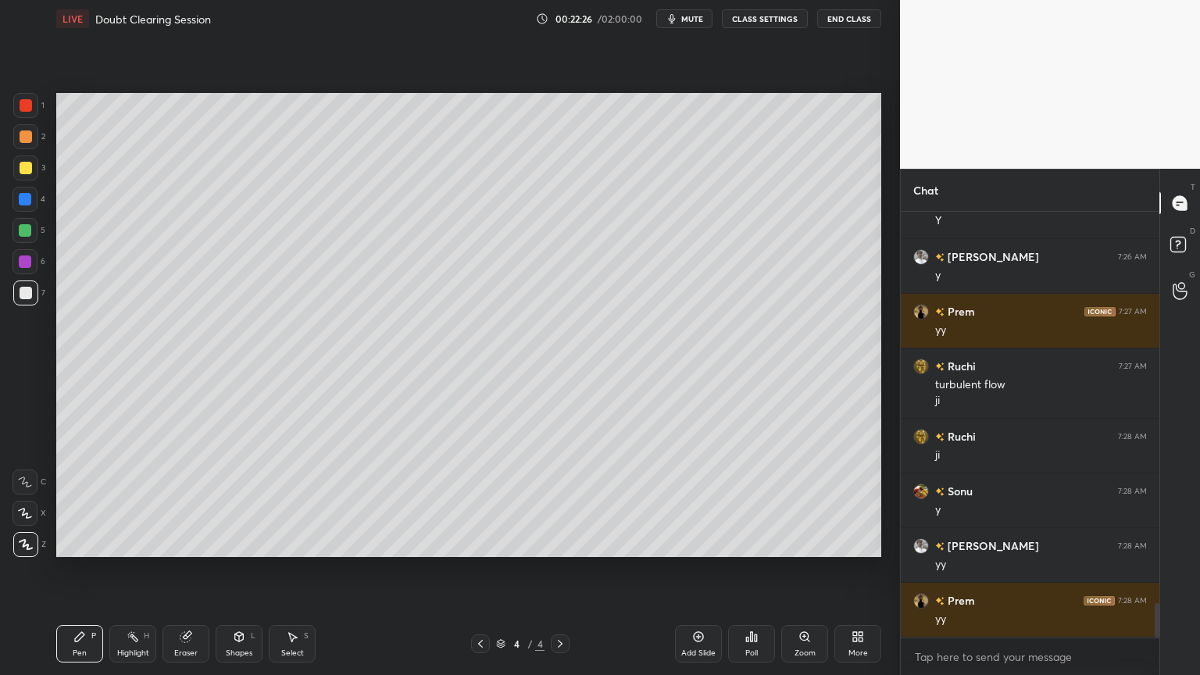
drag, startPoint x: 300, startPoint y: 637, endPoint x: 306, endPoint y: 625, distance: 14.0
click at [300, 570] on div "Select S" at bounding box center [292, 643] width 47 height 37
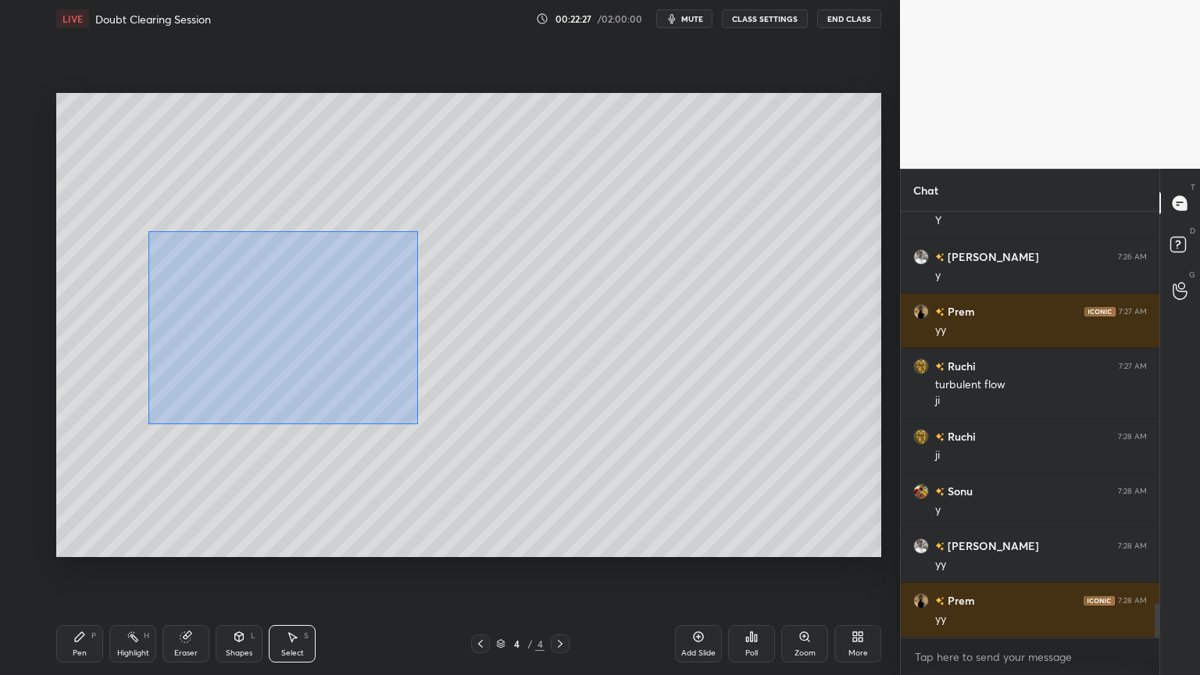
drag, startPoint x: 148, startPoint y: 231, endPoint x: 420, endPoint y: 425, distance: 334.5
click at [420, 425] on div "0 ° Undo Copy Duplicate Duplicate to new slide Delete" at bounding box center [468, 325] width 825 height 464
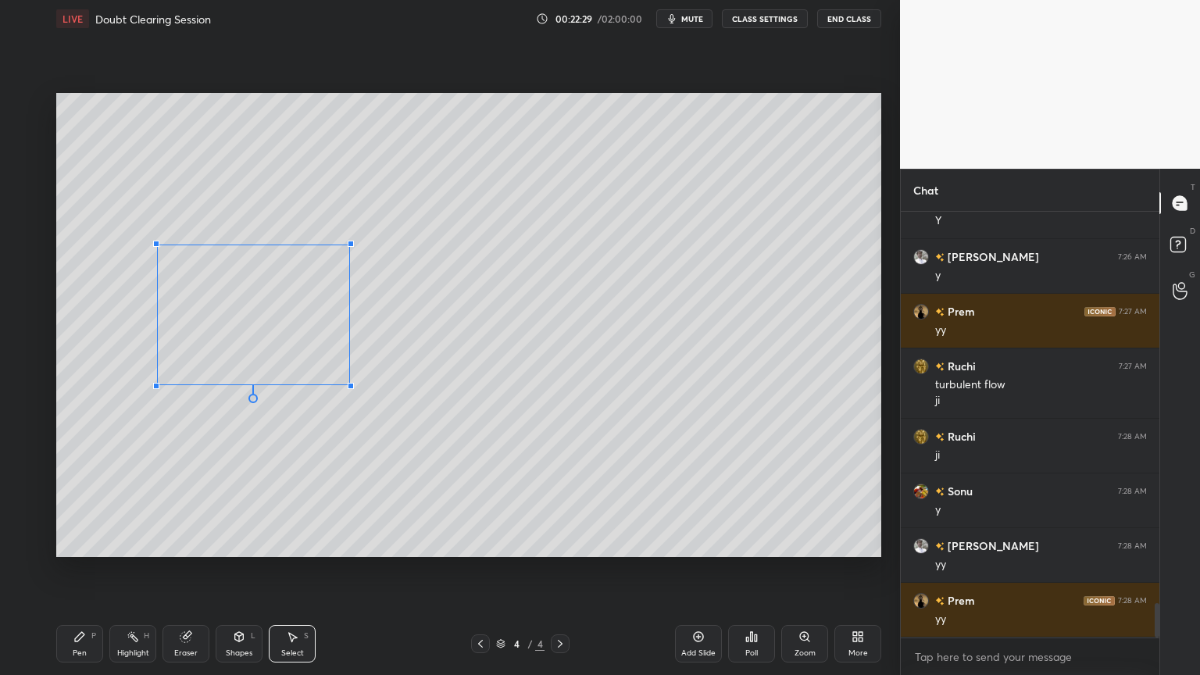
drag, startPoint x: 408, startPoint y: 423, endPoint x: 349, endPoint y: 384, distance: 70.0
click at [349, 384] on div at bounding box center [351, 386] width 6 height 6
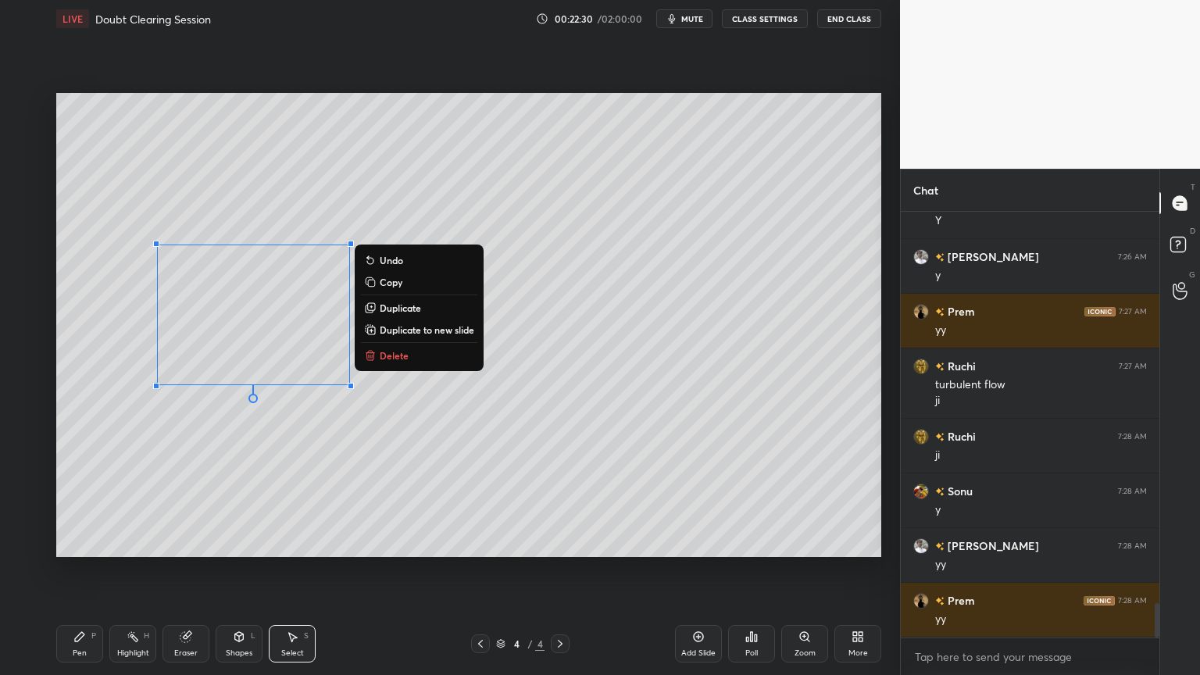
click at [387, 305] on p "Duplicate" at bounding box center [400, 308] width 41 height 12
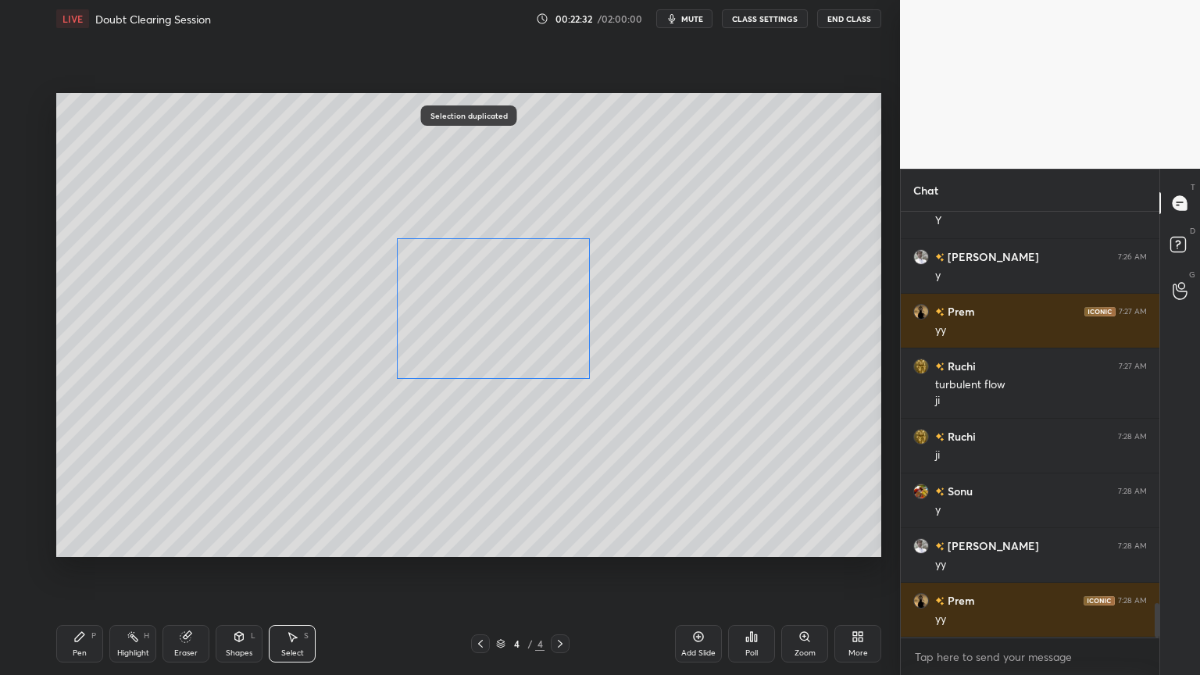
drag, startPoint x: 425, startPoint y: 312, endPoint x: 541, endPoint y: 296, distance: 116.8
click at [541, 296] on div "0 ° Undo Copy Duplicate Duplicate to new slide Delete" at bounding box center [468, 325] width 825 height 464
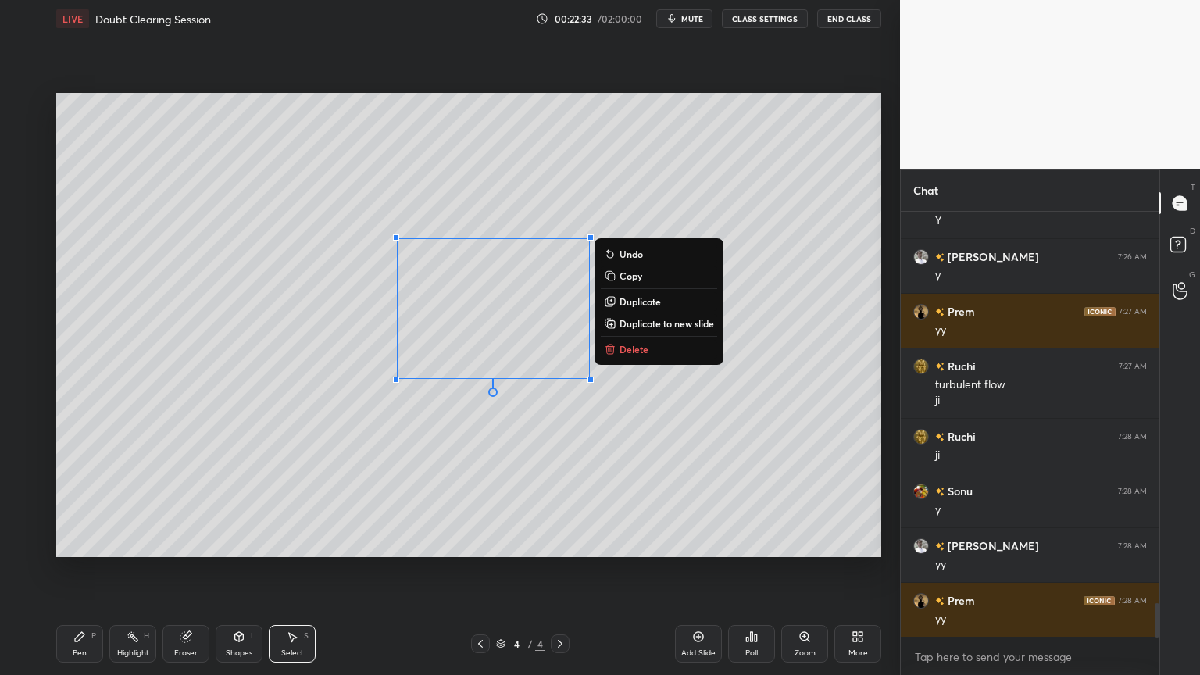
click at [623, 302] on p "Duplicate" at bounding box center [640, 301] width 41 height 12
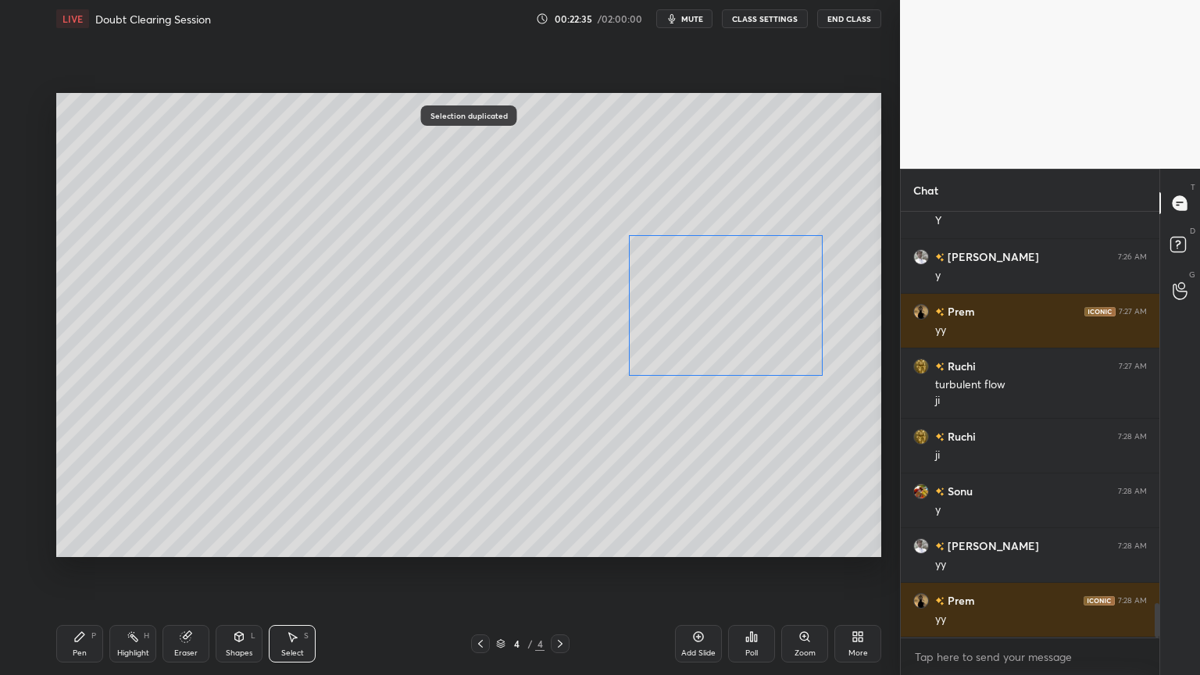
scroll to position [4830, 0]
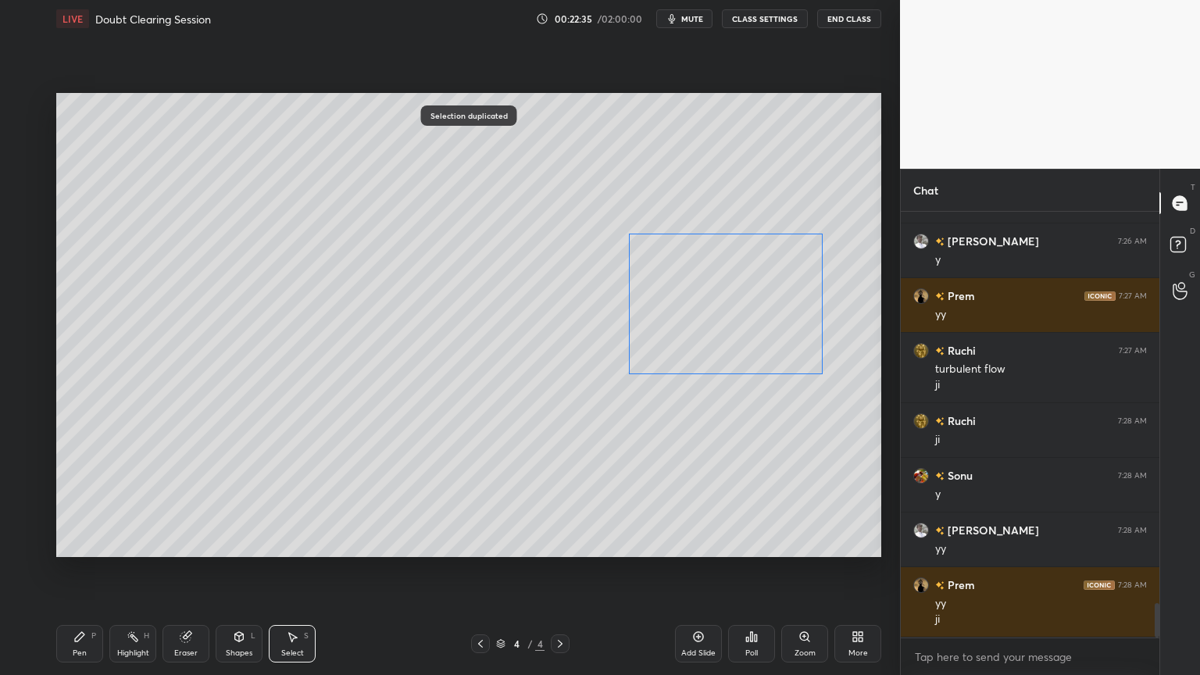
drag, startPoint x: 531, startPoint y: 332, endPoint x: 743, endPoint y: 309, distance: 212.9
click at [743, 309] on div "0 ° Undo Copy Duplicate Duplicate to new slide Delete" at bounding box center [468, 325] width 825 height 464
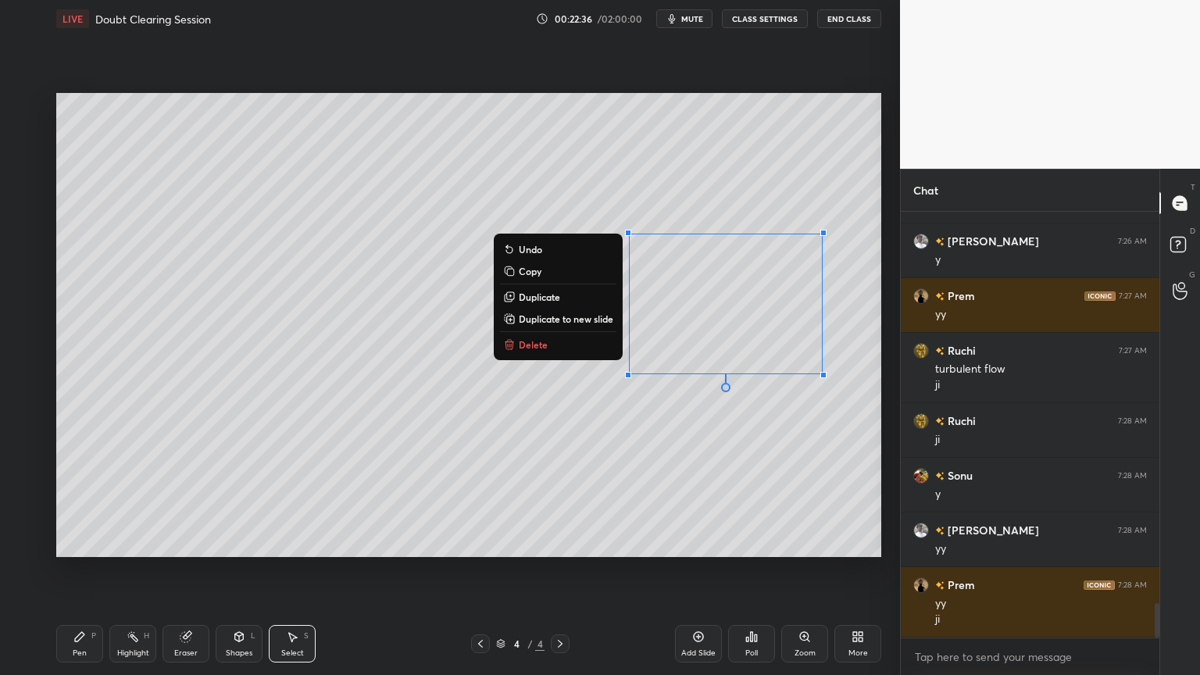
click at [82, 570] on icon at bounding box center [79, 636] width 12 height 12
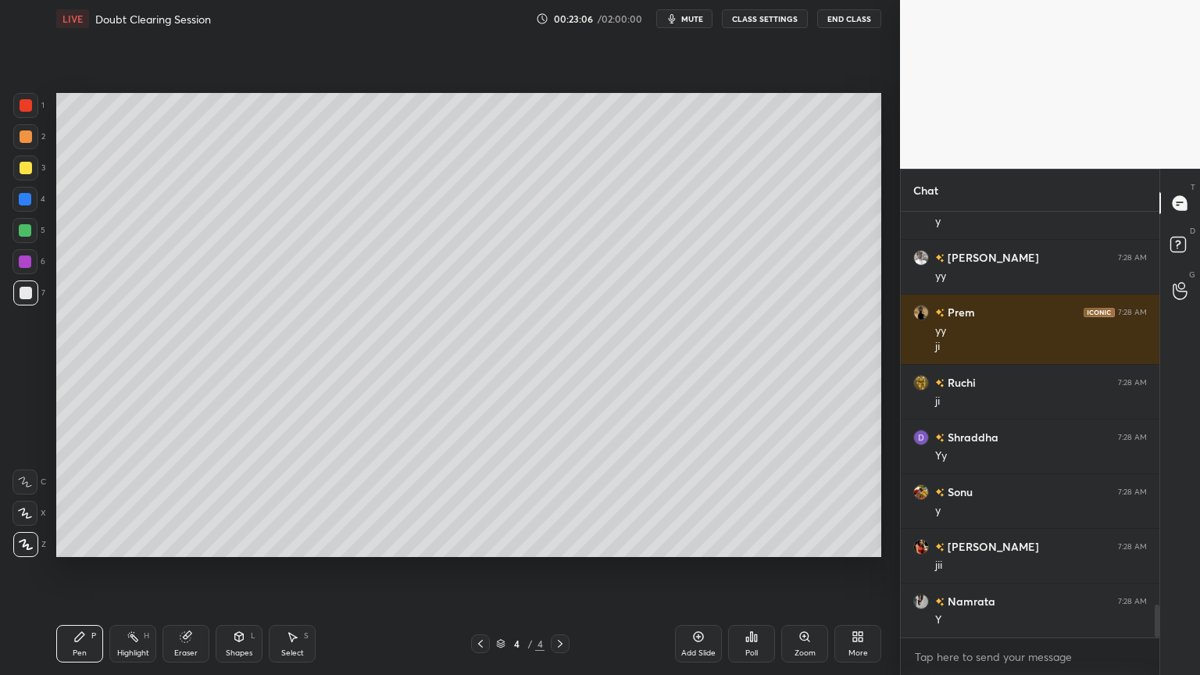
scroll to position [5158, 0]
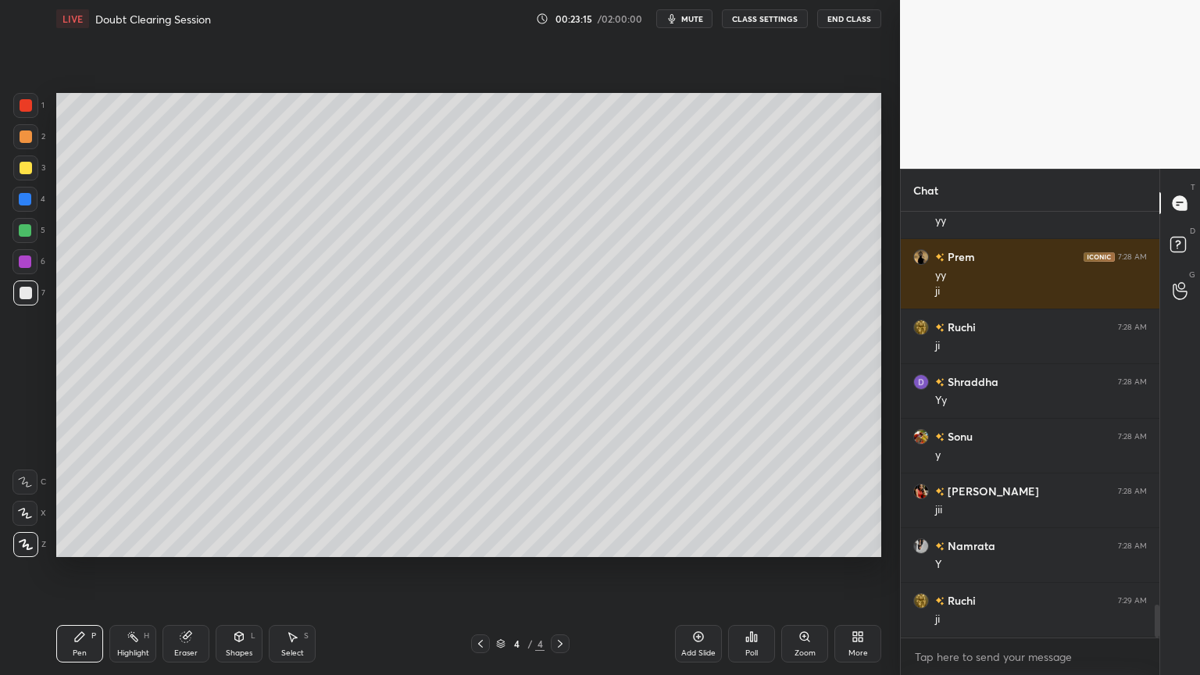
drag, startPoint x: 172, startPoint y: 644, endPoint x: 208, endPoint y: 624, distance: 40.9
click at [172, 570] on div "Eraser" at bounding box center [185, 643] width 47 height 37
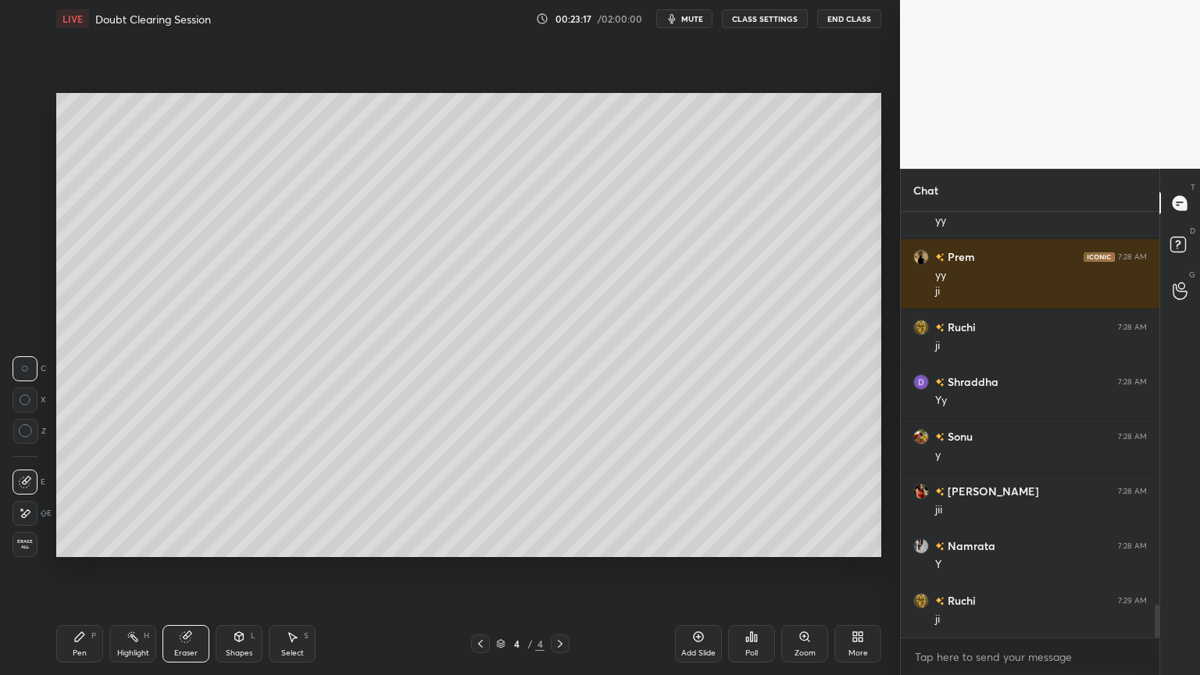
click at [77, 570] on icon at bounding box center [79, 636] width 12 height 12
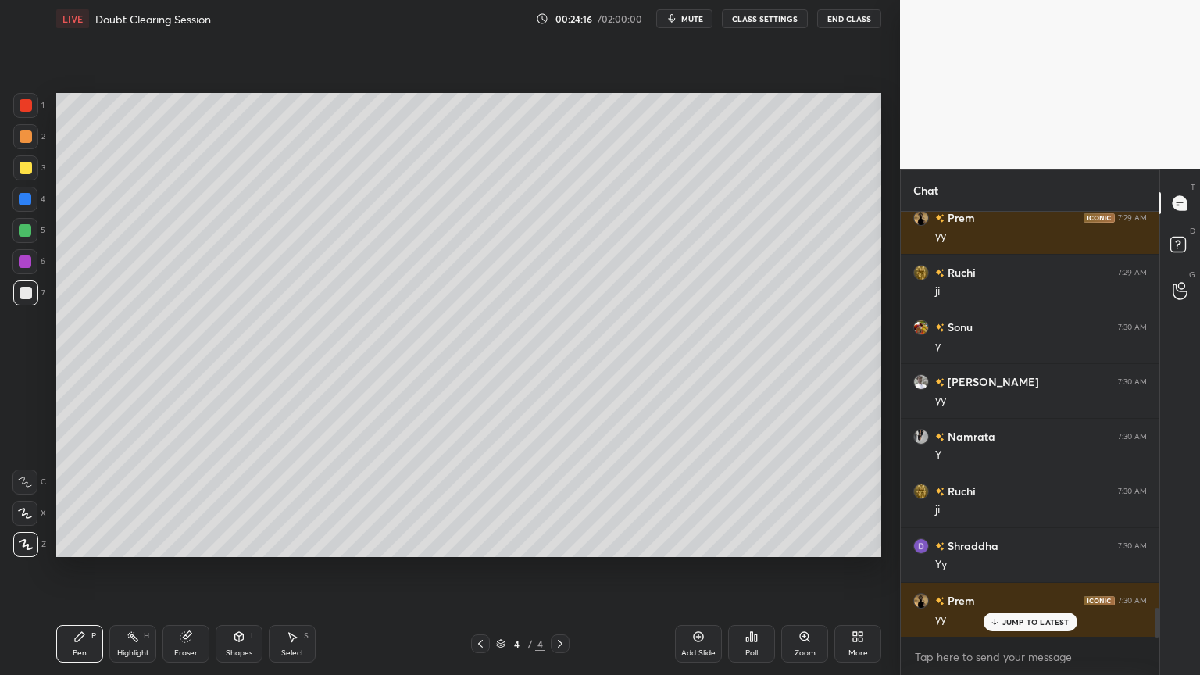
scroll to position [5650, 0]
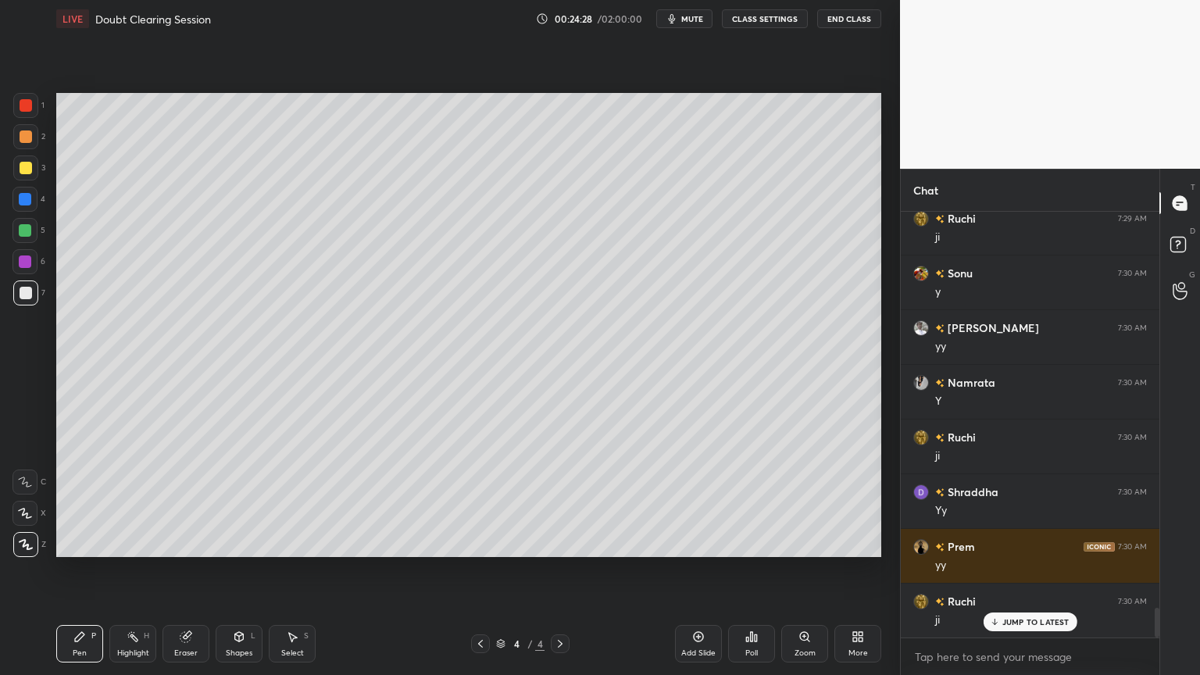
click at [695, 570] on div "Add Slide" at bounding box center [698, 643] width 47 height 37
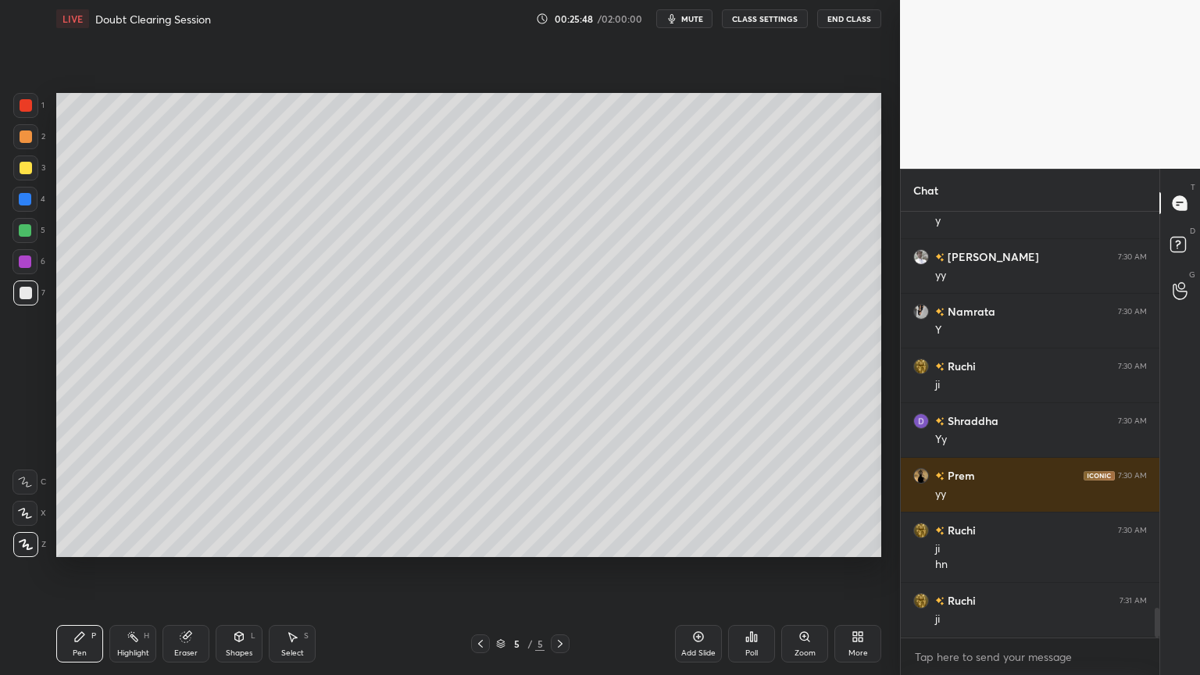
scroll to position [5775, 0]
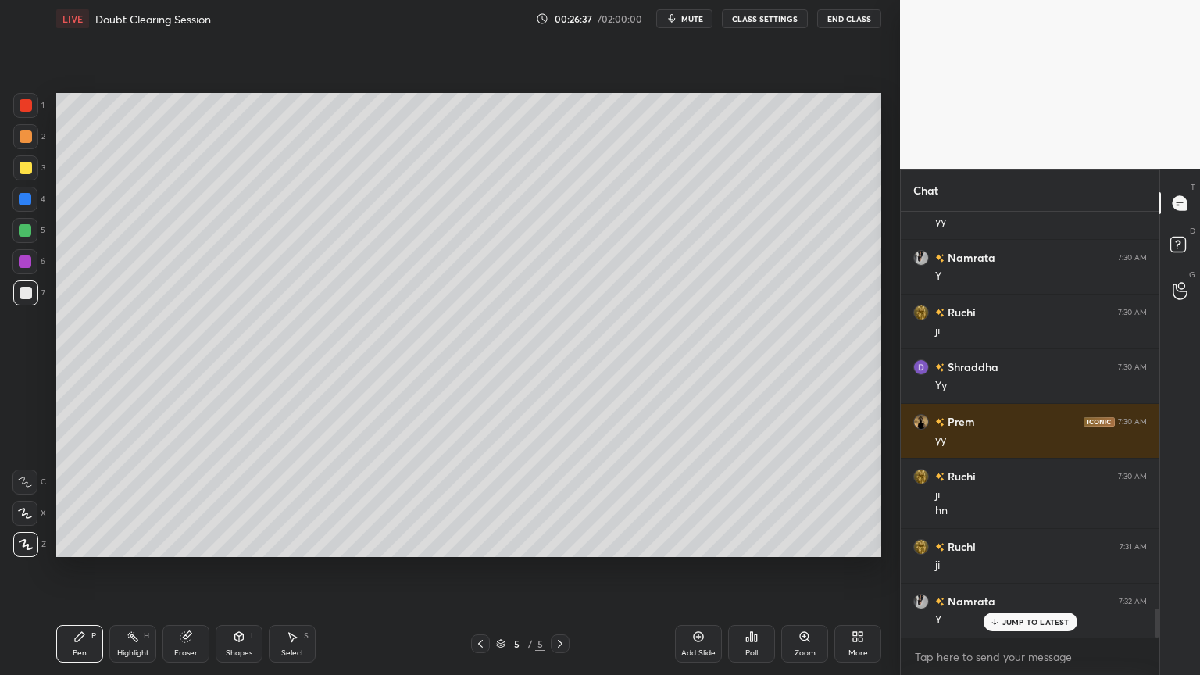
drag, startPoint x: 186, startPoint y: 644, endPoint x: 333, endPoint y: 578, distance: 160.9
click at [187, 570] on div "Eraser" at bounding box center [185, 643] width 47 height 37
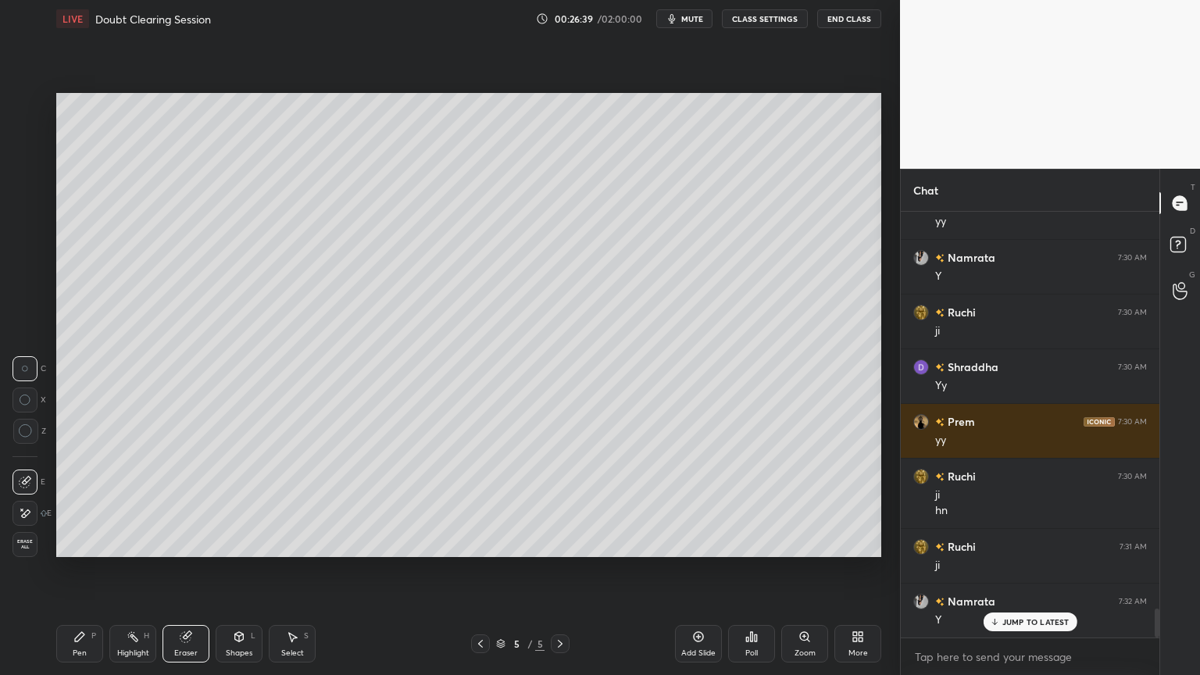
click at [86, 570] on div "Pen P" at bounding box center [79, 643] width 47 height 37
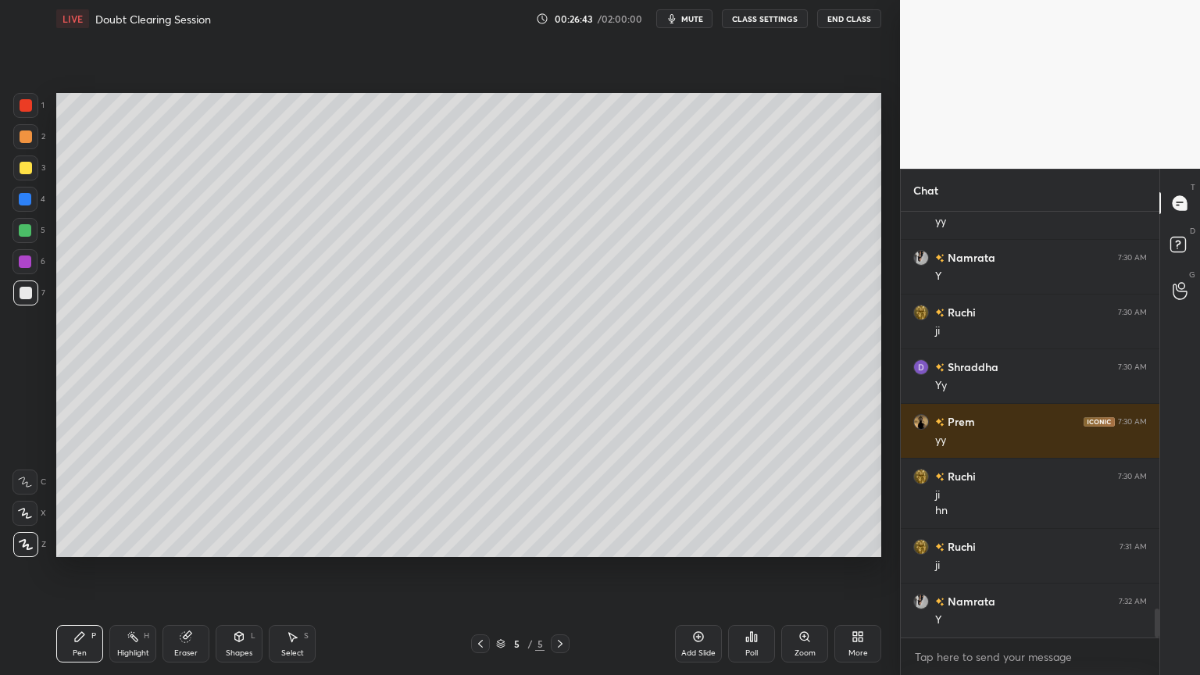
scroll to position [5830, 0]
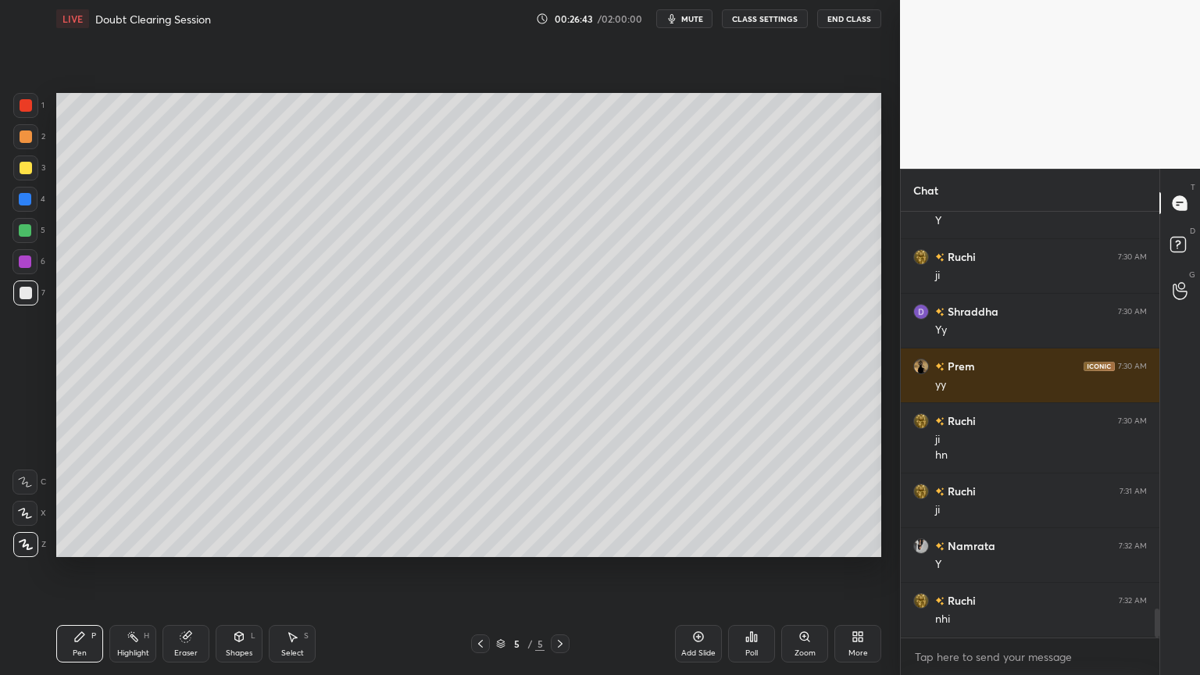
click at [486, 570] on div at bounding box center [480, 643] width 19 height 19
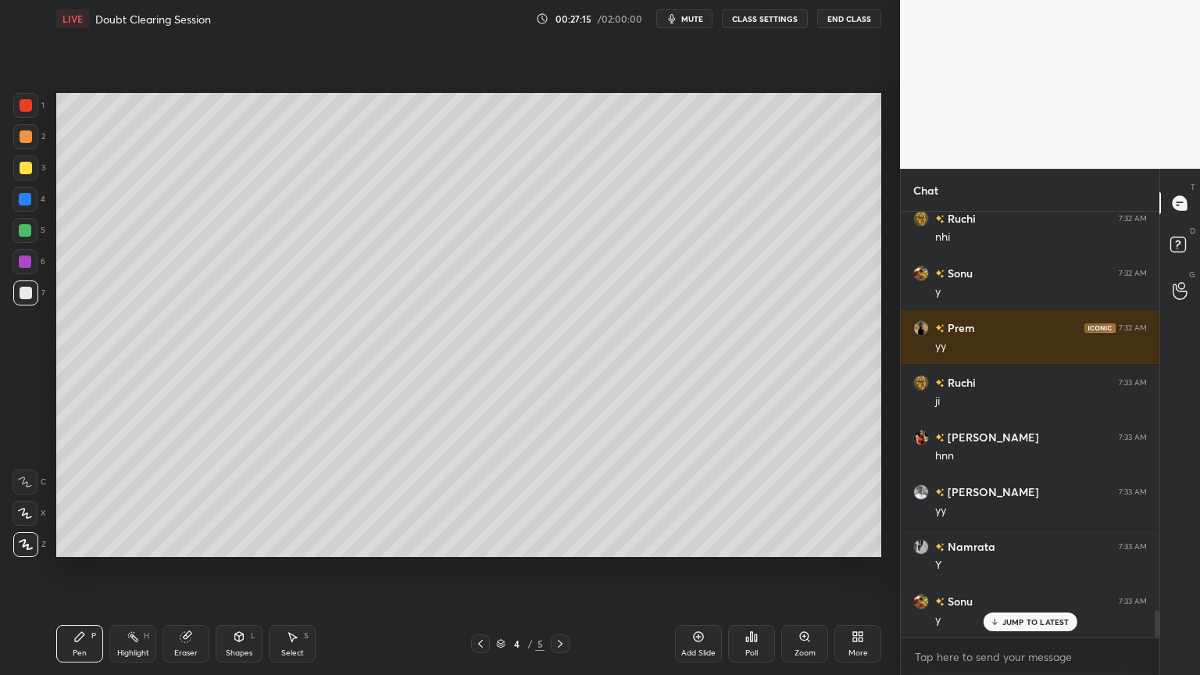
scroll to position [6268, 0]
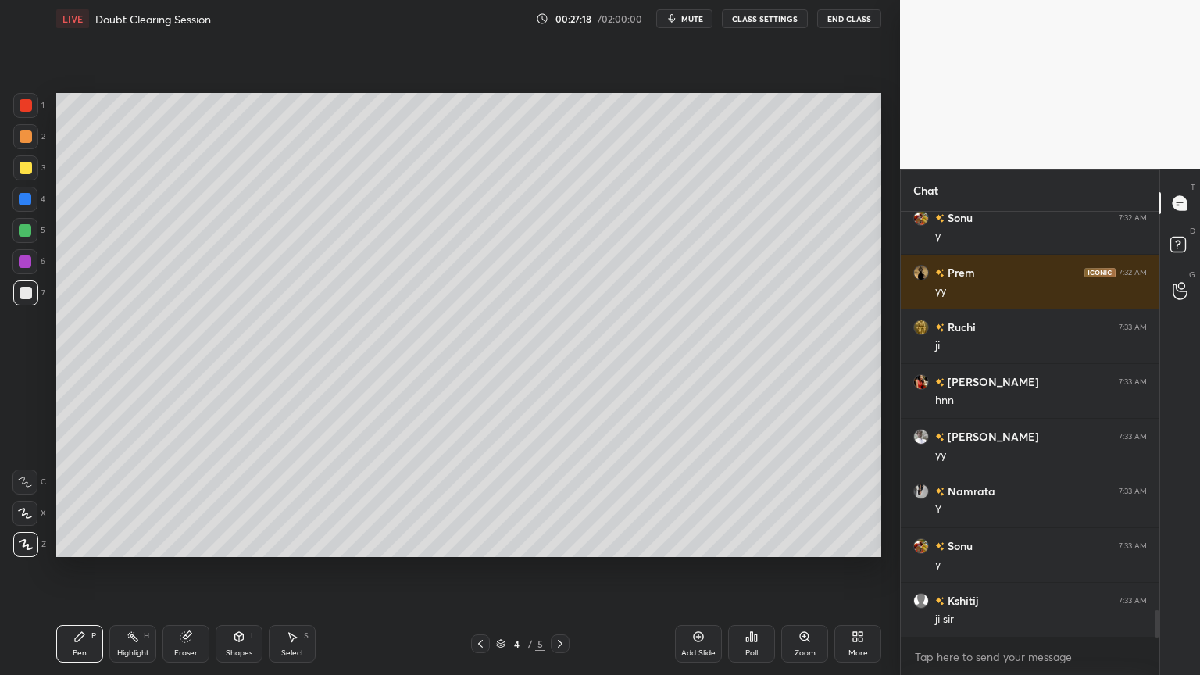
click at [566, 570] on div at bounding box center [560, 643] width 19 height 19
click at [566, 570] on icon at bounding box center [560, 643] width 12 height 12
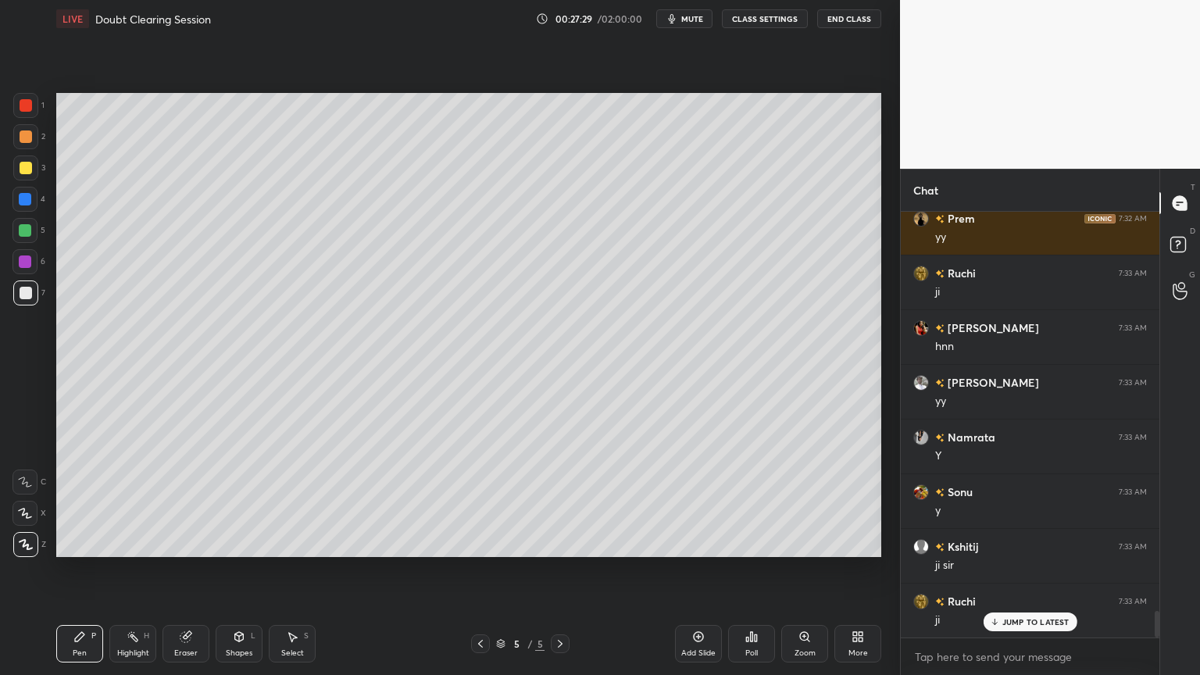
click at [699, 570] on div "Add Slide" at bounding box center [698, 643] width 47 height 37
click at [25, 298] on div at bounding box center [26, 293] width 12 height 12
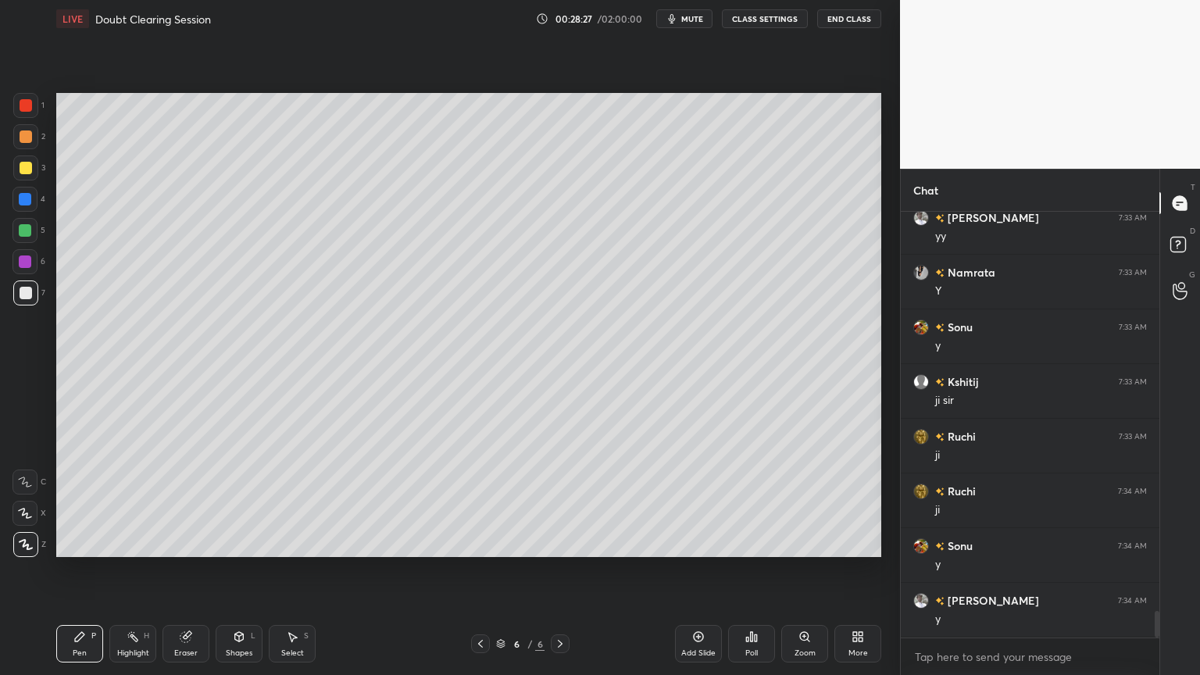
scroll to position [6540, 0]
click at [481, 570] on icon at bounding box center [480, 643] width 12 height 12
click at [484, 570] on icon at bounding box center [480, 643] width 12 height 12
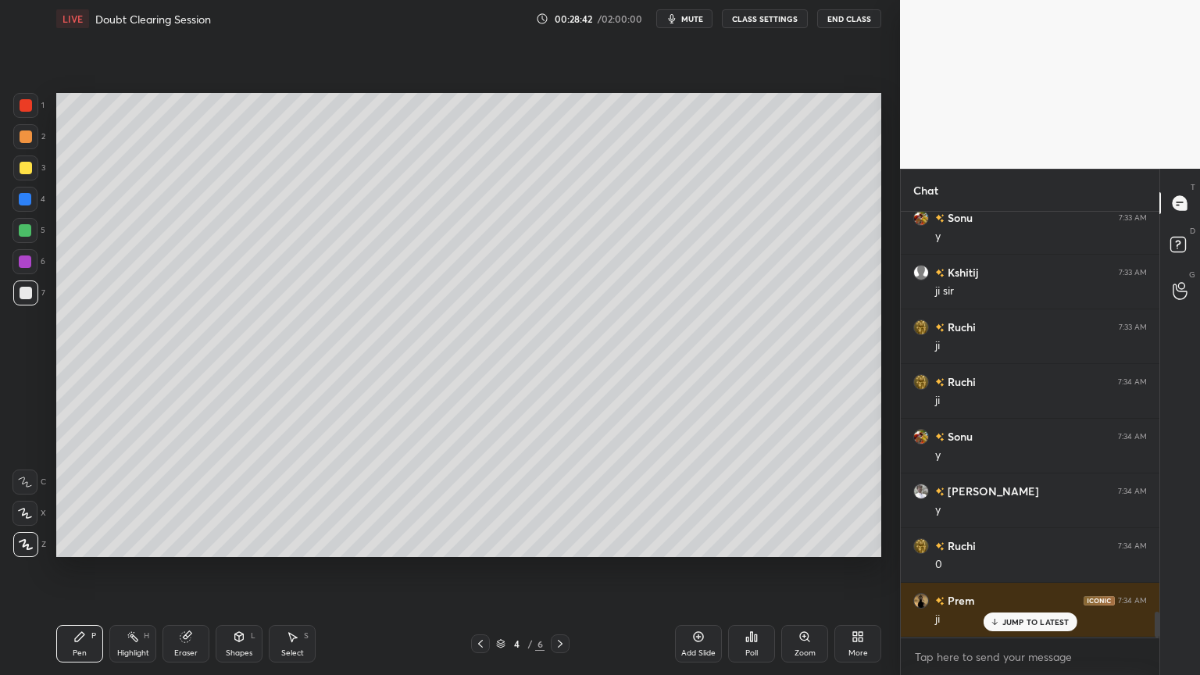
scroll to position [6650, 0]
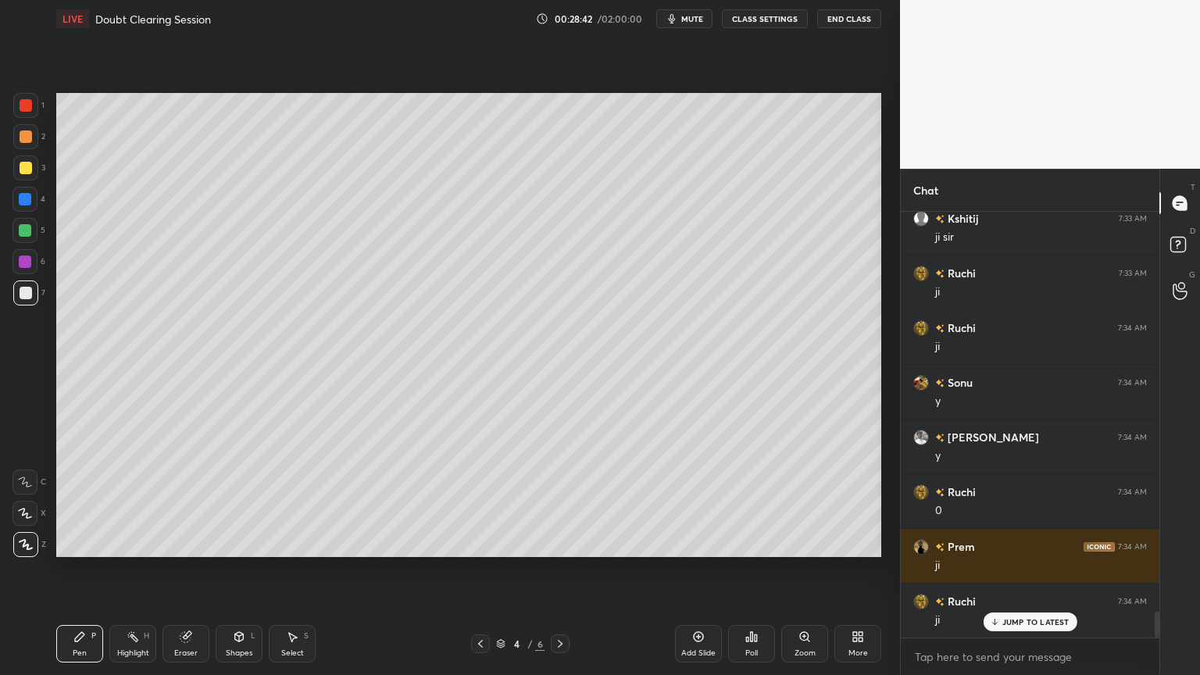
click at [569, 570] on div at bounding box center [560, 643] width 19 height 19
click at [566, 570] on div at bounding box center [560, 643] width 19 height 19
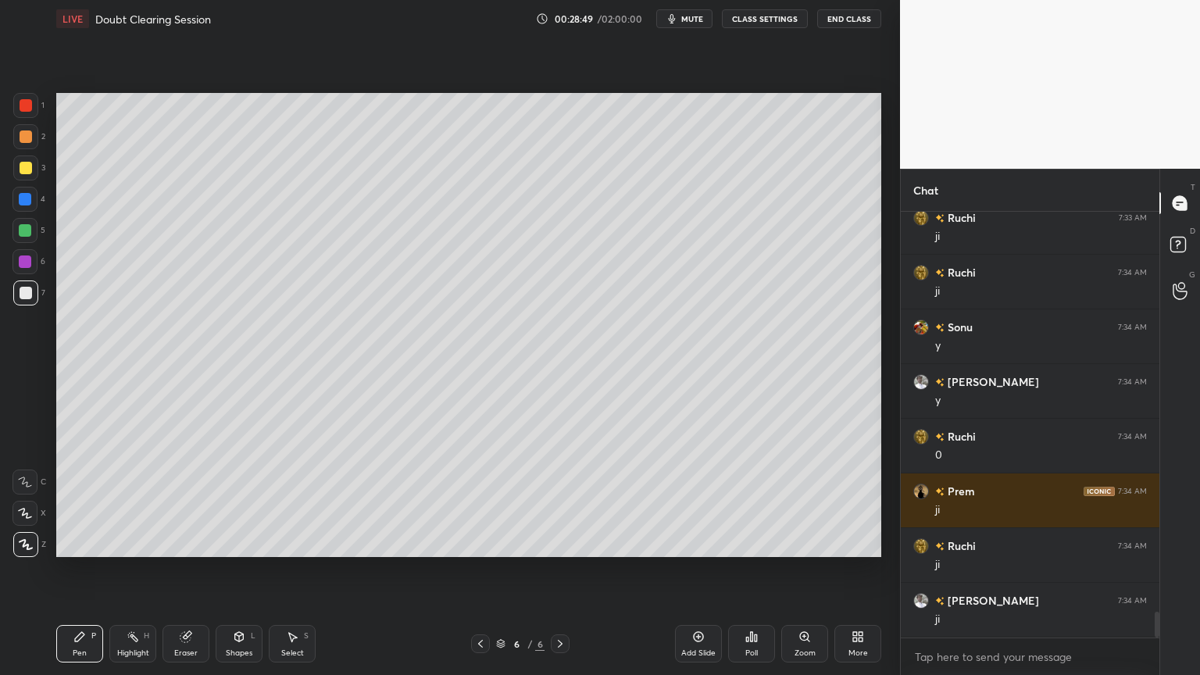
click at [183, 570] on div "Eraser" at bounding box center [185, 653] width 23 height 8
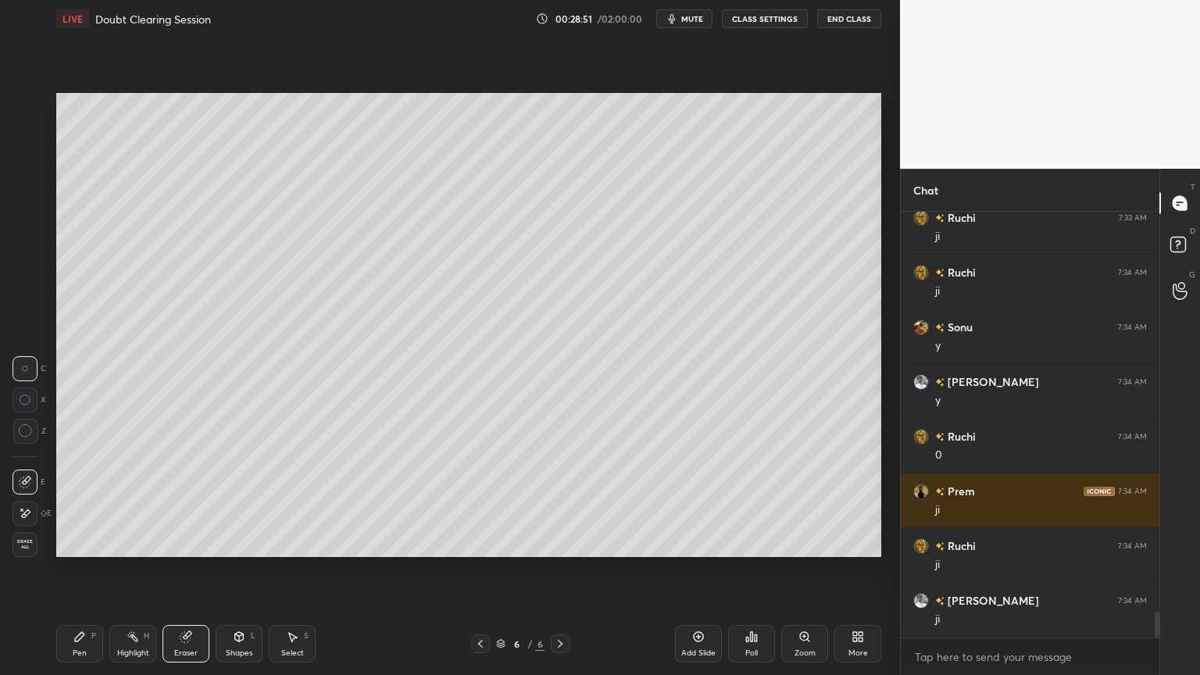
click at [78, 570] on div "Pen" at bounding box center [80, 653] width 14 height 8
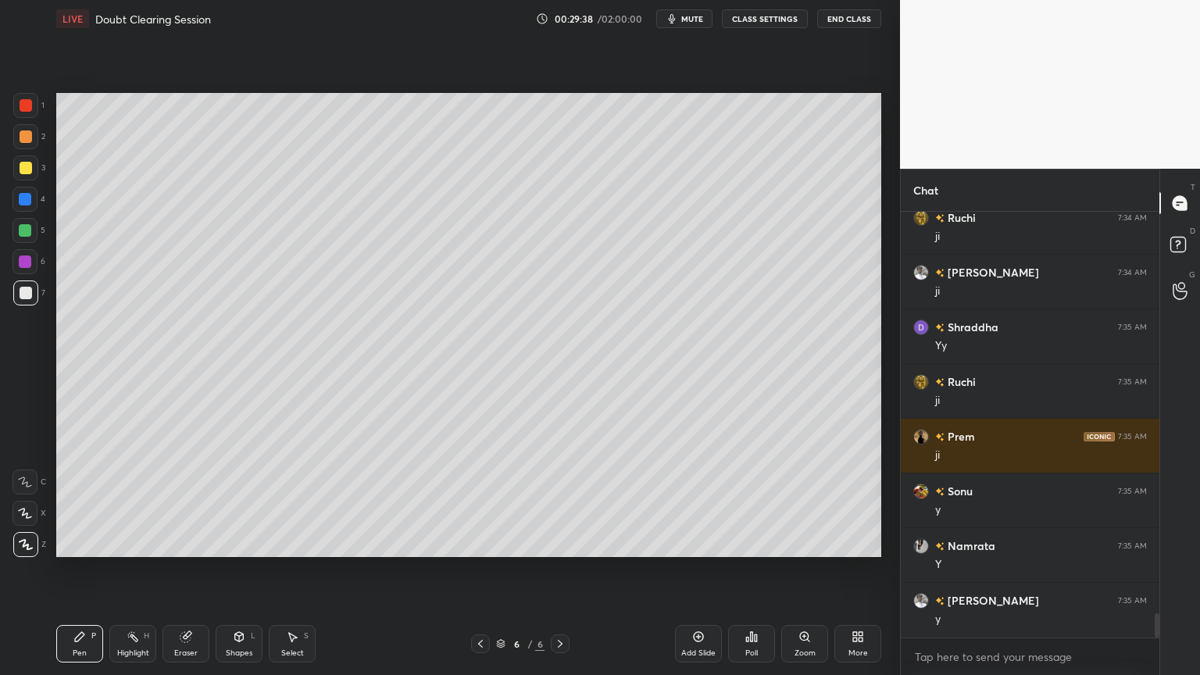
scroll to position [7087, 0]
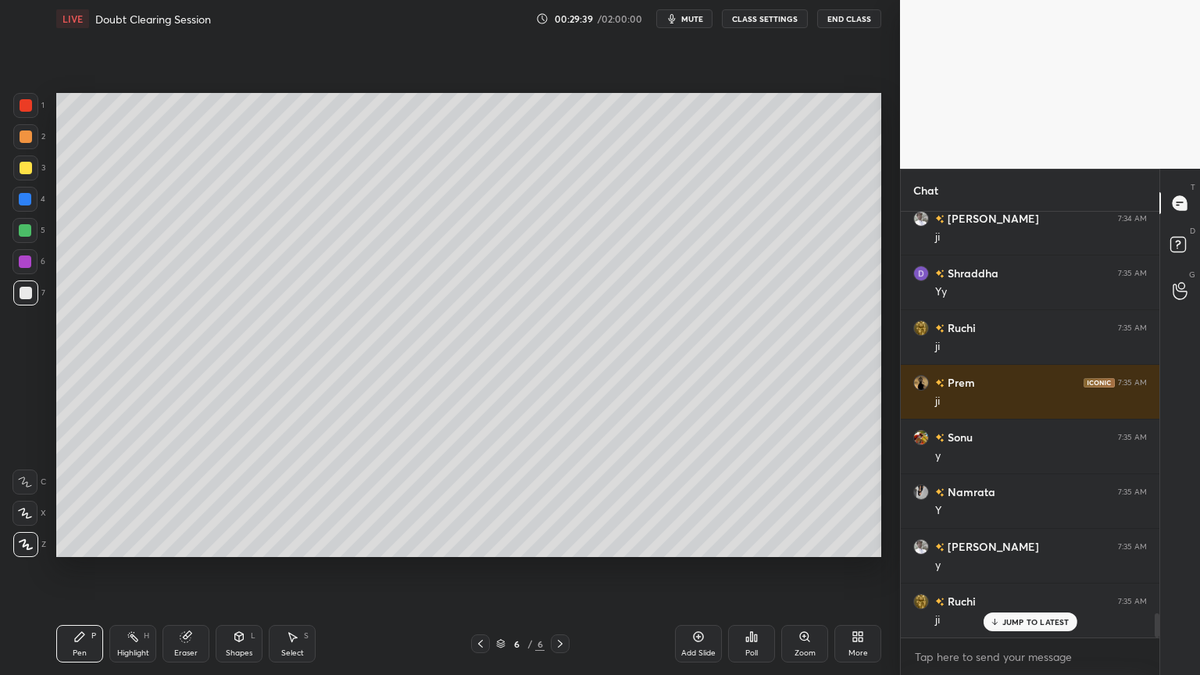
click at [233, 570] on icon at bounding box center [239, 636] width 12 height 12
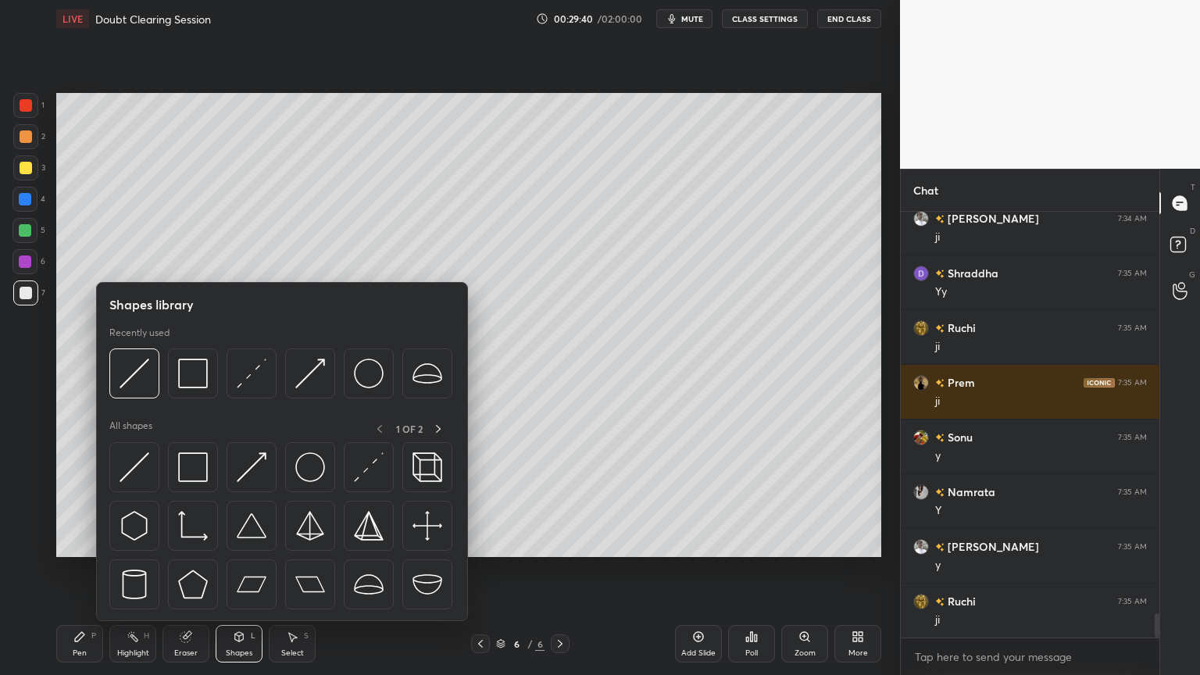
scroll to position [7143, 0]
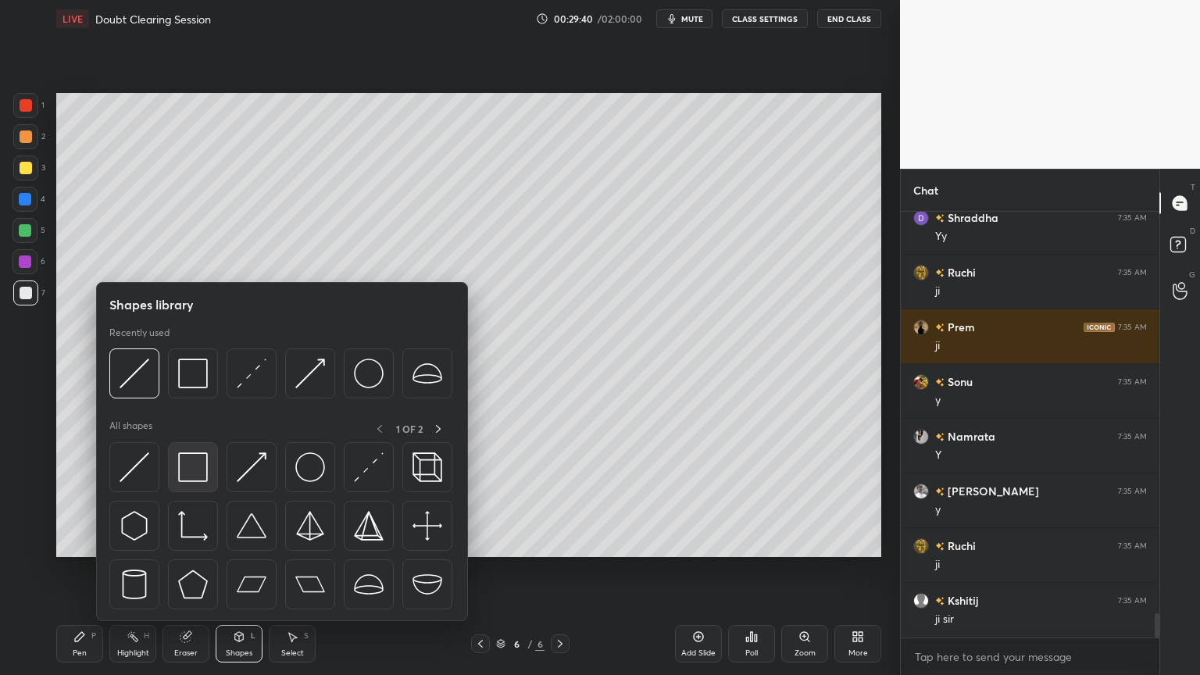
click at [200, 462] on img at bounding box center [193, 467] width 30 height 30
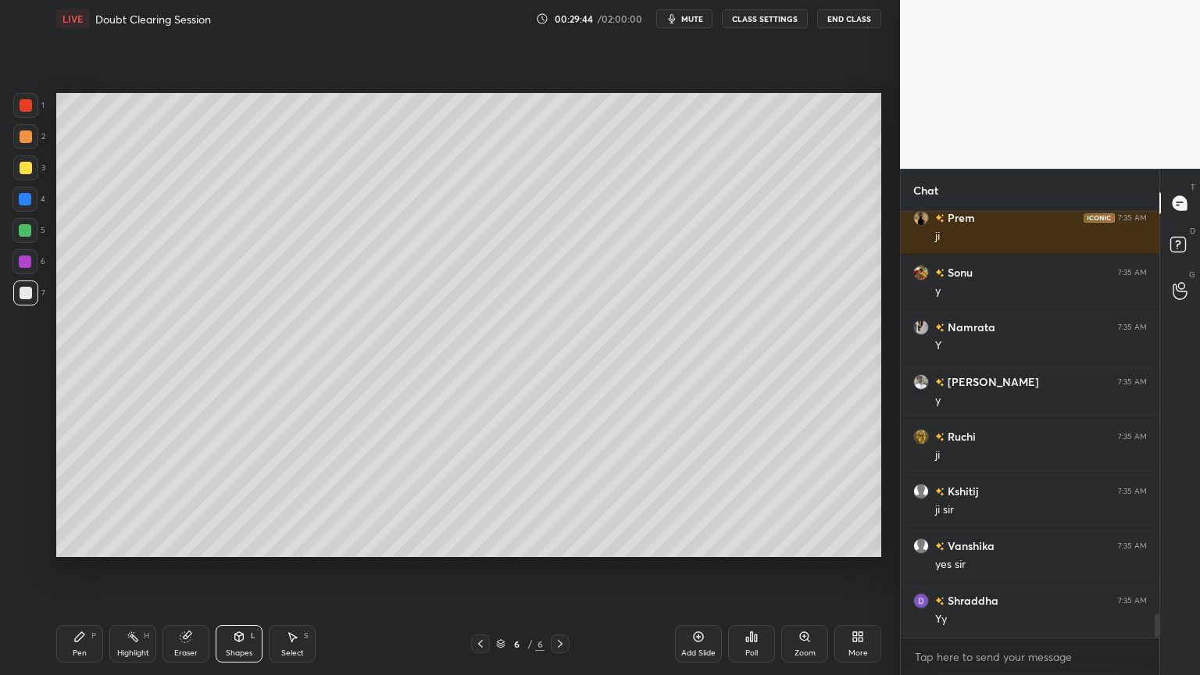
scroll to position [7306, 0]
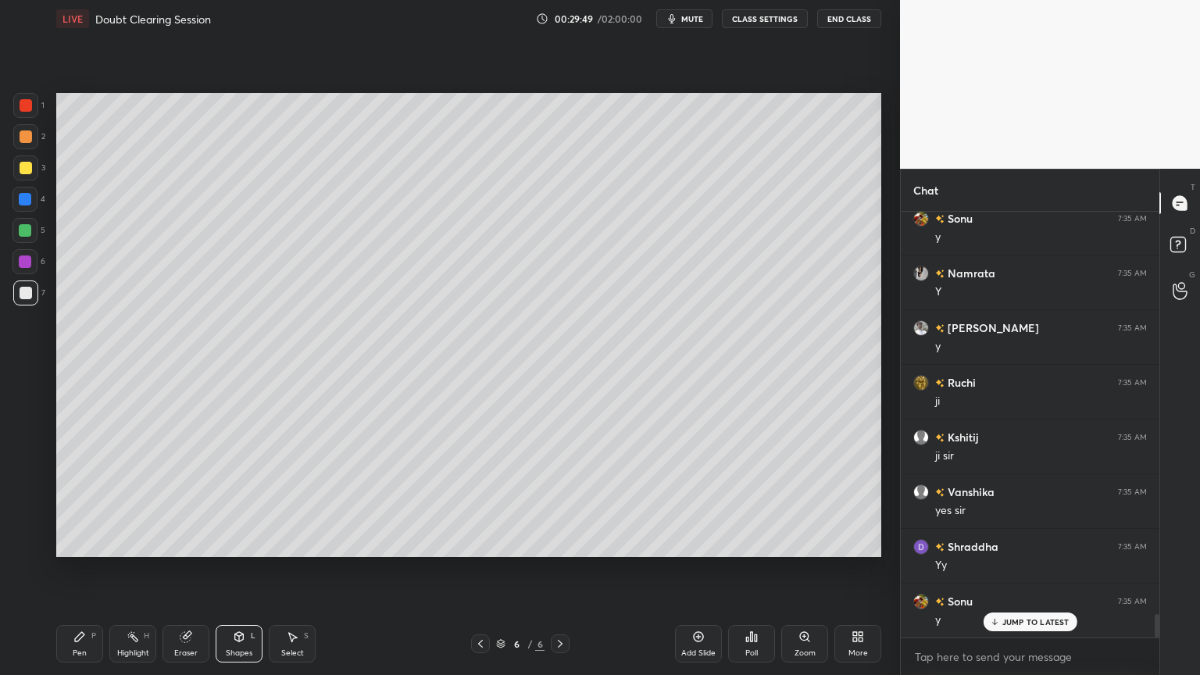
click at [296, 570] on div "Select" at bounding box center [292, 653] width 23 height 8
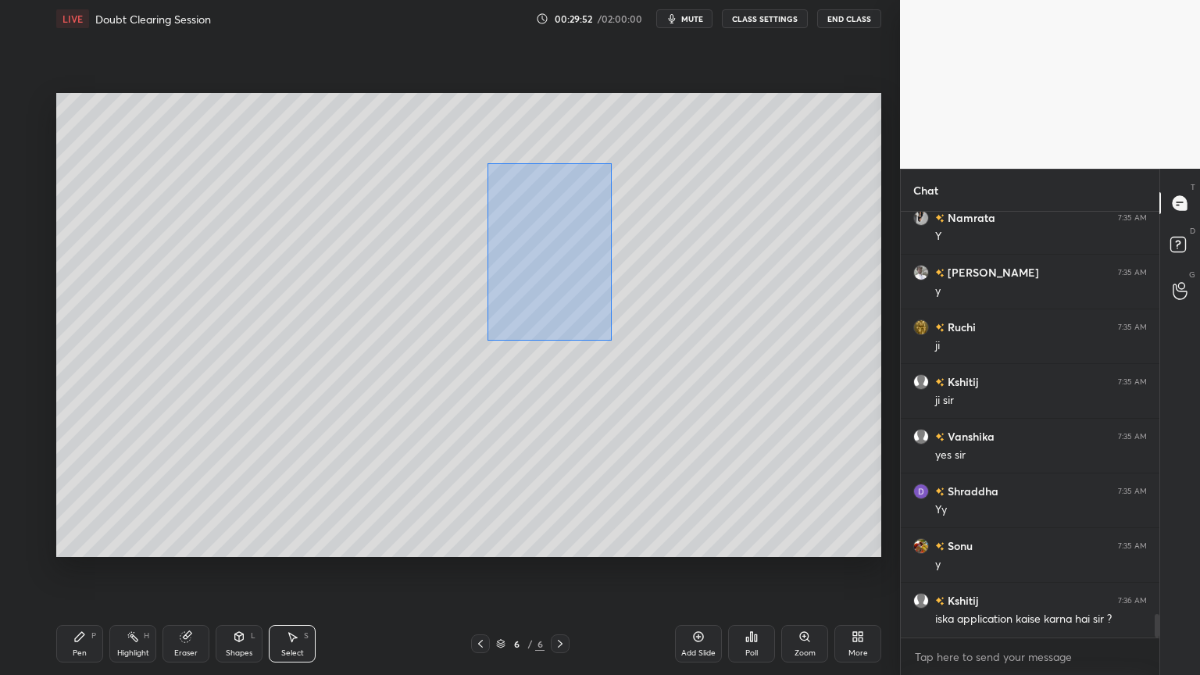
drag, startPoint x: 487, startPoint y: 162, endPoint x: 606, endPoint y: 327, distance: 203.2
click at [611, 340] on div "0 ° Undo Copy Duplicate Duplicate to new slide Delete" at bounding box center [468, 325] width 825 height 464
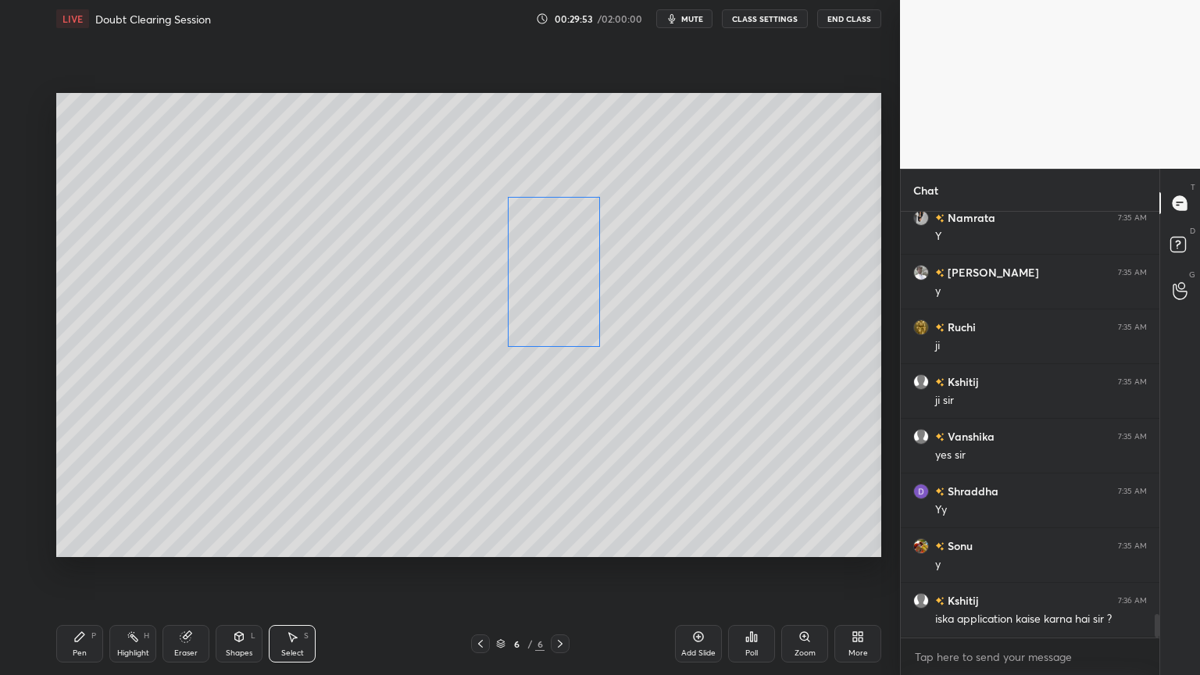
drag, startPoint x: 566, startPoint y: 281, endPoint x: 566, endPoint y: 301, distance: 19.5
click at [566, 295] on div "0 ° Undo Copy Duplicate Duplicate to new slide Delete" at bounding box center [468, 325] width 825 height 464
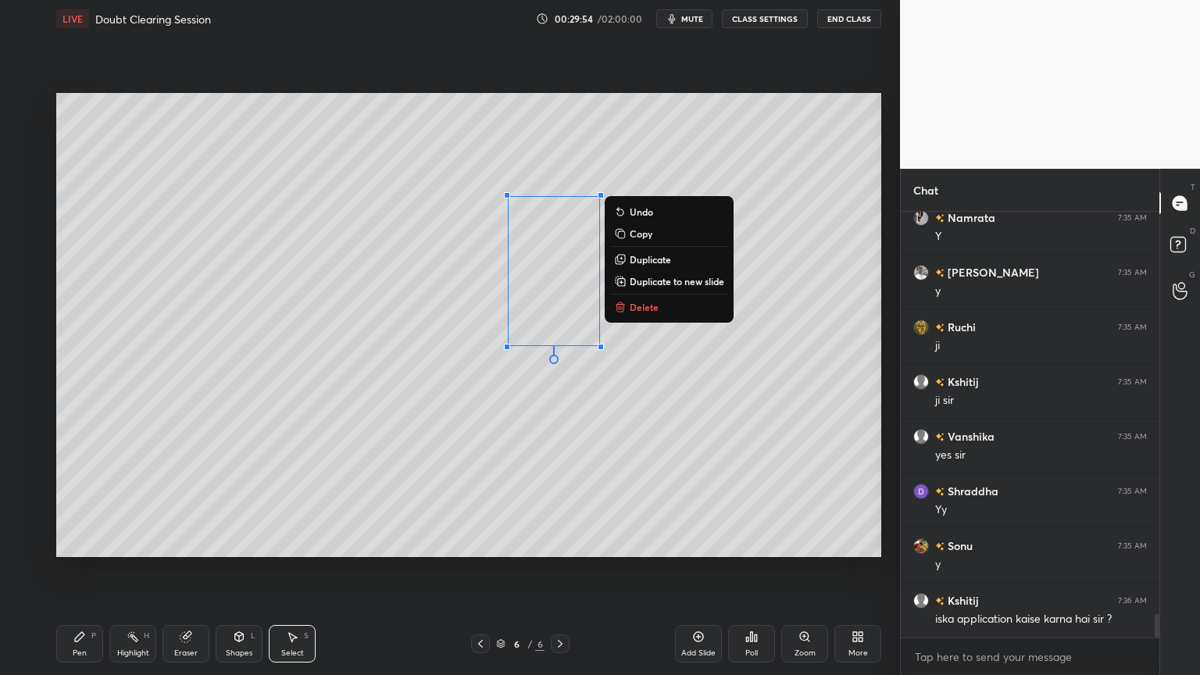
click at [244, 570] on icon at bounding box center [239, 636] width 12 height 12
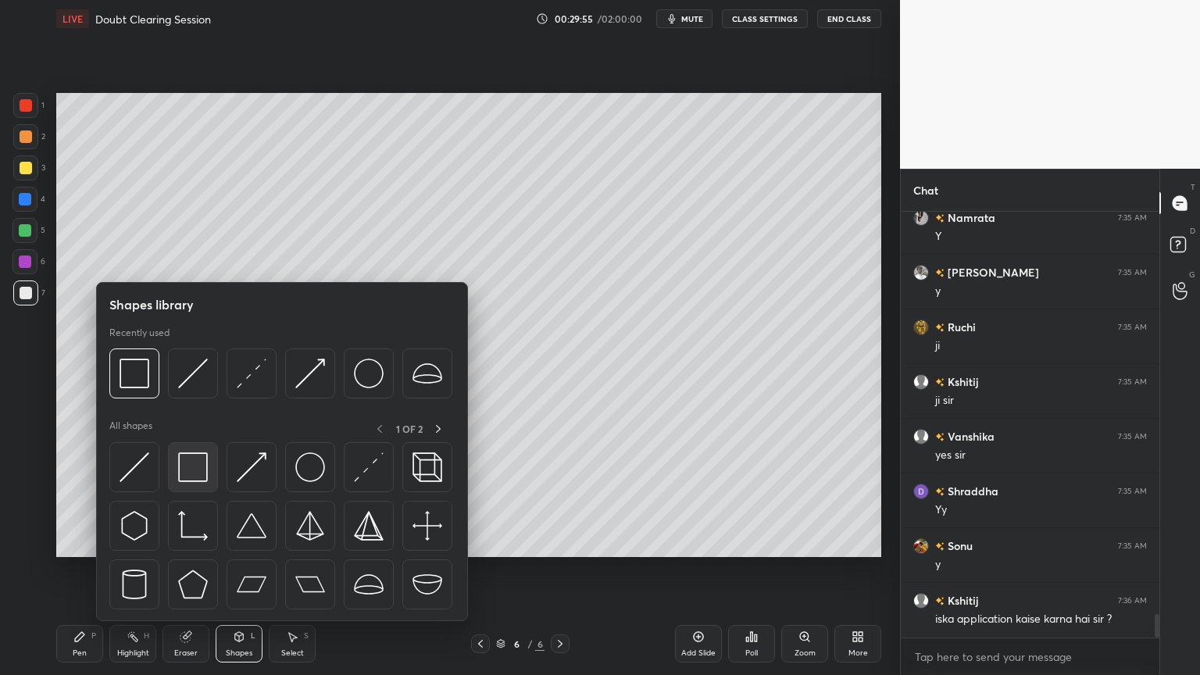
click at [185, 456] on img at bounding box center [193, 467] width 30 height 30
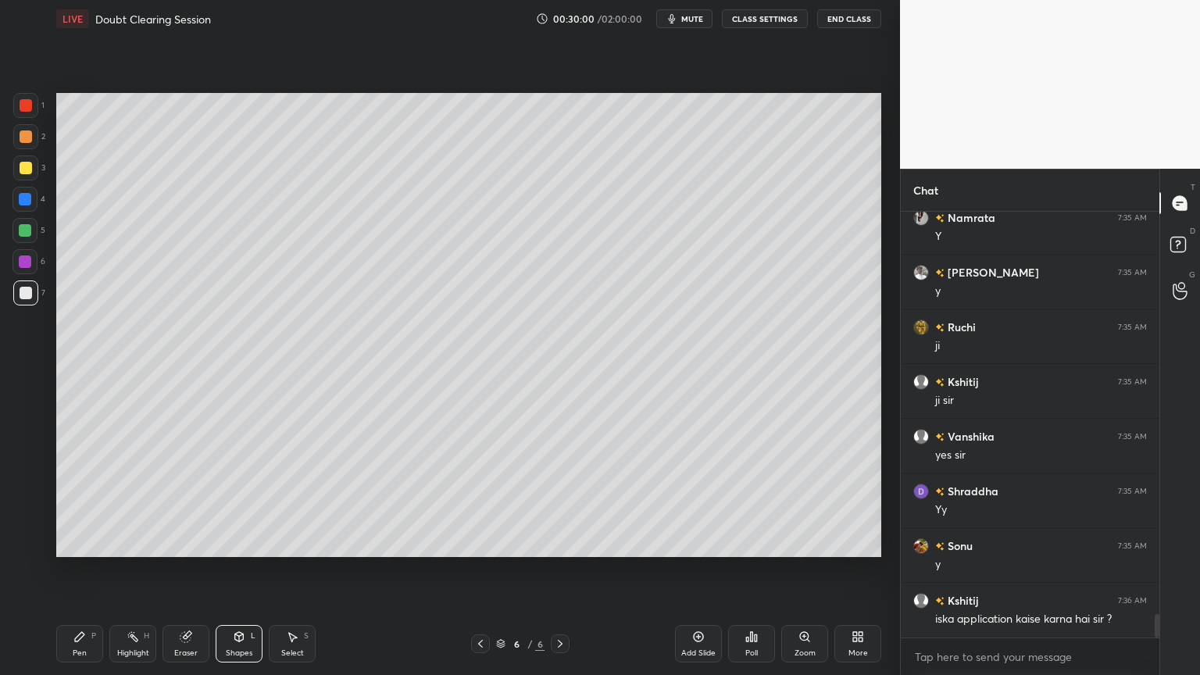
drag, startPoint x: 301, startPoint y: 646, endPoint x: 307, endPoint y: 641, distance: 8.3
click at [301, 570] on div "Select S" at bounding box center [292, 643] width 47 height 37
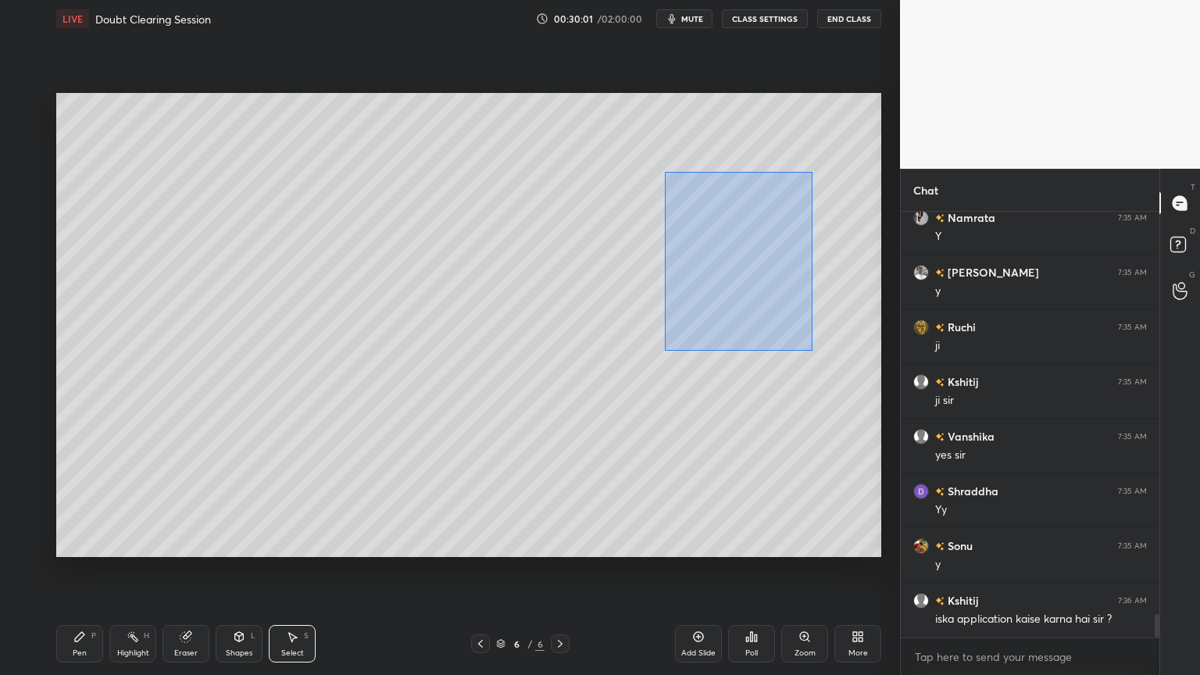
drag, startPoint x: 666, startPoint y: 172, endPoint x: 813, endPoint y: 356, distance: 236.2
click at [817, 360] on div "0 ° Undo Copy Duplicate Duplicate to new slide Delete" at bounding box center [468, 325] width 825 height 464
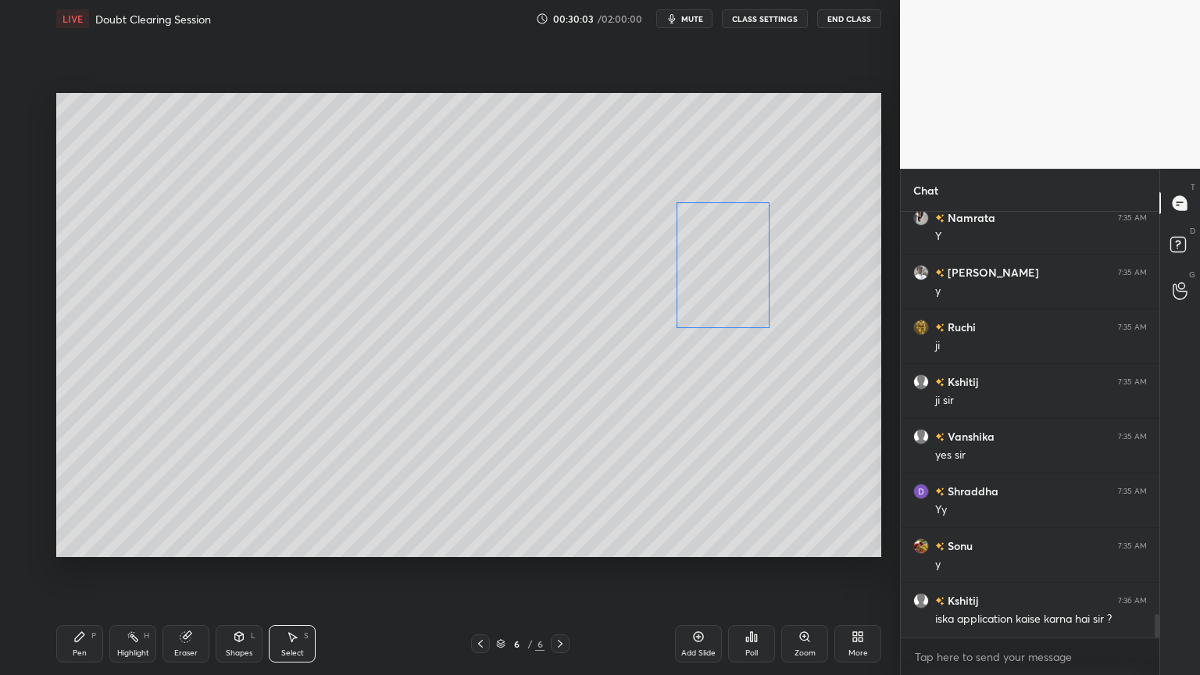
drag, startPoint x: 746, startPoint y: 284, endPoint x: 747, endPoint y: 304, distance: 19.5
click at [747, 304] on div "0 ° Undo Copy Duplicate Duplicate to new slide Delete" at bounding box center [468, 325] width 825 height 464
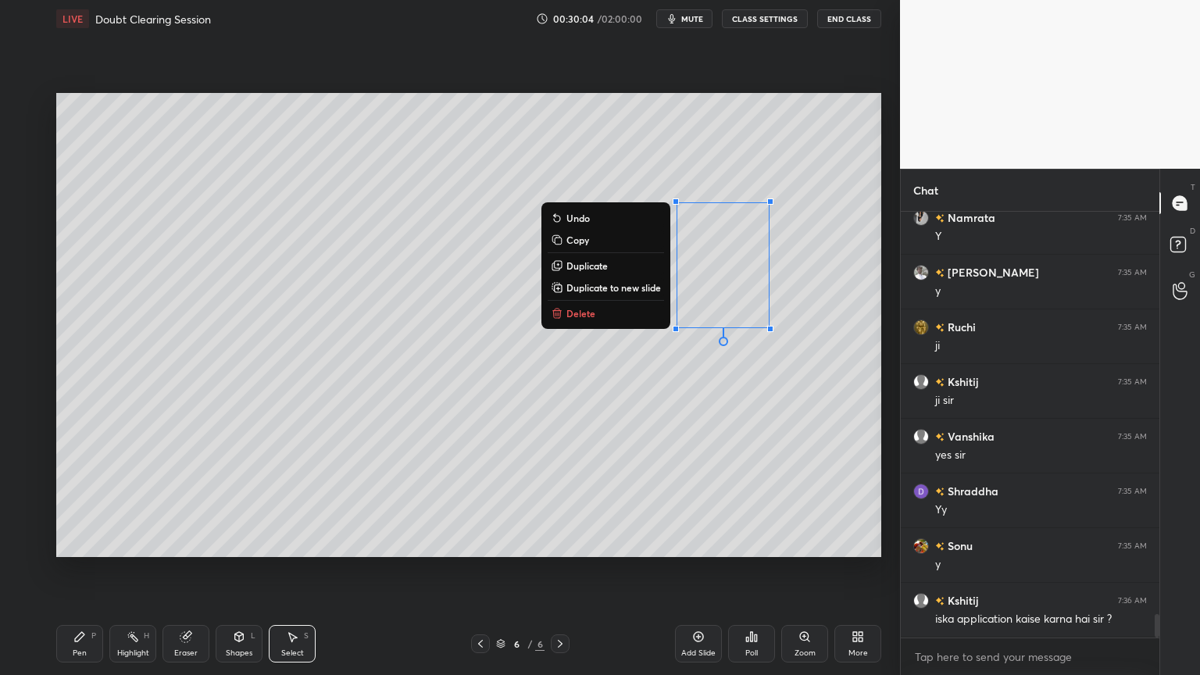
click at [245, 570] on div "Shapes L" at bounding box center [239, 643] width 47 height 37
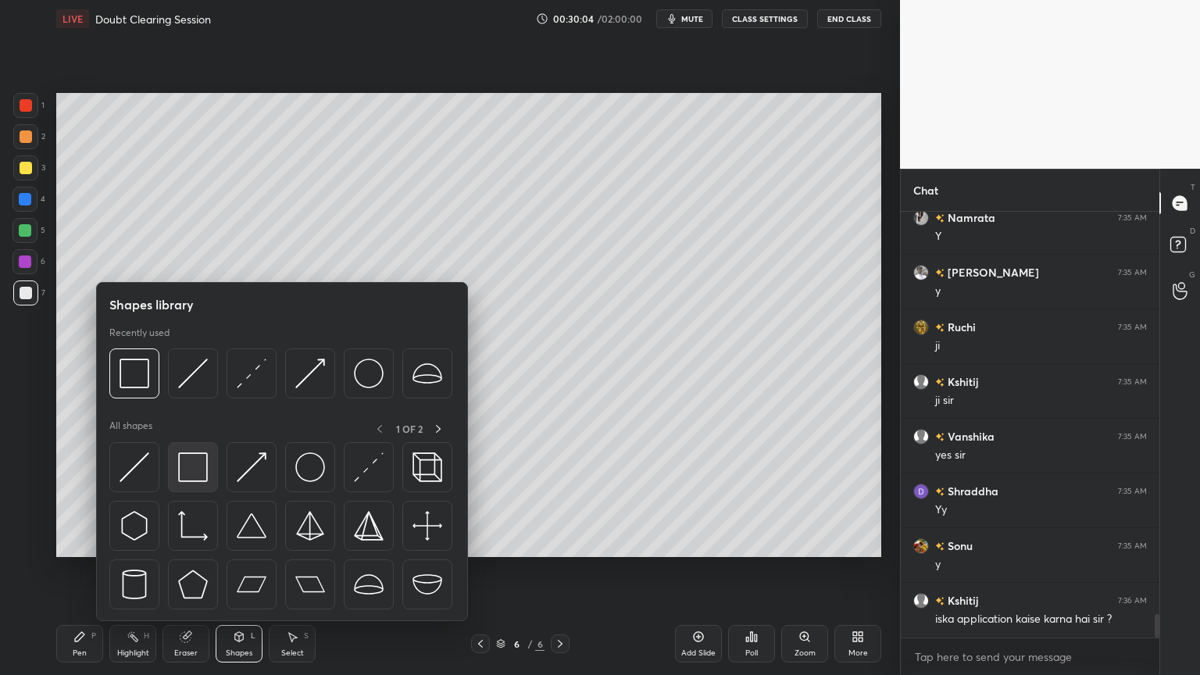
click at [192, 475] on img at bounding box center [193, 467] width 30 height 30
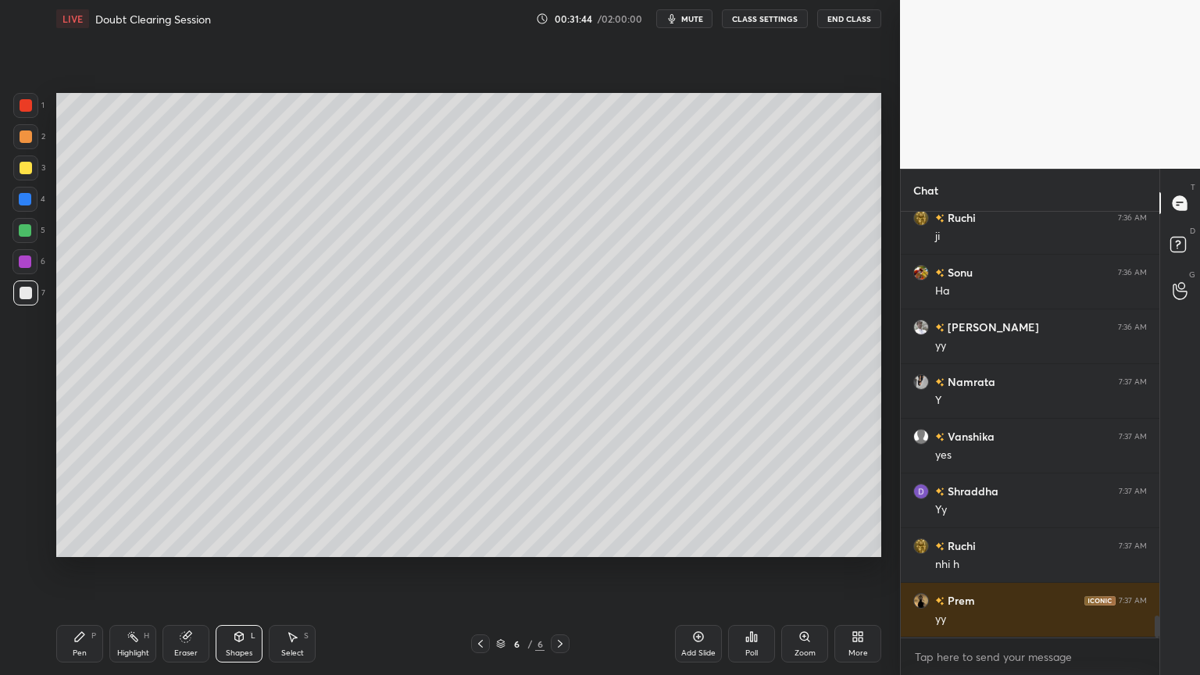
scroll to position [7869, 0]
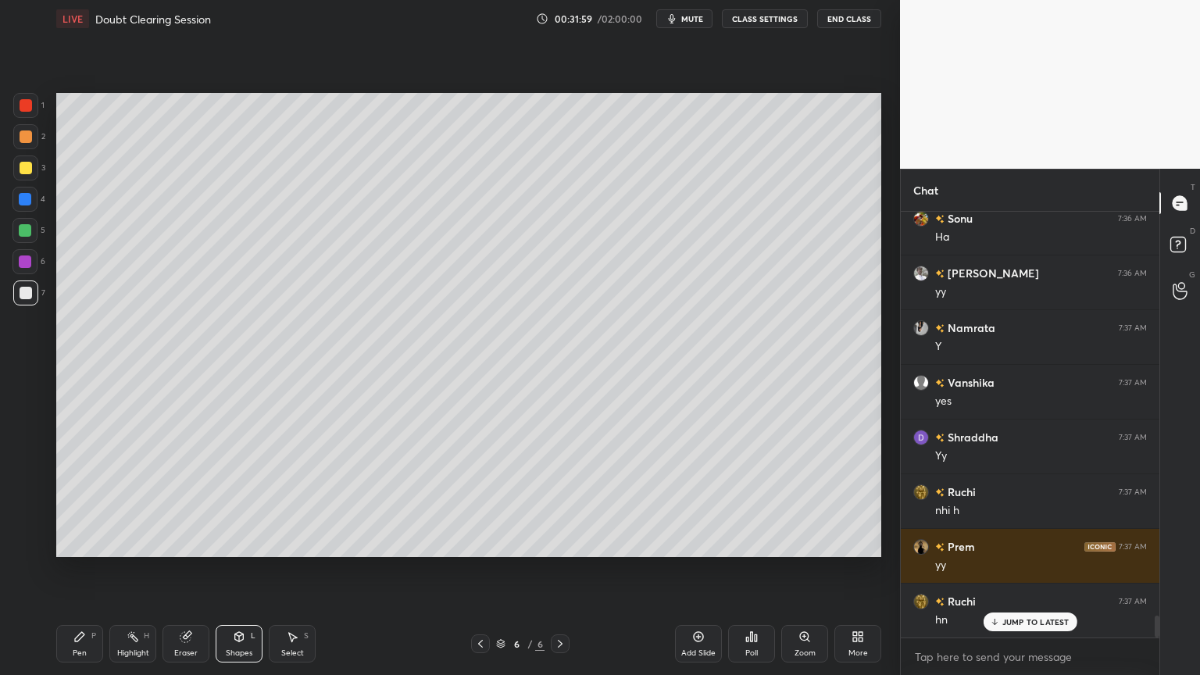
click at [25, 300] on div at bounding box center [25, 292] width 25 height 25
drag, startPoint x: 24, startPoint y: 169, endPoint x: 34, endPoint y: 184, distance: 18.0
click at [24, 170] on div at bounding box center [26, 168] width 12 height 12
click at [82, 570] on div "Pen P" at bounding box center [79, 643] width 47 height 37
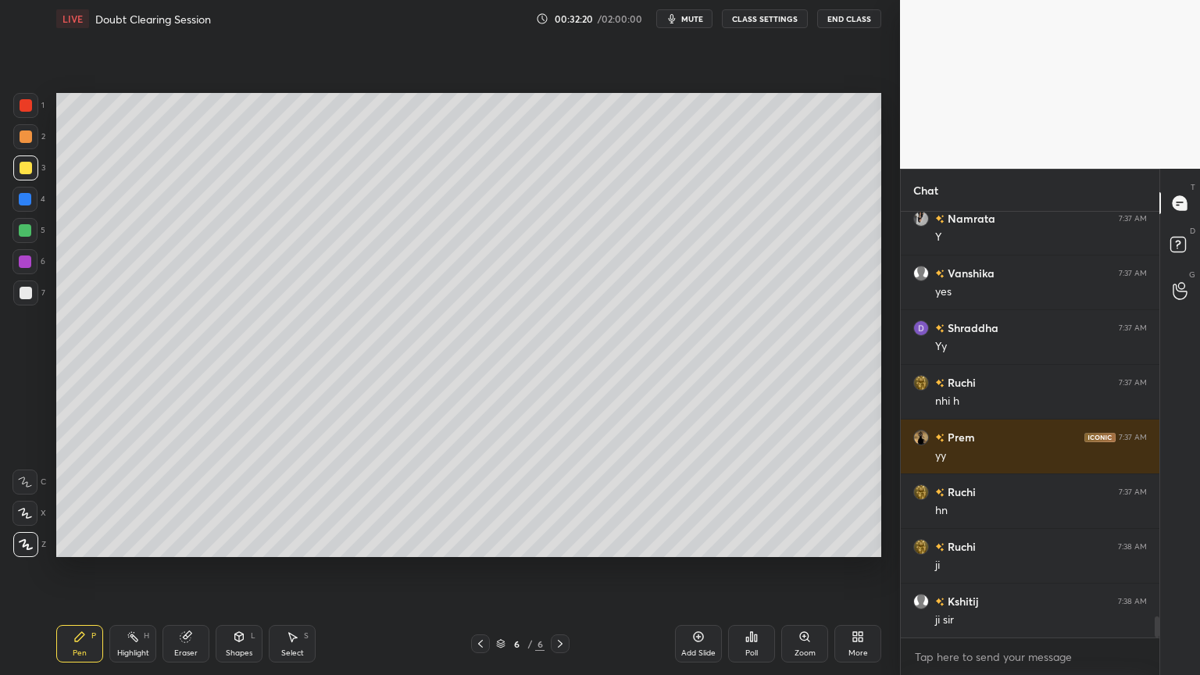
scroll to position [8033, 0]
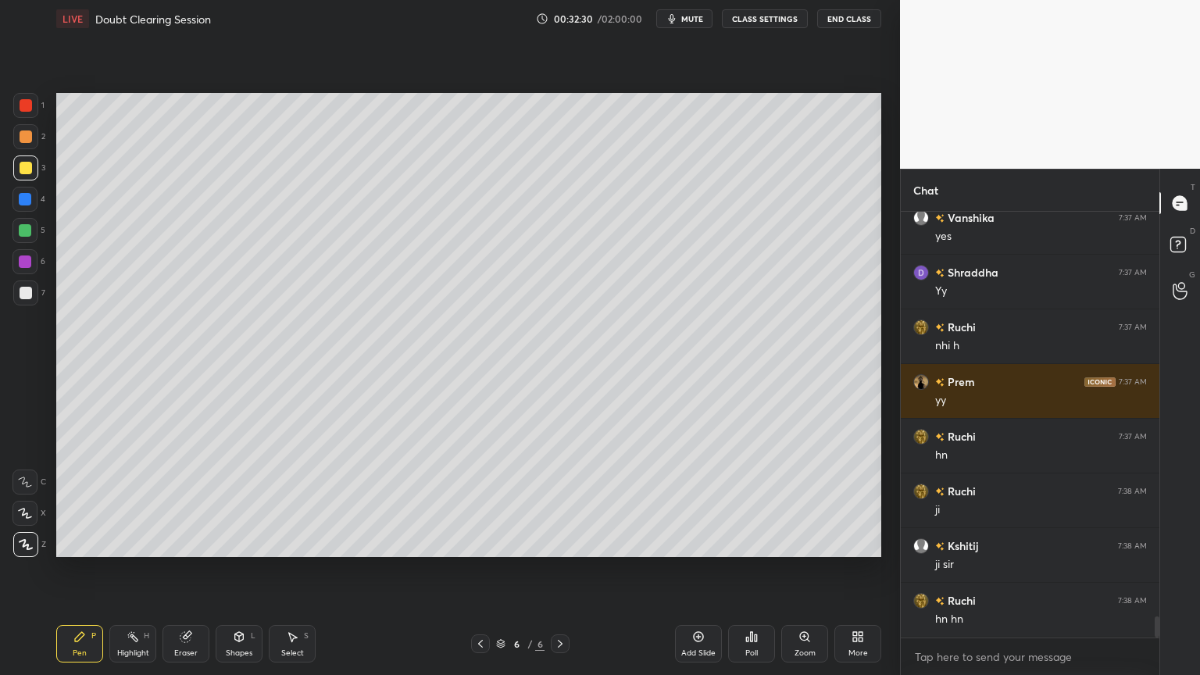
click at [27, 294] on div at bounding box center [26, 293] width 12 height 12
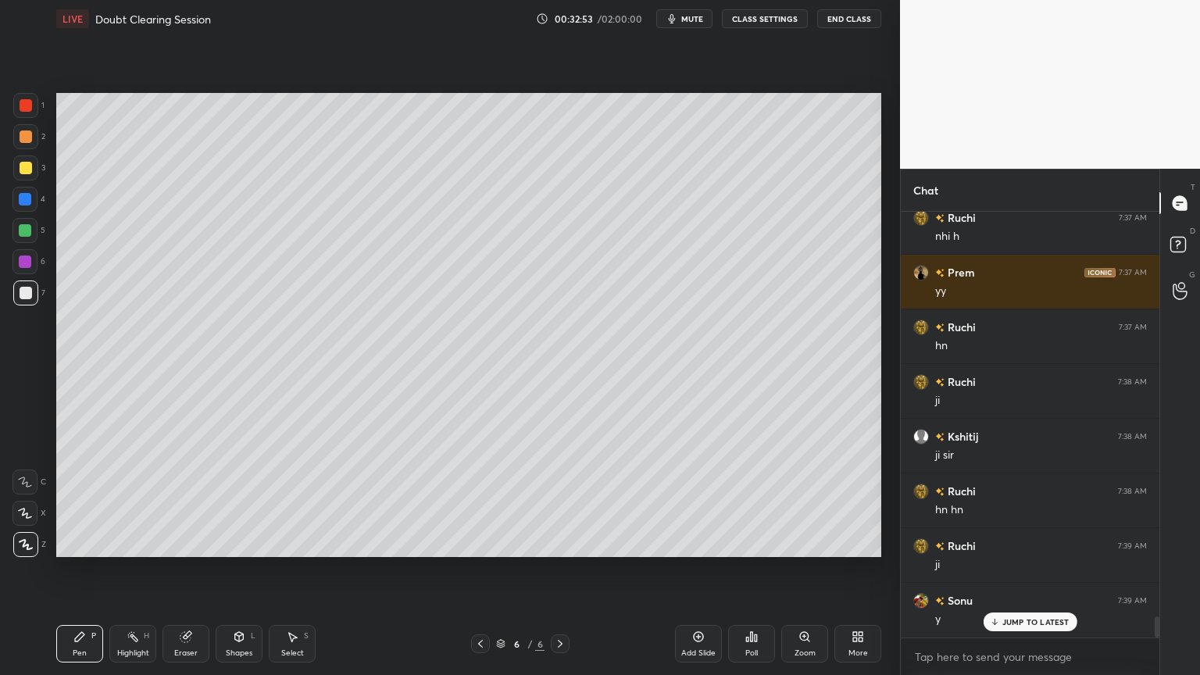
scroll to position [8197, 0]
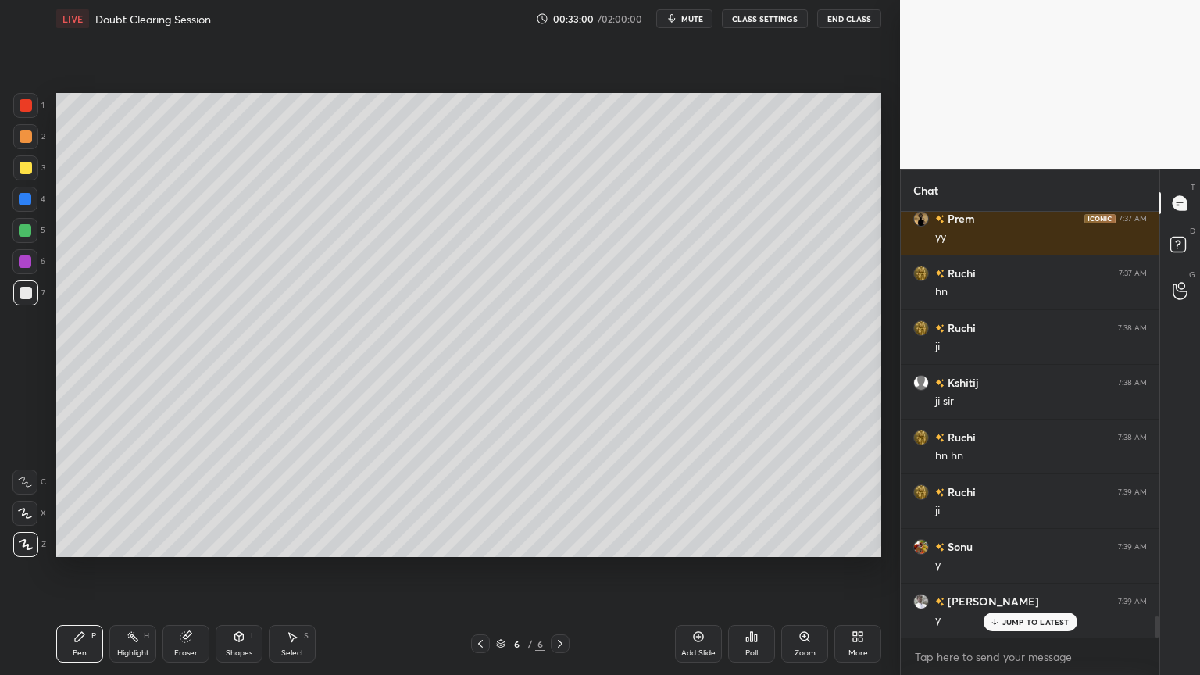
click at [233, 570] on div "Shapes" at bounding box center [239, 653] width 27 height 8
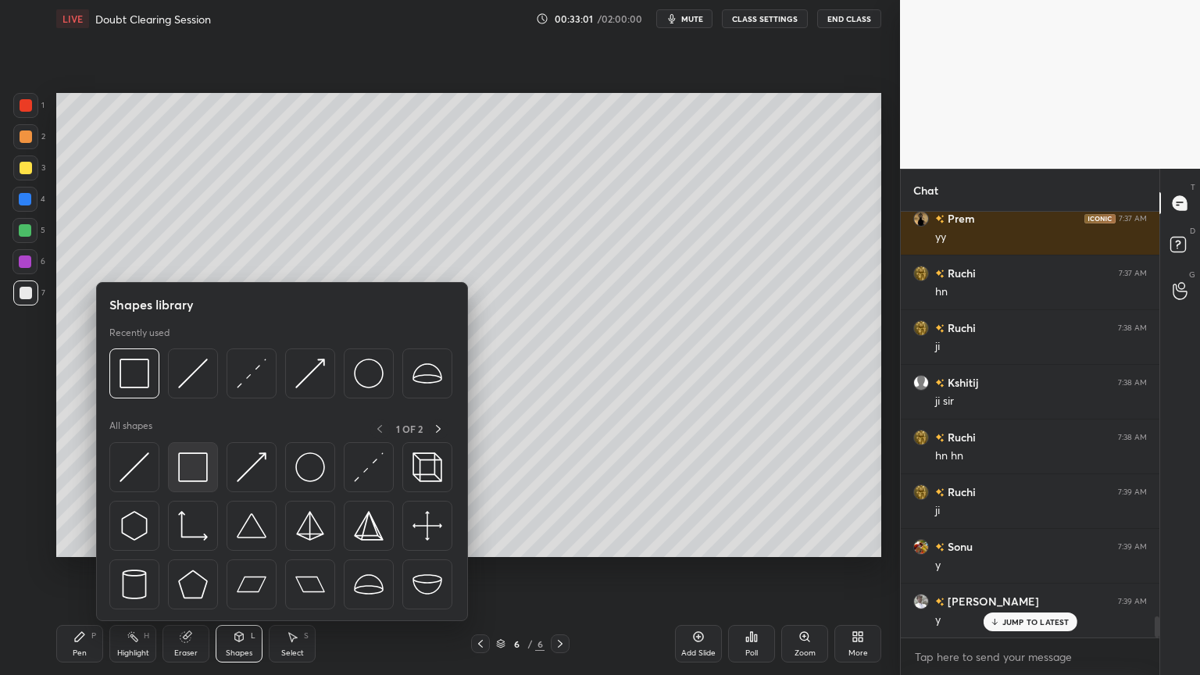
click at [193, 460] on img at bounding box center [193, 467] width 30 height 30
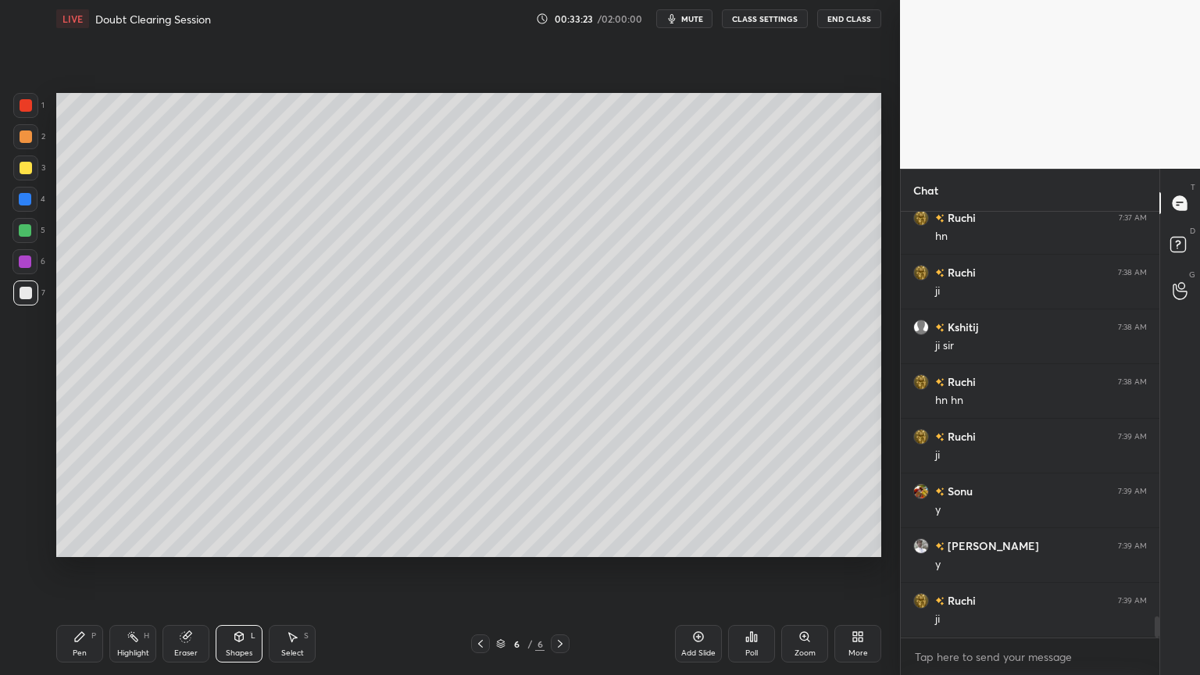
scroll to position [8306, 0]
drag, startPoint x: 83, startPoint y: 644, endPoint x: 116, endPoint y: 630, distance: 36.4
click at [85, 570] on div "Pen P" at bounding box center [79, 643] width 47 height 37
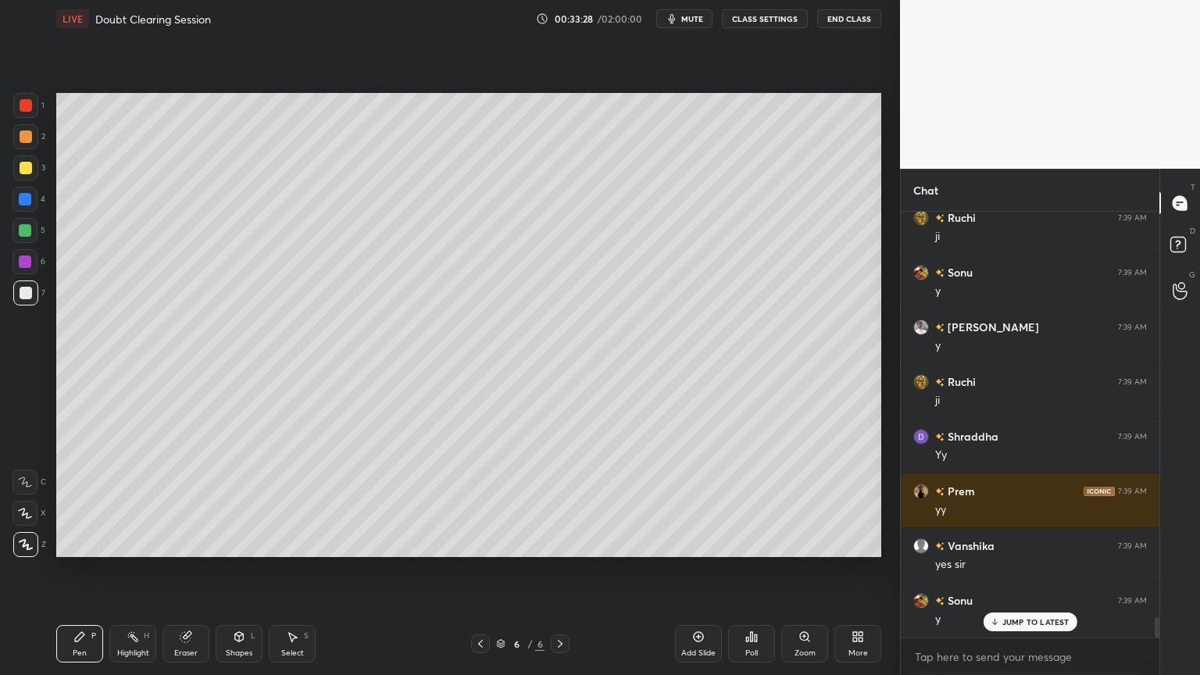
scroll to position [8525, 0]
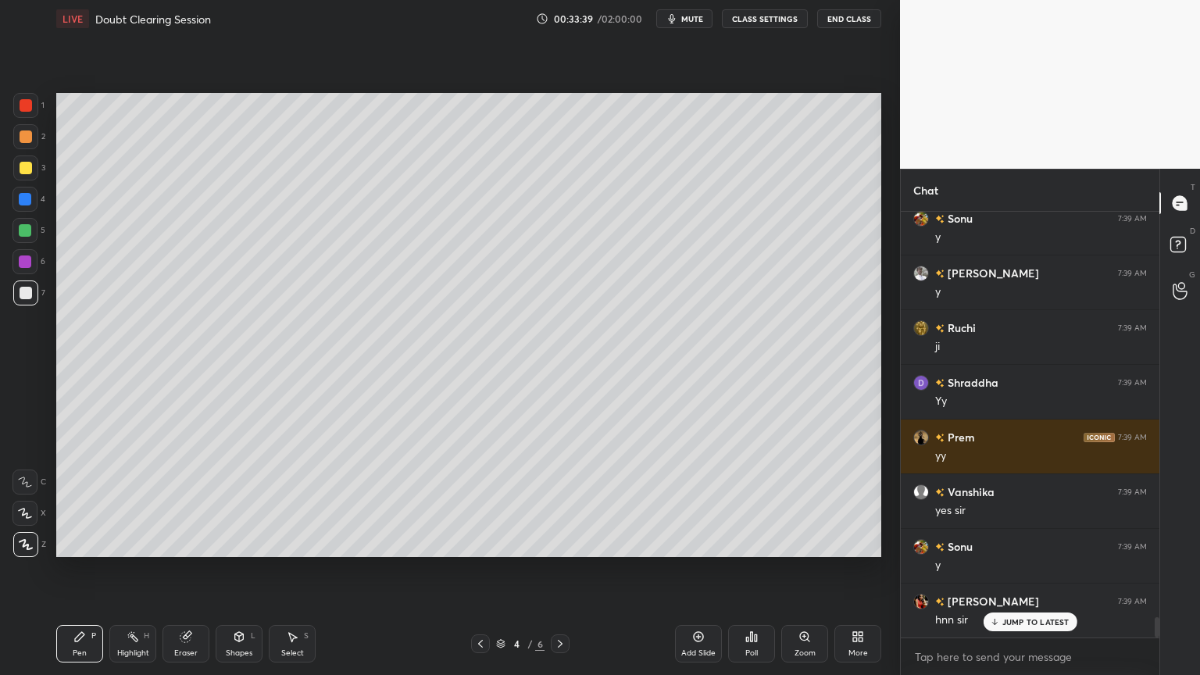
click at [245, 570] on icon at bounding box center [239, 636] width 12 height 12
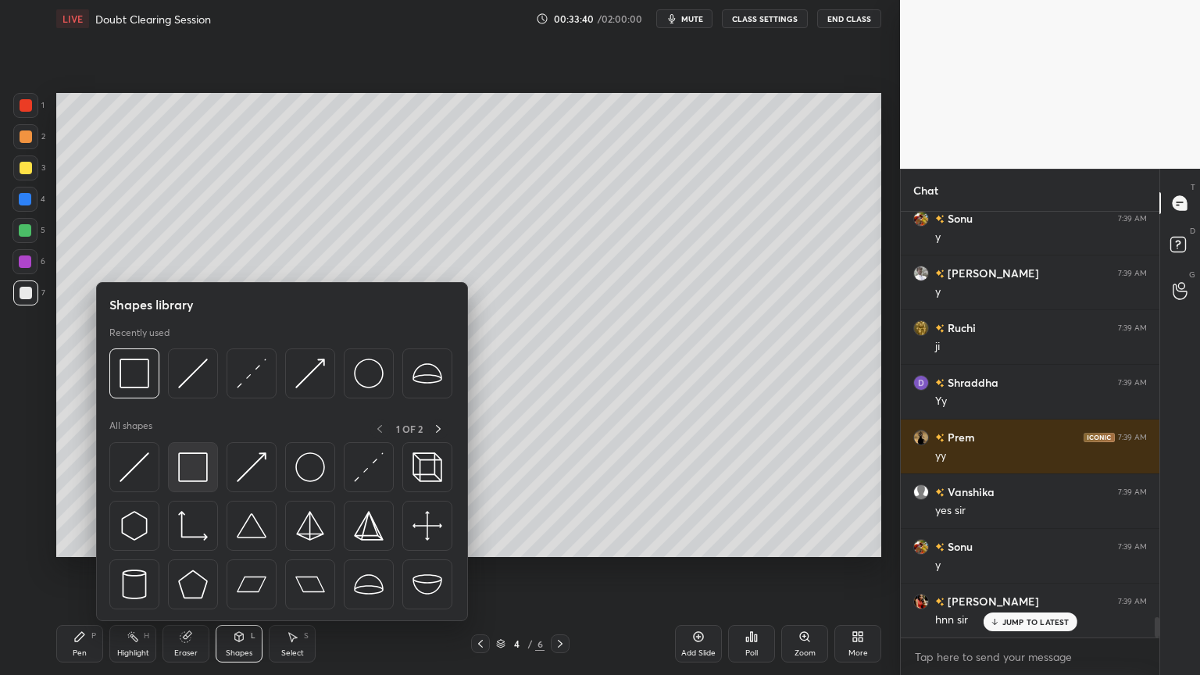
click at [196, 455] on img at bounding box center [193, 467] width 30 height 30
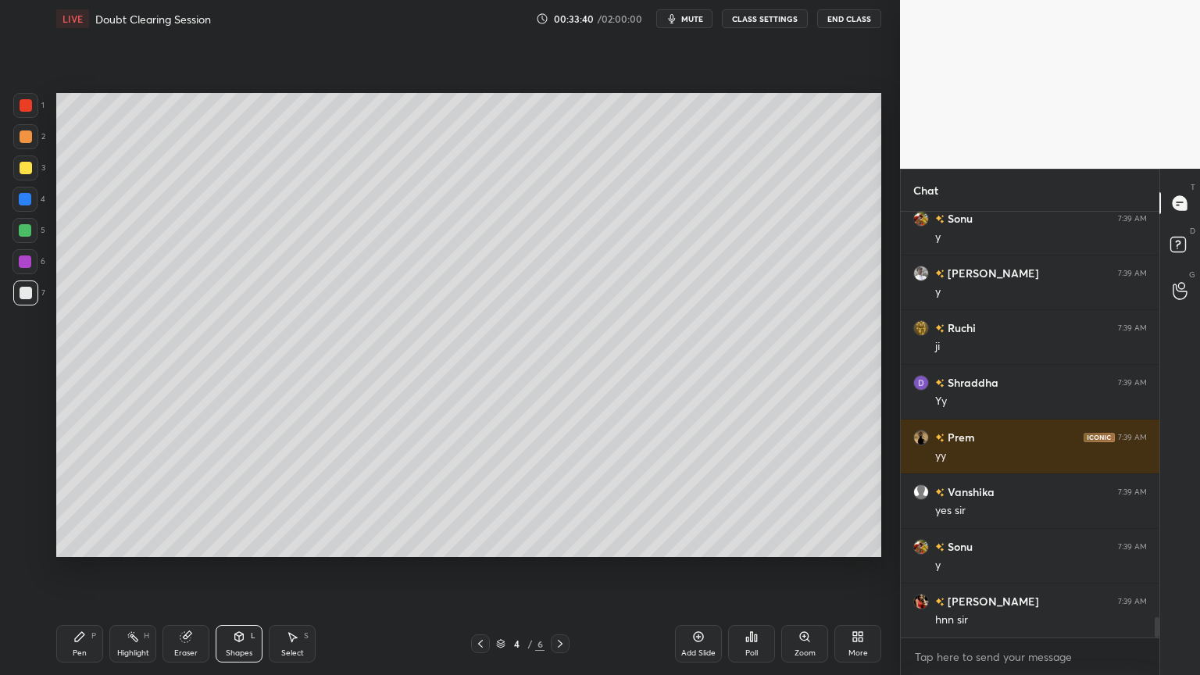
scroll to position [8580, 0]
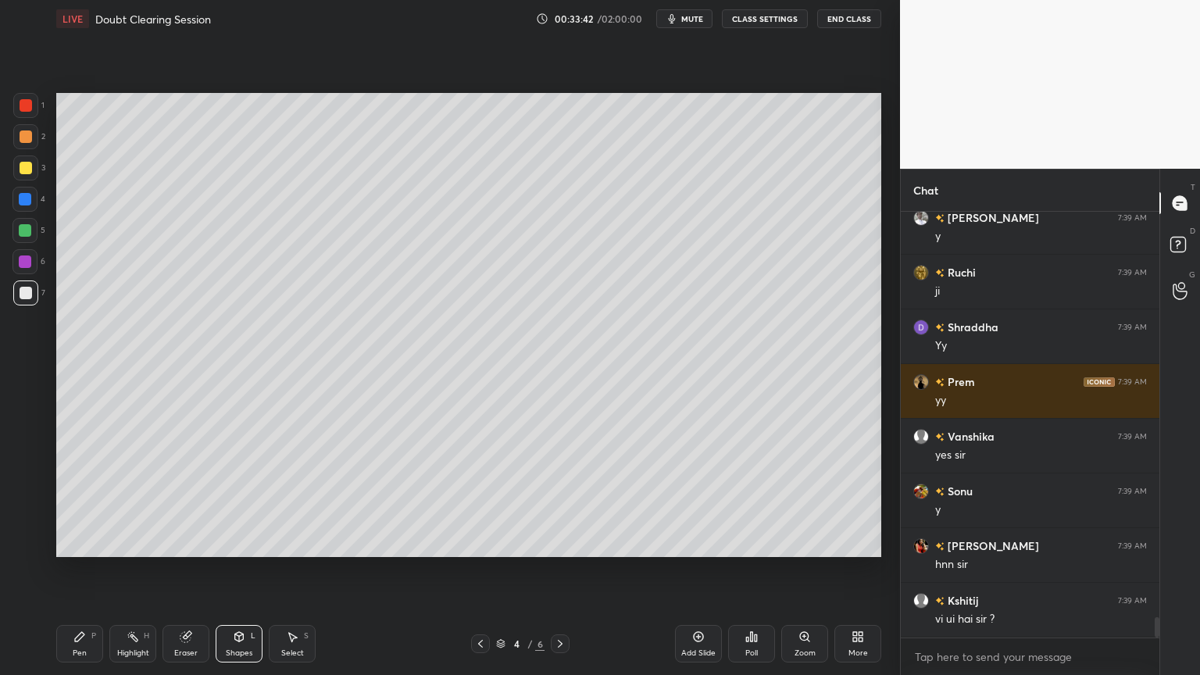
click at [23, 256] on div at bounding box center [25, 261] width 12 height 12
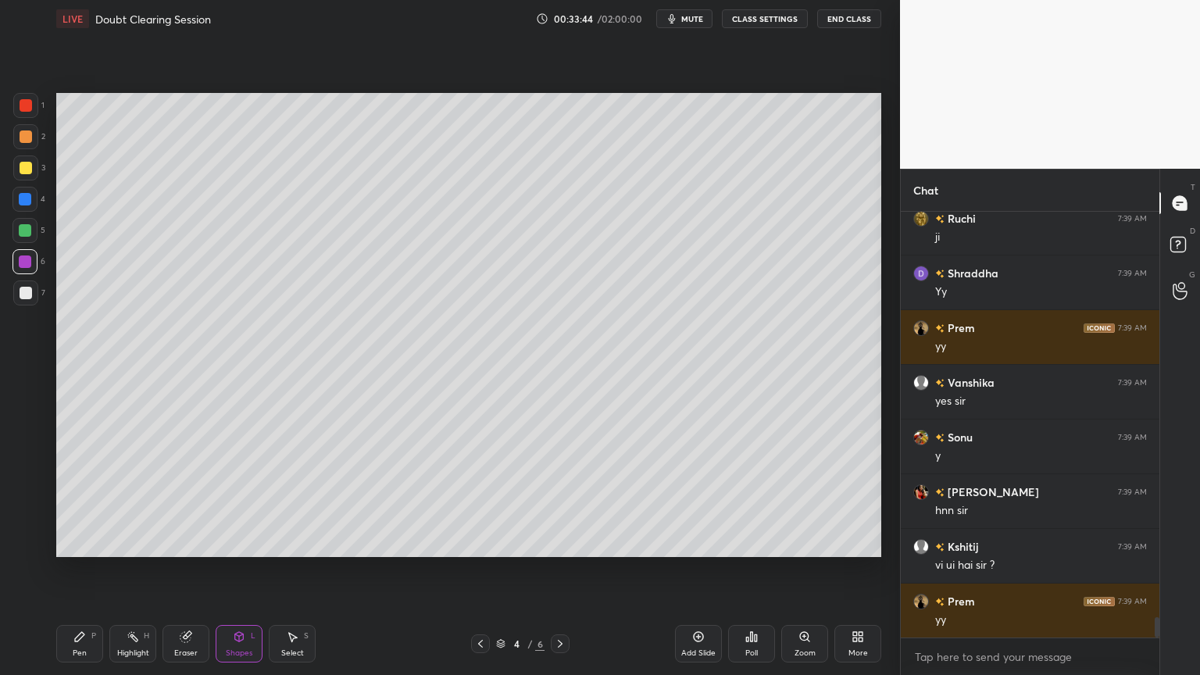
scroll to position [8690, 0]
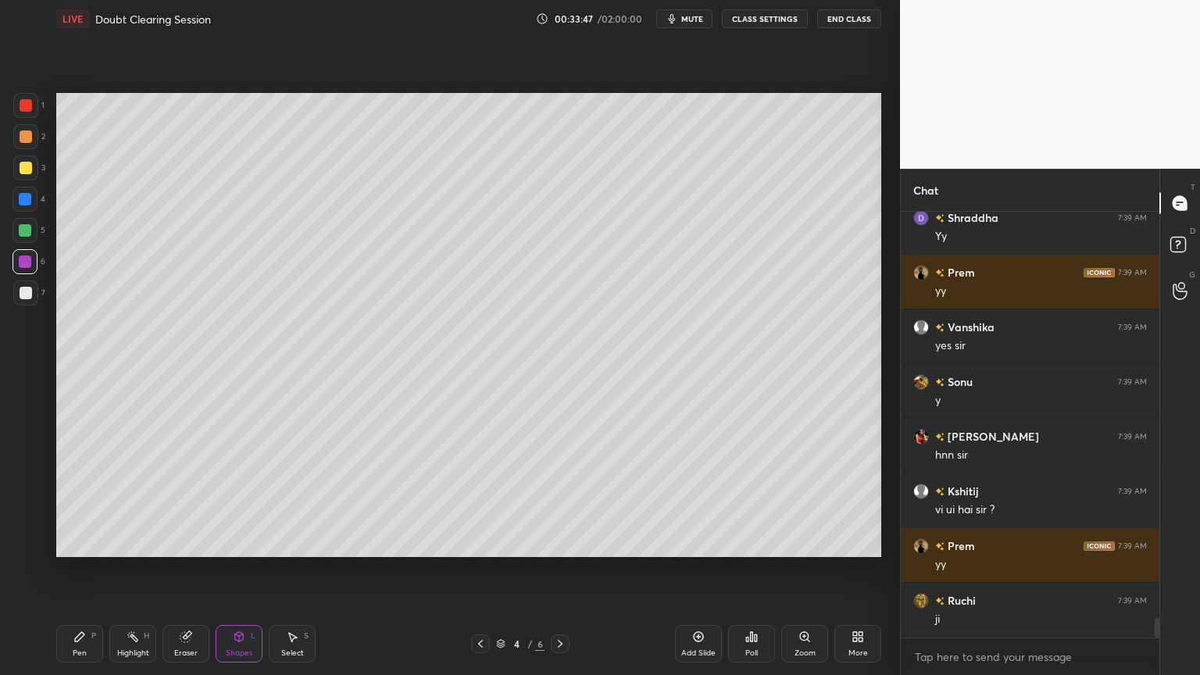
click at [562, 570] on icon at bounding box center [560, 643] width 12 height 12
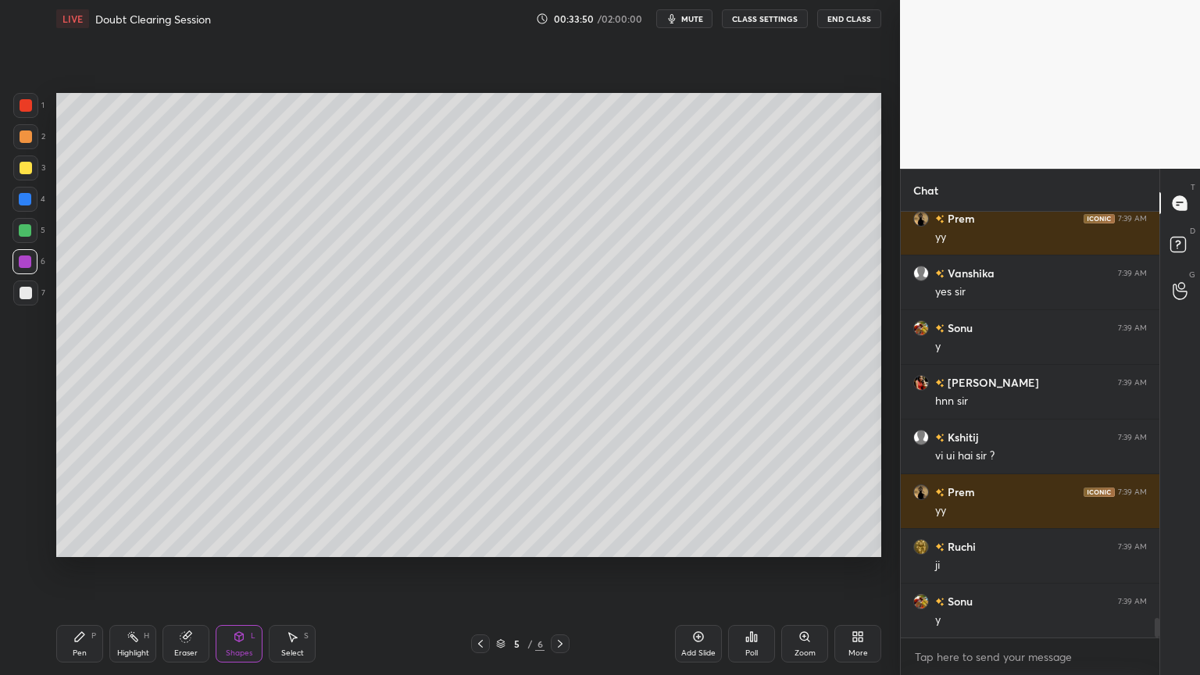
scroll to position [8799, 0]
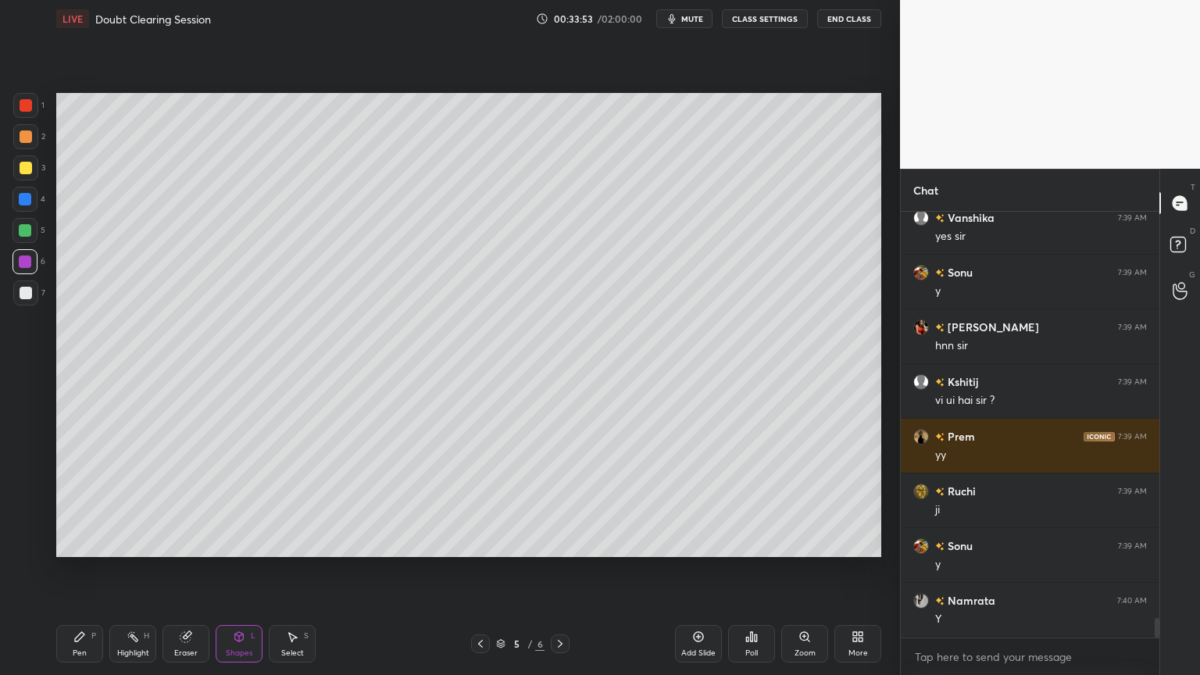
click at [565, 570] on div at bounding box center [560, 643] width 19 height 19
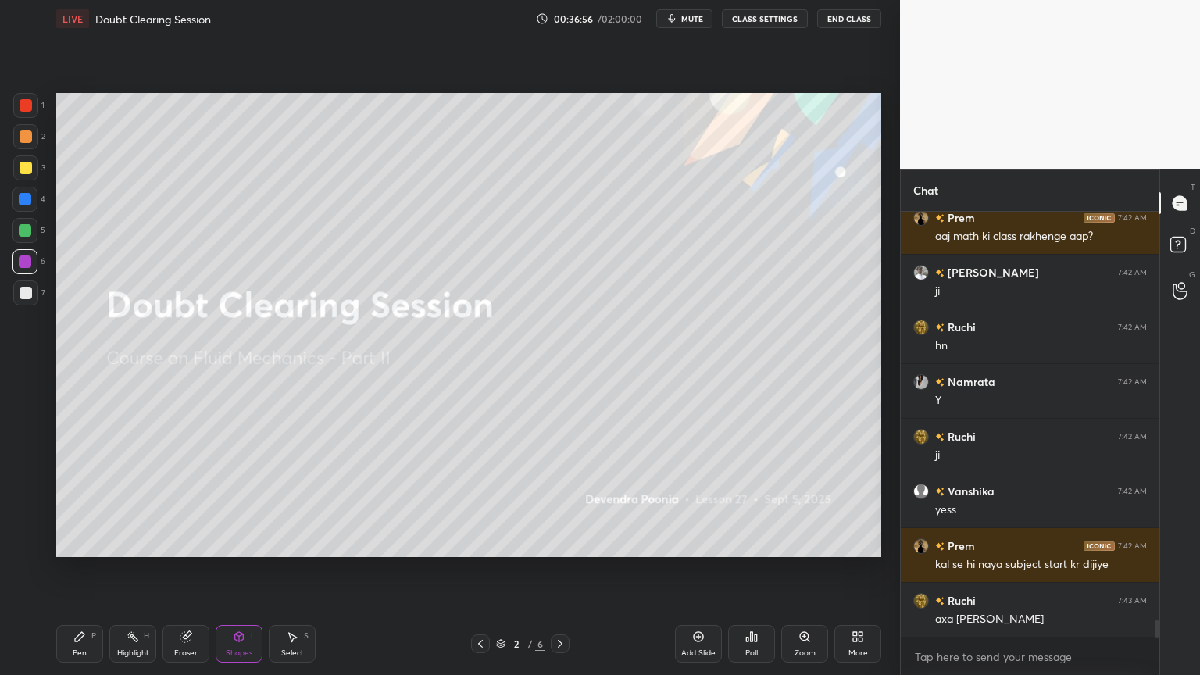
scroll to position [9947, 0]
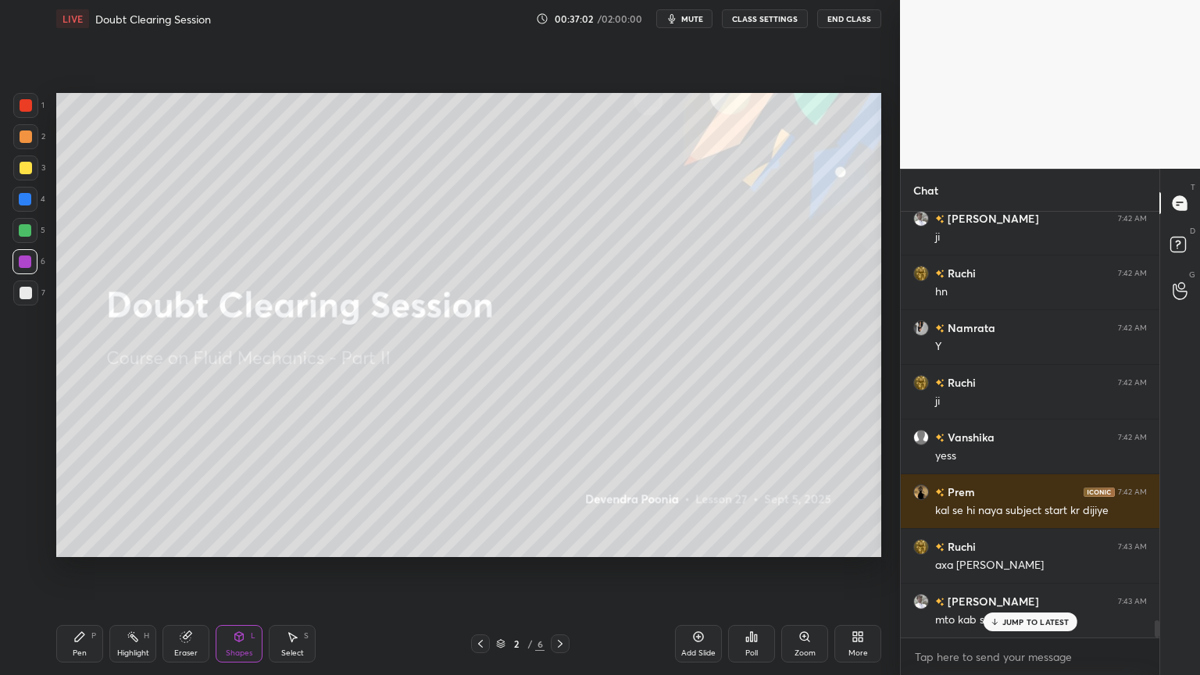
click at [994, 570] on icon at bounding box center [994, 621] width 10 height 9
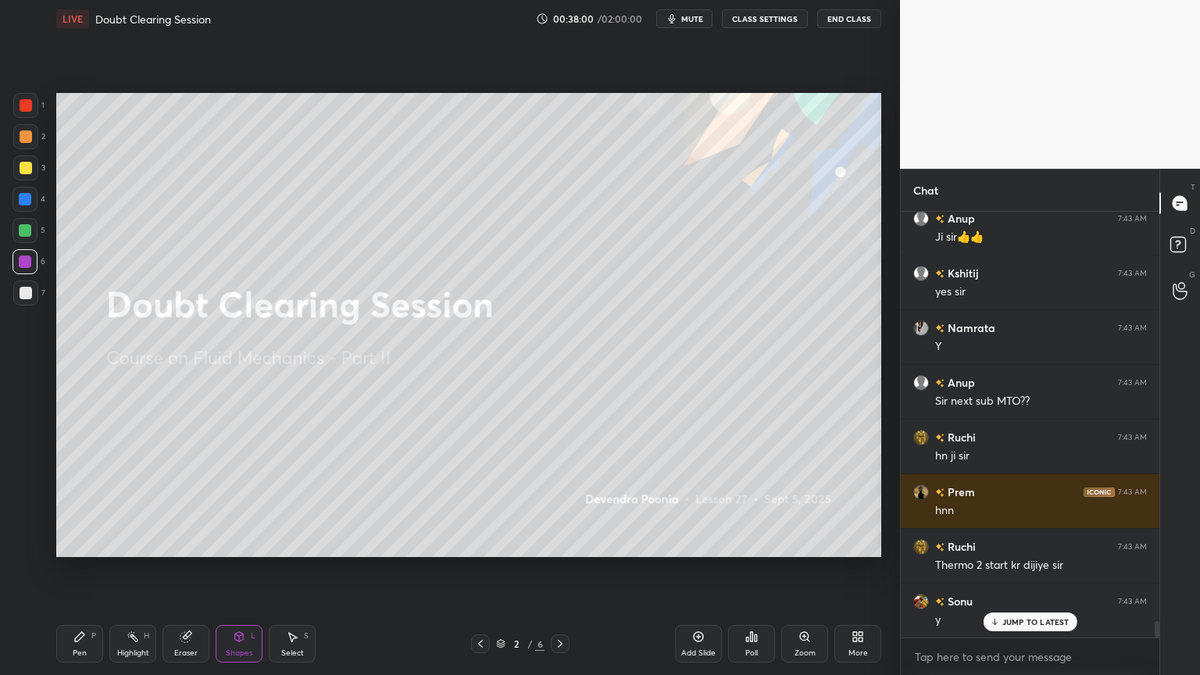
scroll to position [10672, 0]
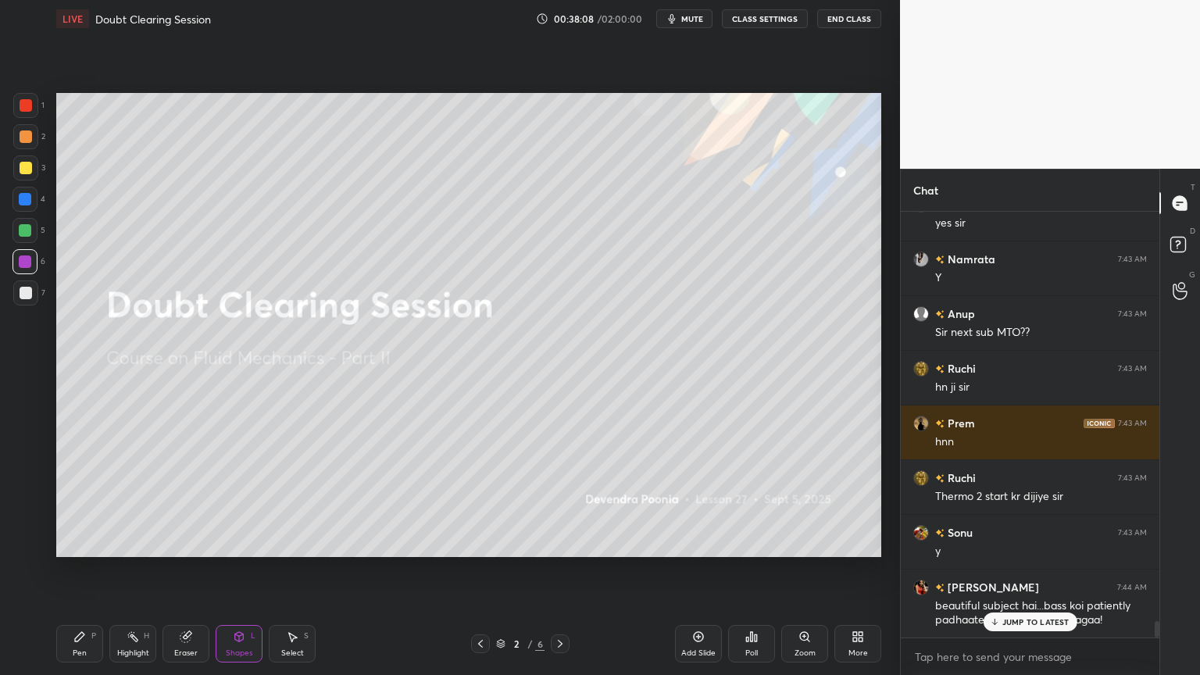
click at [1019, 570] on p "JUMP TO LATEST" at bounding box center [1035, 621] width 67 height 9
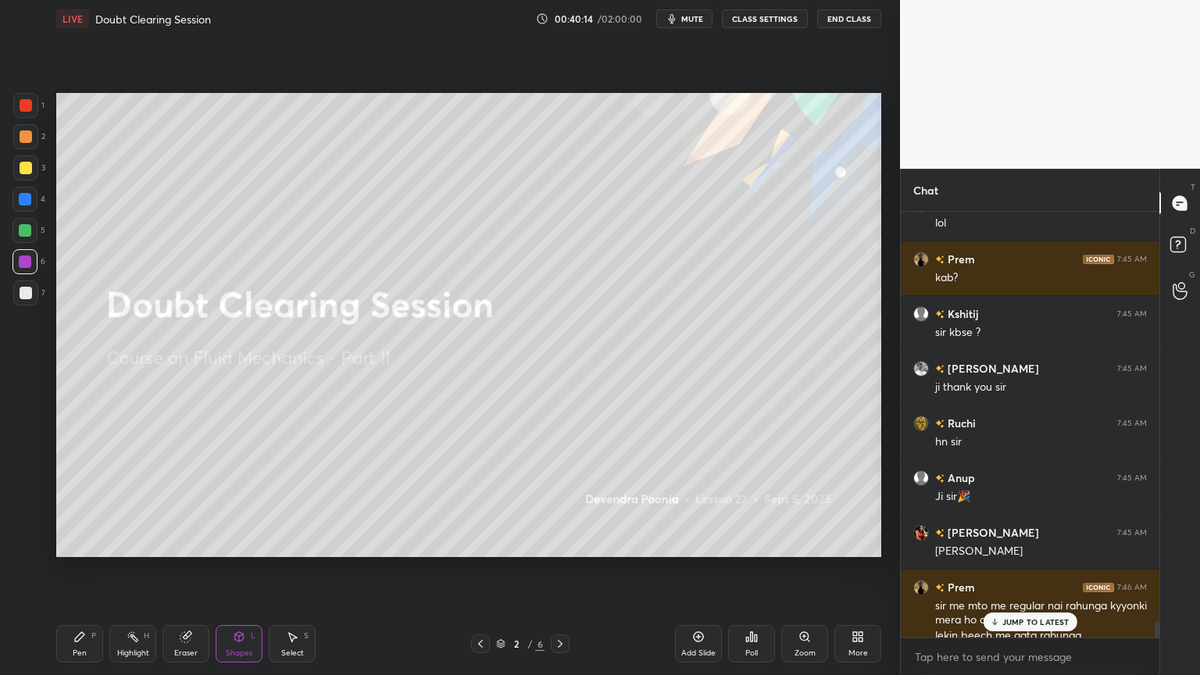
scroll to position [11318, 0]
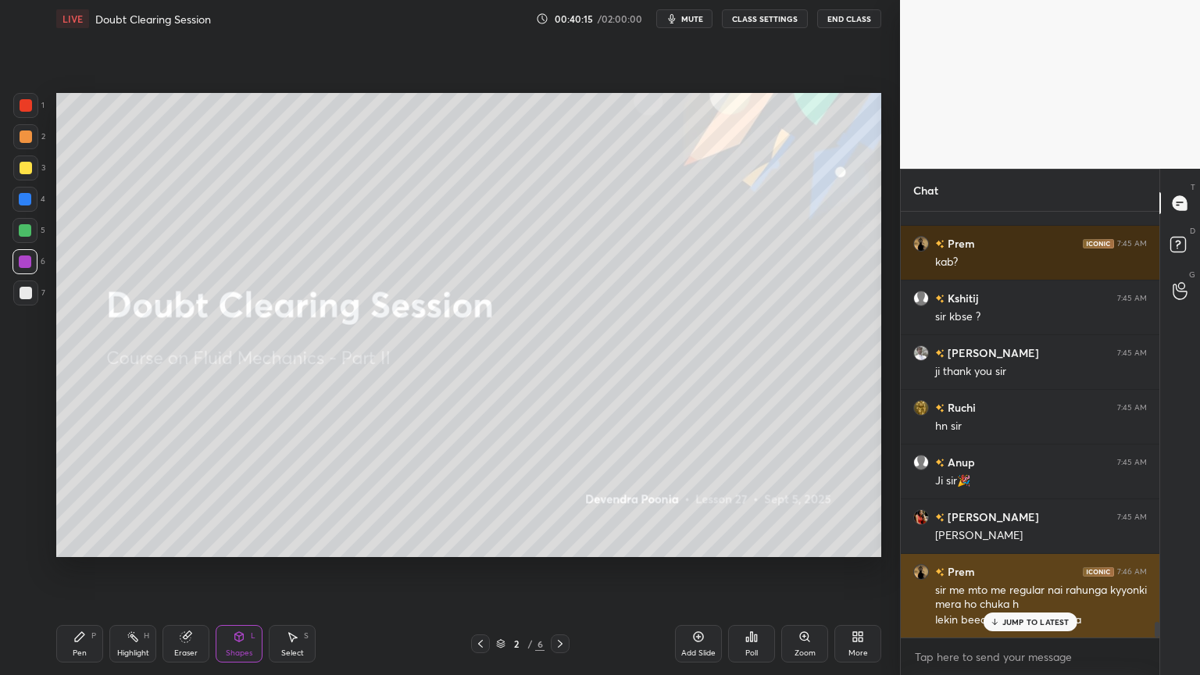
click at [1020, 570] on p "JUMP TO LATEST" at bounding box center [1035, 621] width 67 height 9
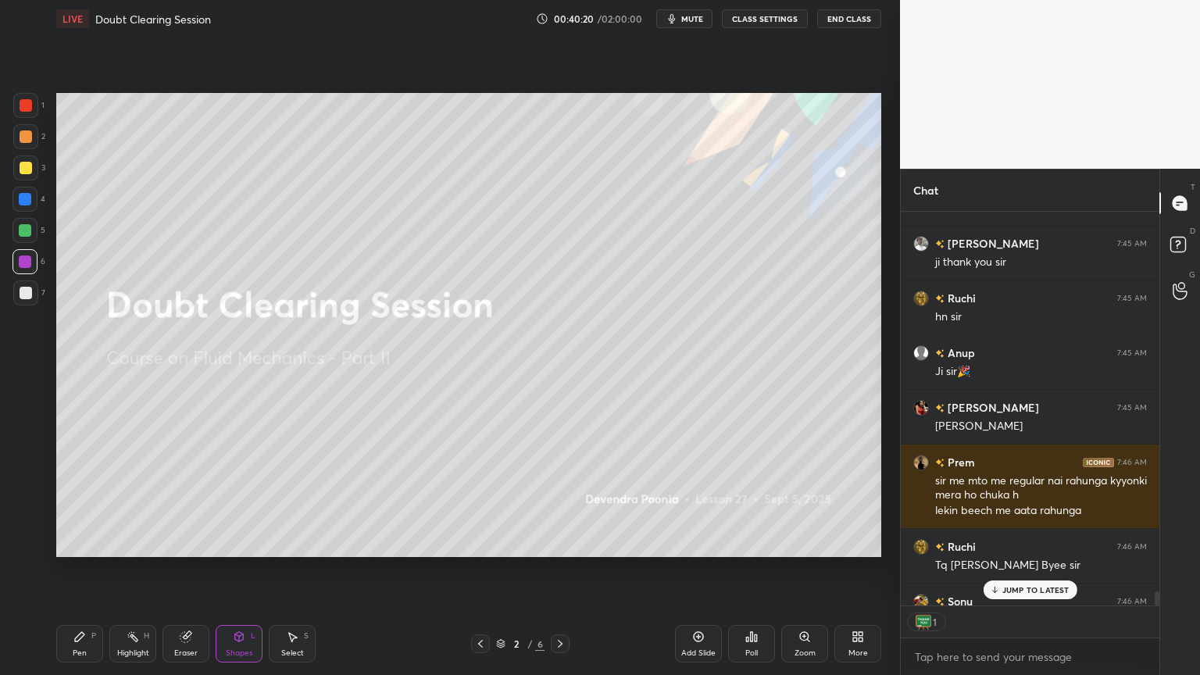
scroll to position [5, 5]
click at [837, 16] on button "End Class" at bounding box center [849, 18] width 64 height 19
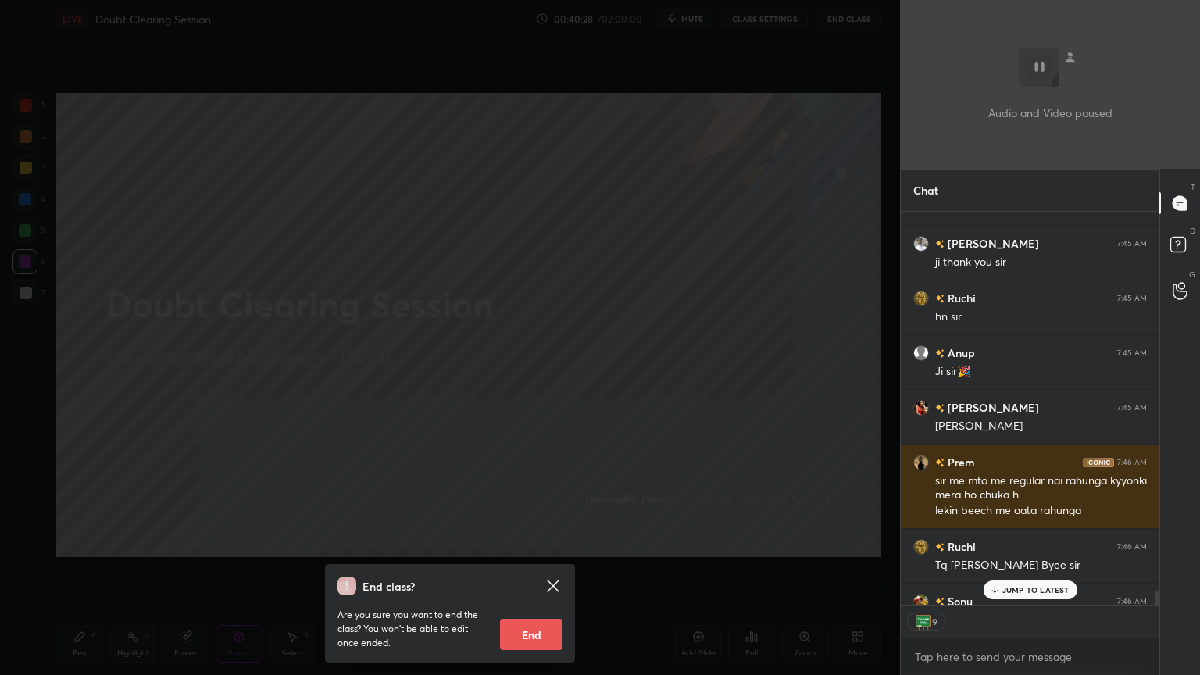
click at [519, 570] on button "End" at bounding box center [531, 634] width 62 height 31
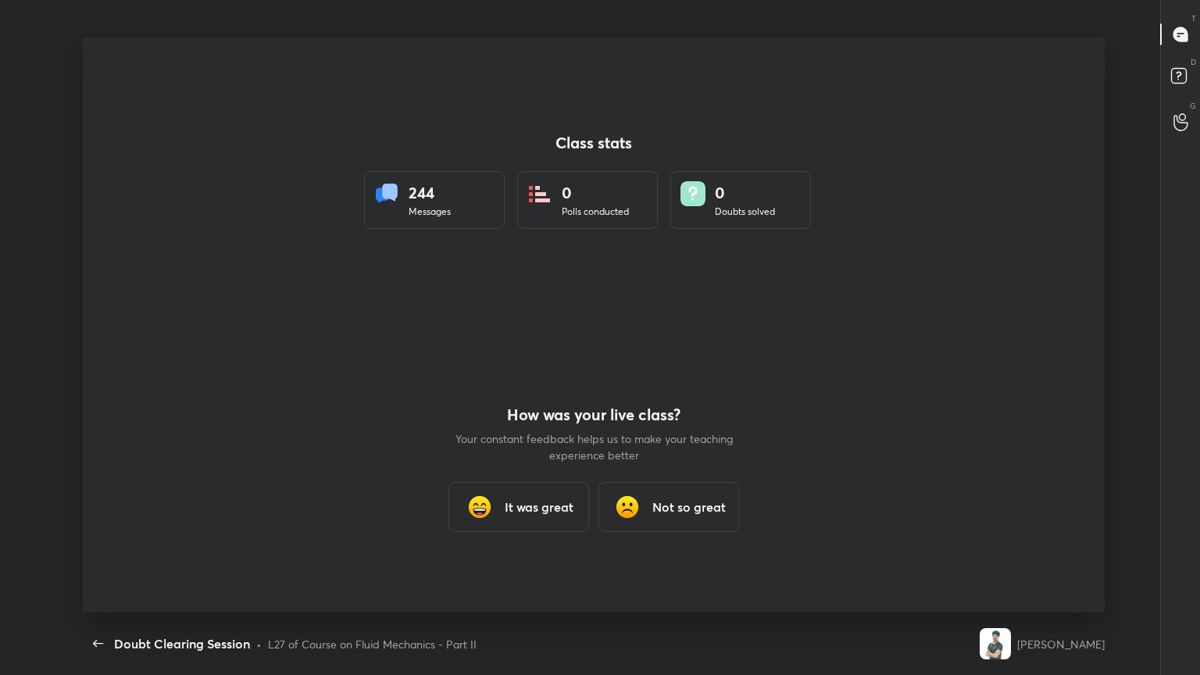
scroll to position [0, 0]
click at [538, 512] on h3 "It was great" at bounding box center [539, 507] width 69 height 19
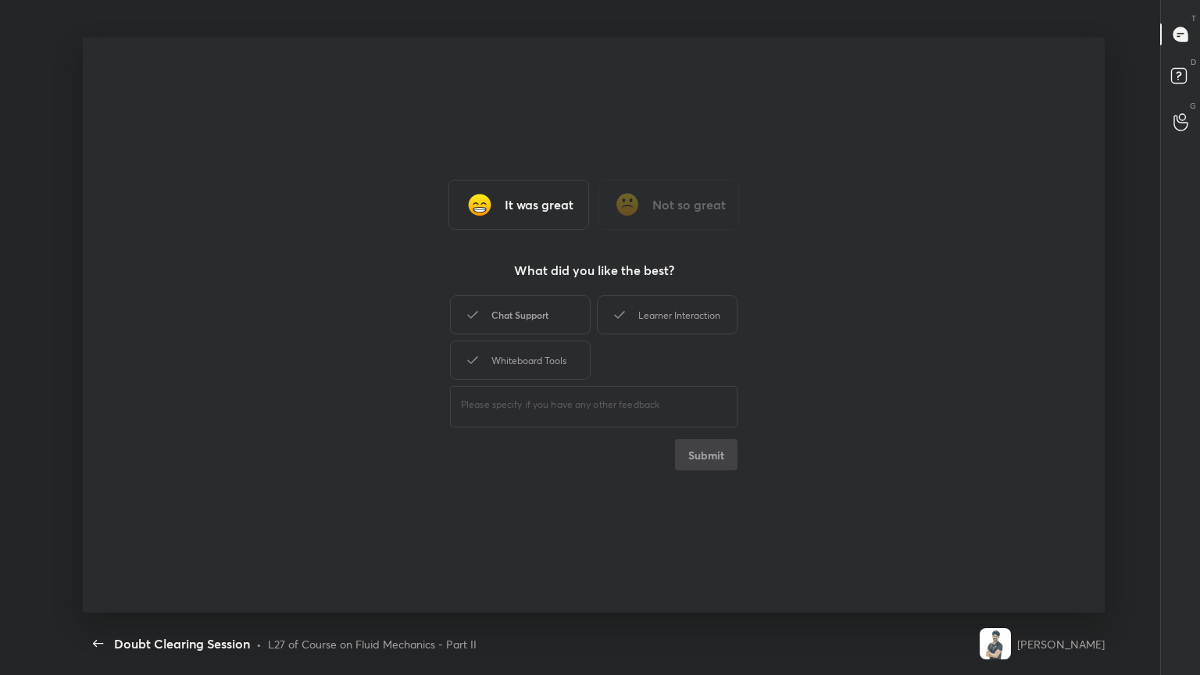
click at [509, 325] on div "Chat Support" at bounding box center [520, 314] width 141 height 39
drag, startPoint x: 520, startPoint y: 370, endPoint x: 537, endPoint y: 364, distance: 18.3
click at [519, 370] on div "Whiteboard Tools" at bounding box center [520, 360] width 141 height 39
drag, startPoint x: 670, startPoint y: 319, endPoint x: 673, endPoint y: 342, distance: 23.6
click at [670, 320] on div "Learner Interaction" at bounding box center [667, 314] width 141 height 39
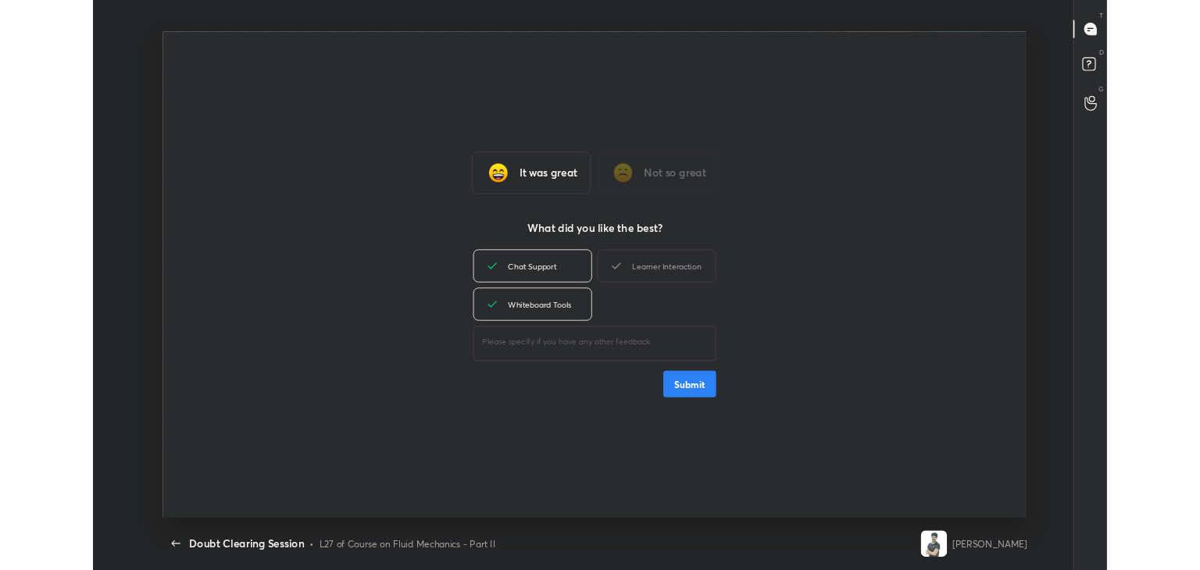
scroll to position [5, 0]
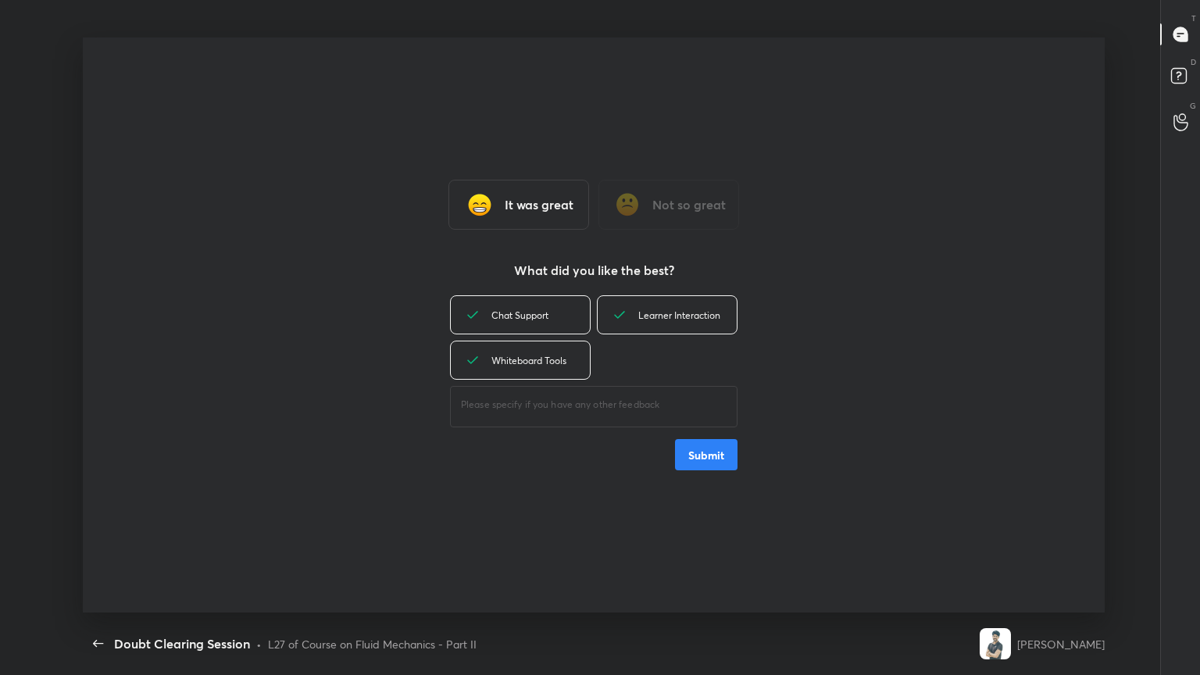
click at [725, 455] on button "Submit" at bounding box center [706, 454] width 62 height 31
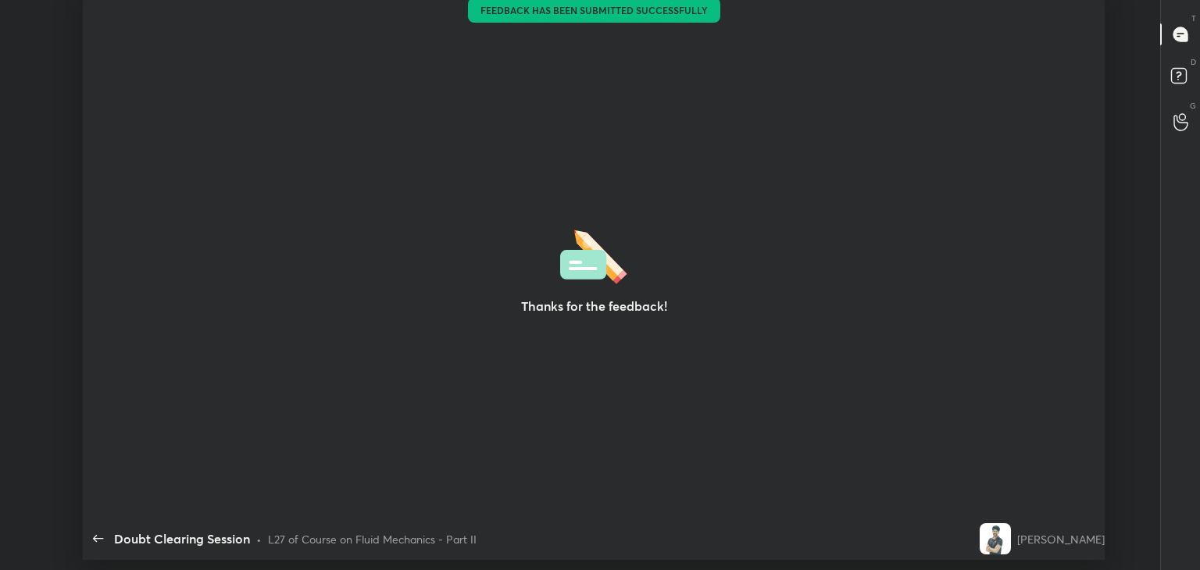
scroll to position [77652, 76935]
type textarea "x"
